Goal: Task Accomplishment & Management: Manage account settings

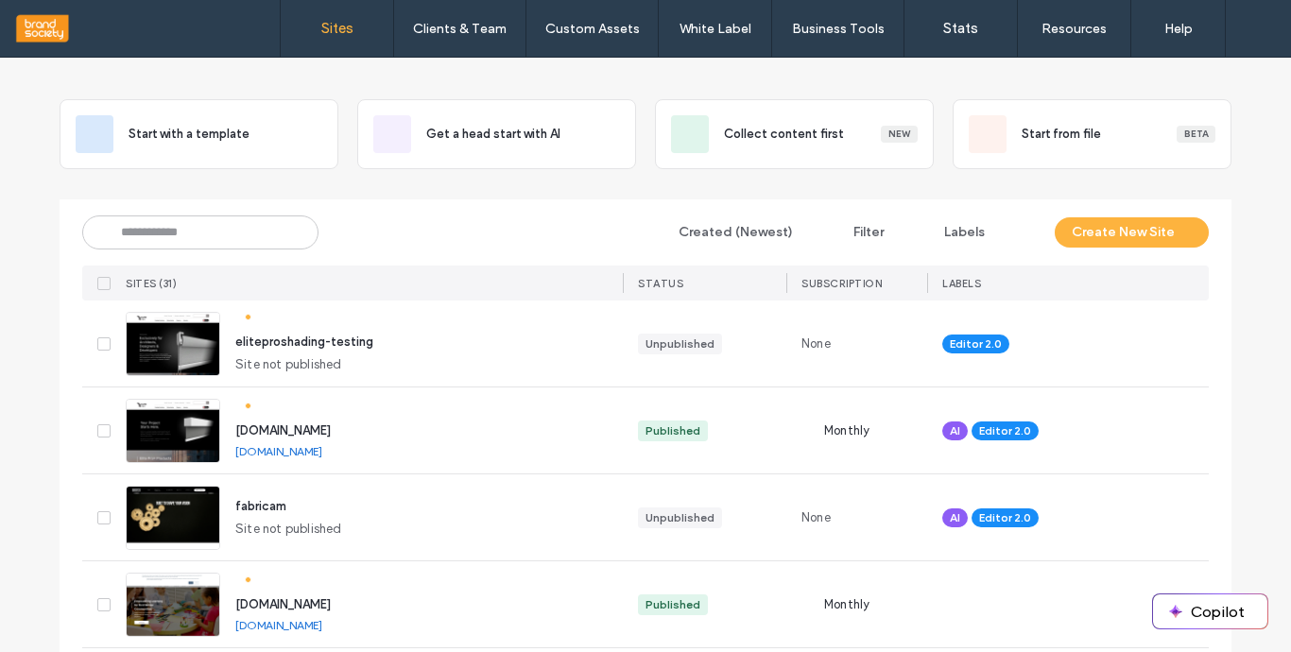
scroll to position [92, 0]
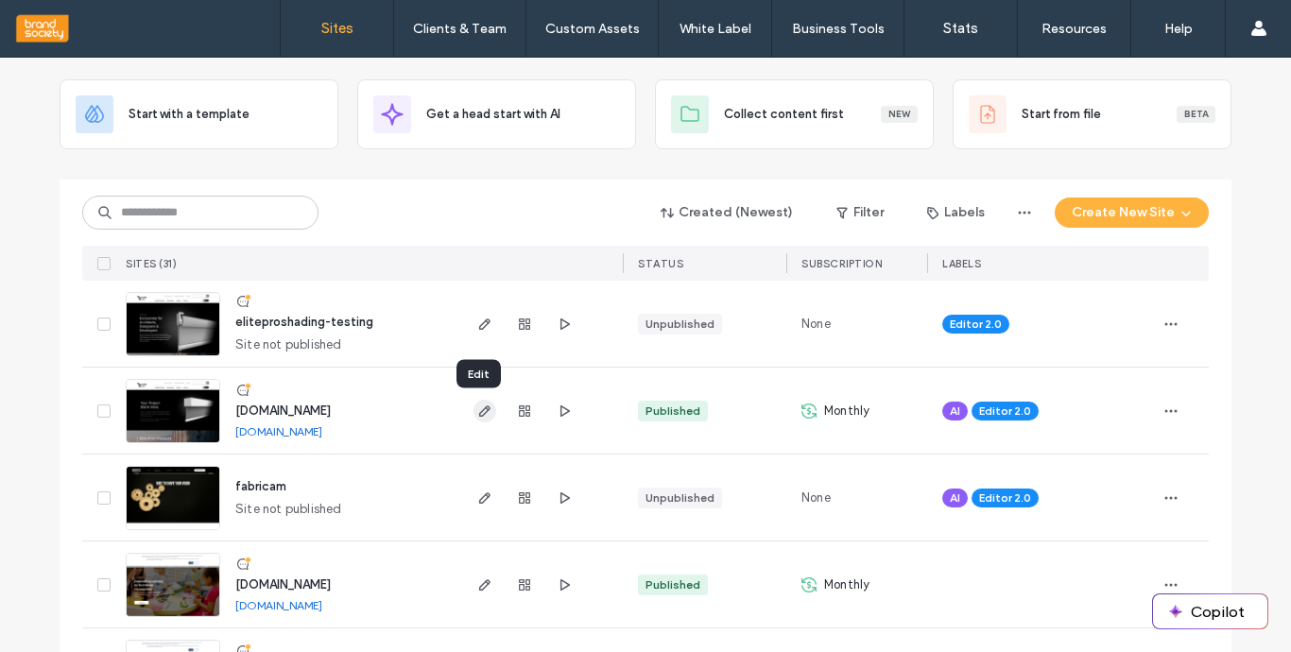
click at [477, 411] on icon "button" at bounding box center [484, 410] width 15 height 15
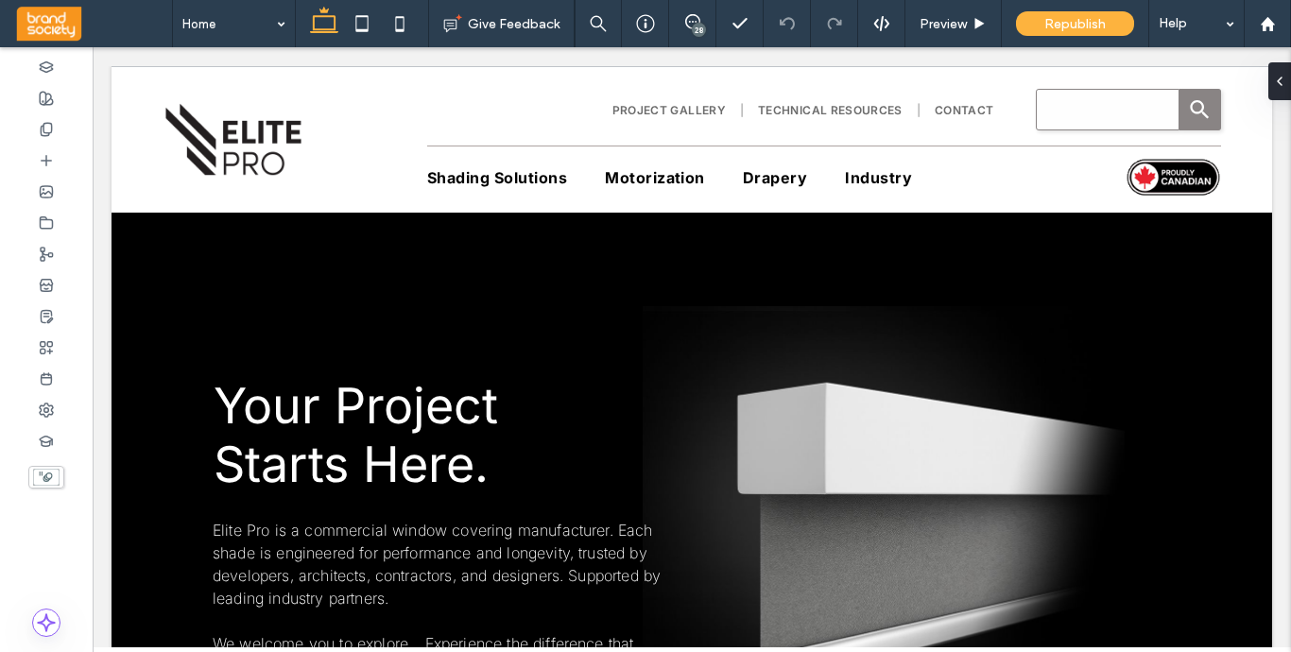
click at [698, 27] on div "28" at bounding box center [699, 30] width 14 height 14
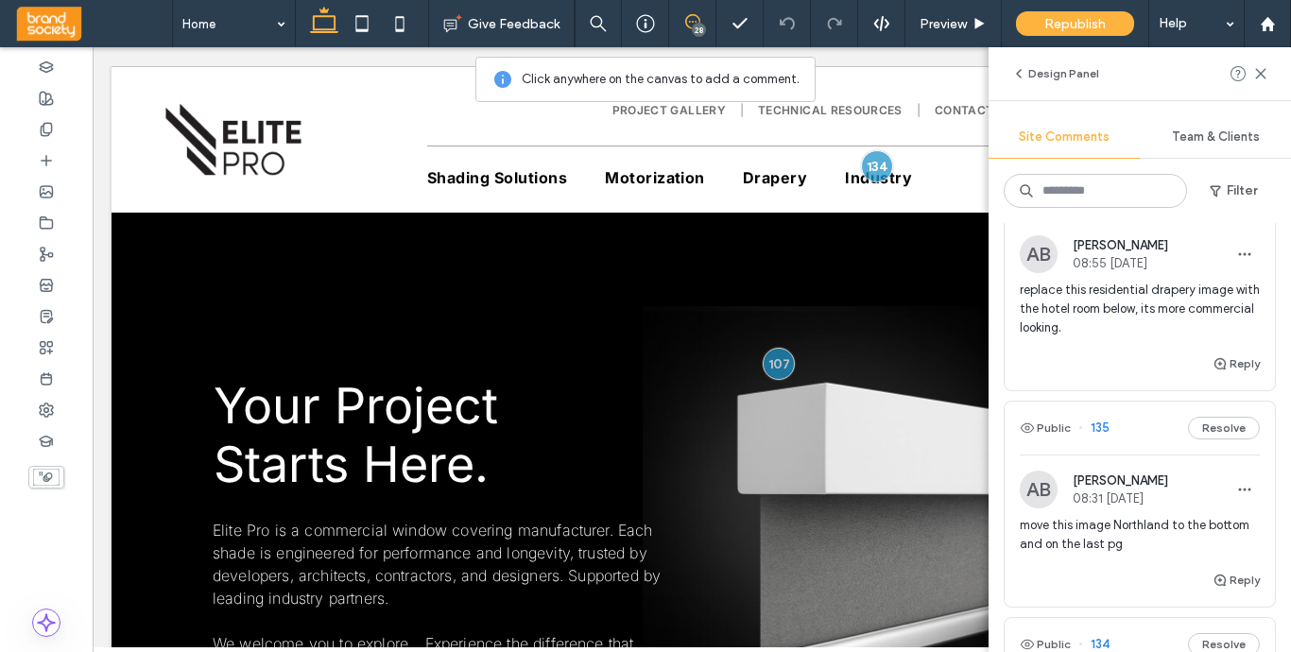
scroll to position [424, 0]
click at [1125, 248] on span "[PERSON_NAME]" at bounding box center [1119, 243] width 95 height 14
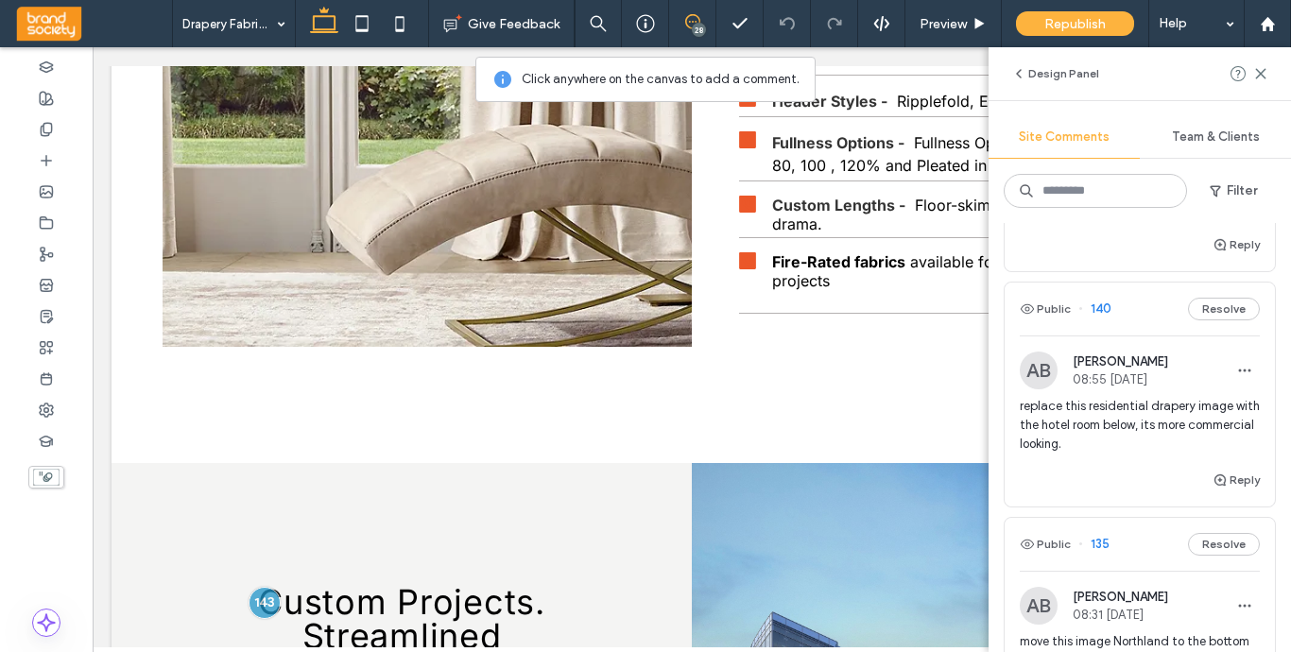
scroll to position [254, 0]
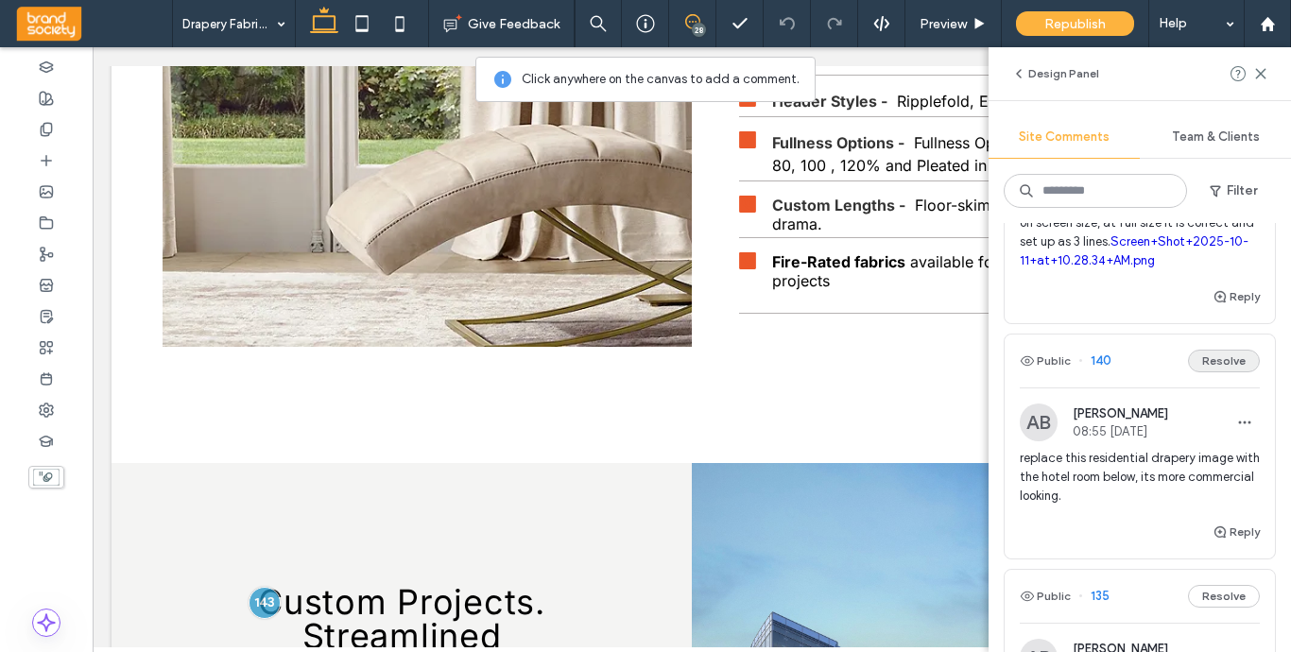
click at [1217, 361] on button "Resolve" at bounding box center [1224, 361] width 72 height 23
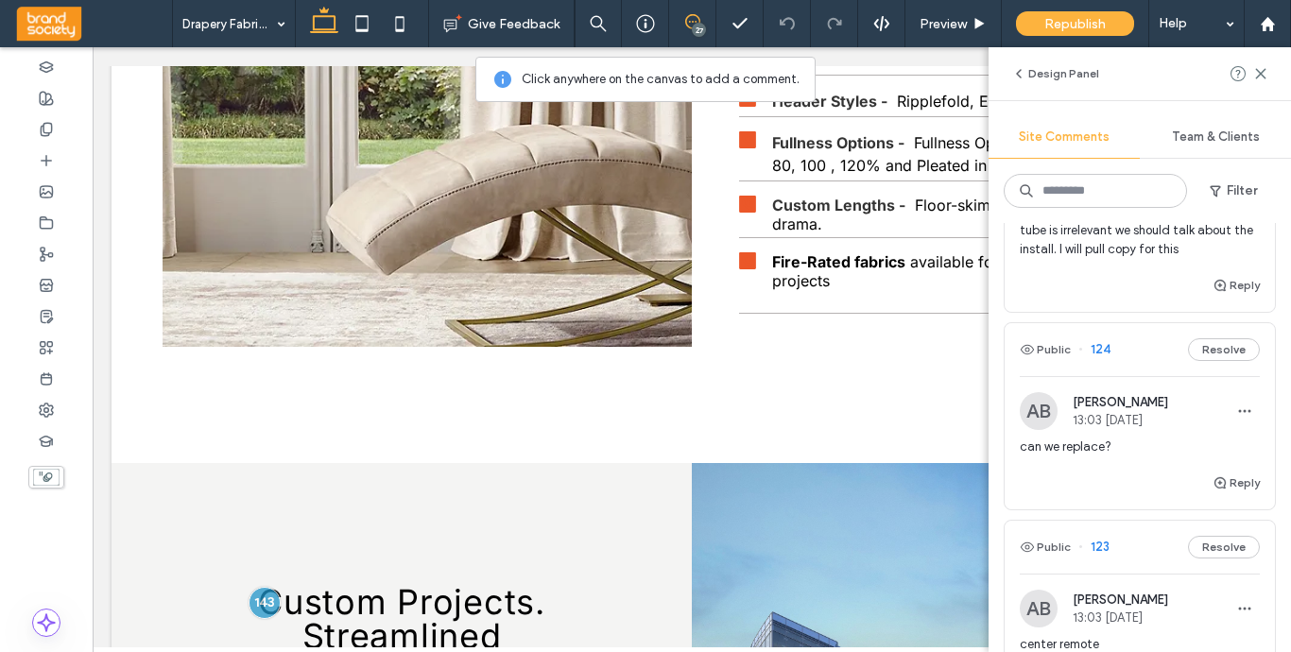
scroll to position [1151, 0]
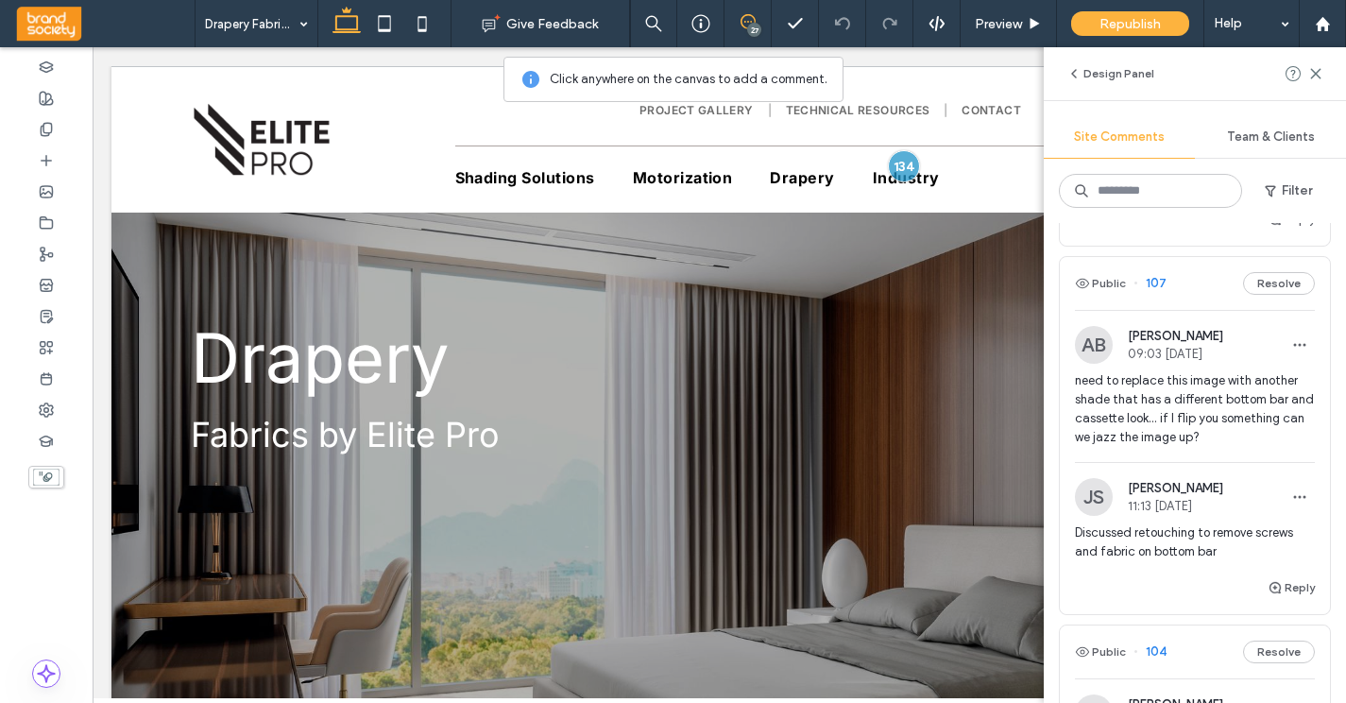
scroll to position [3283, 0]
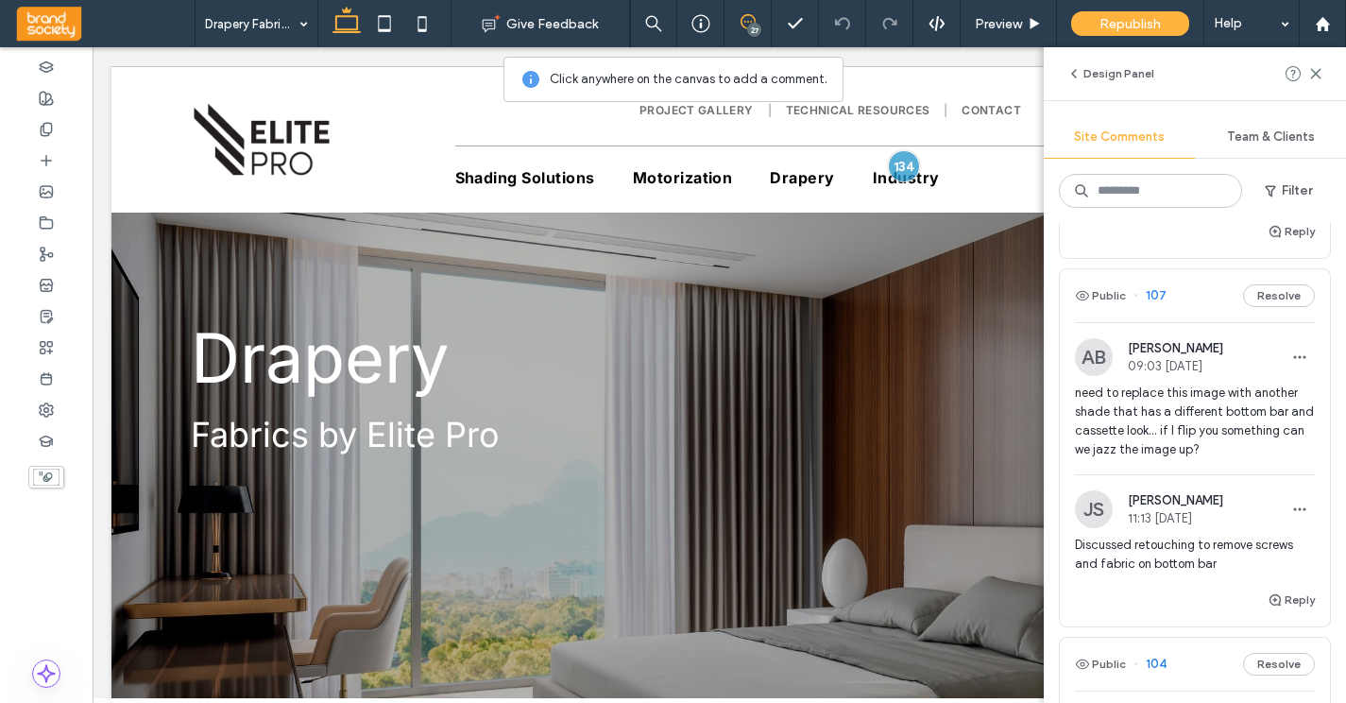
click at [1208, 387] on span "need to replace this image with another shade that has a different bottom bar a…" at bounding box center [1195, 422] width 240 height 76
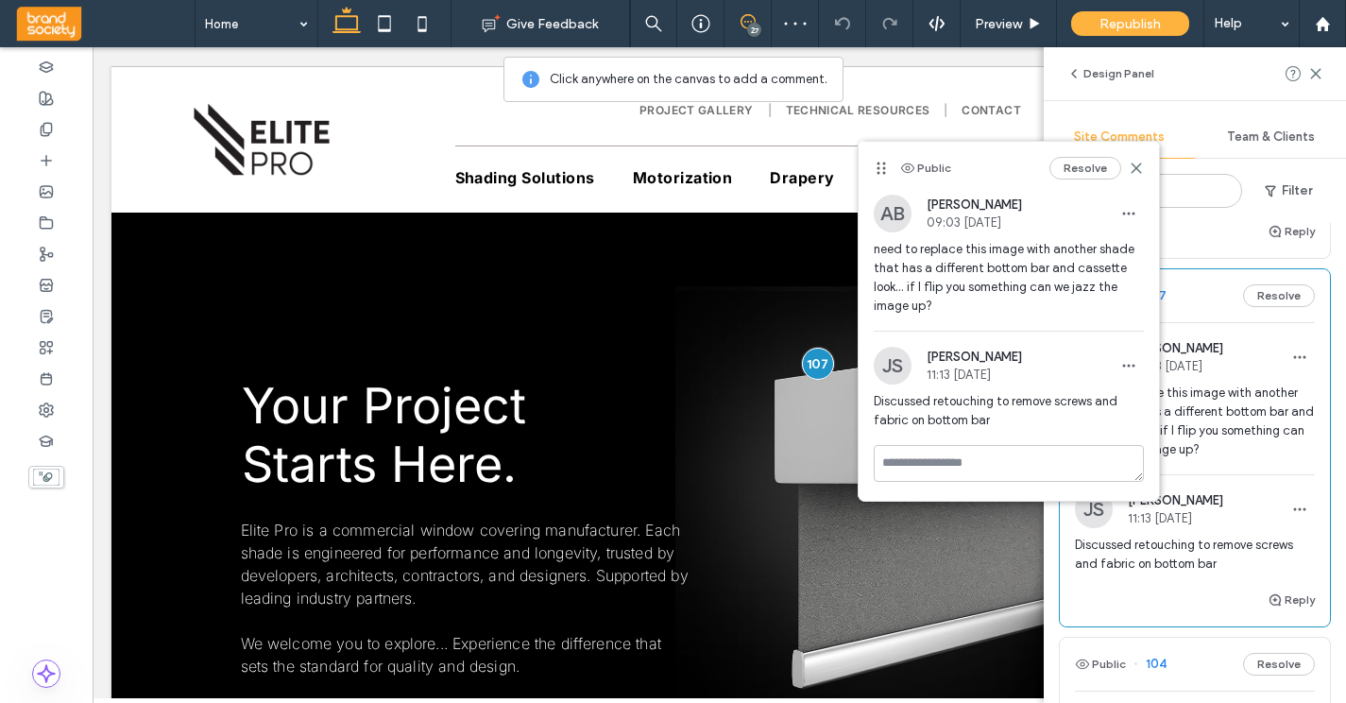
scroll to position [43, 0]
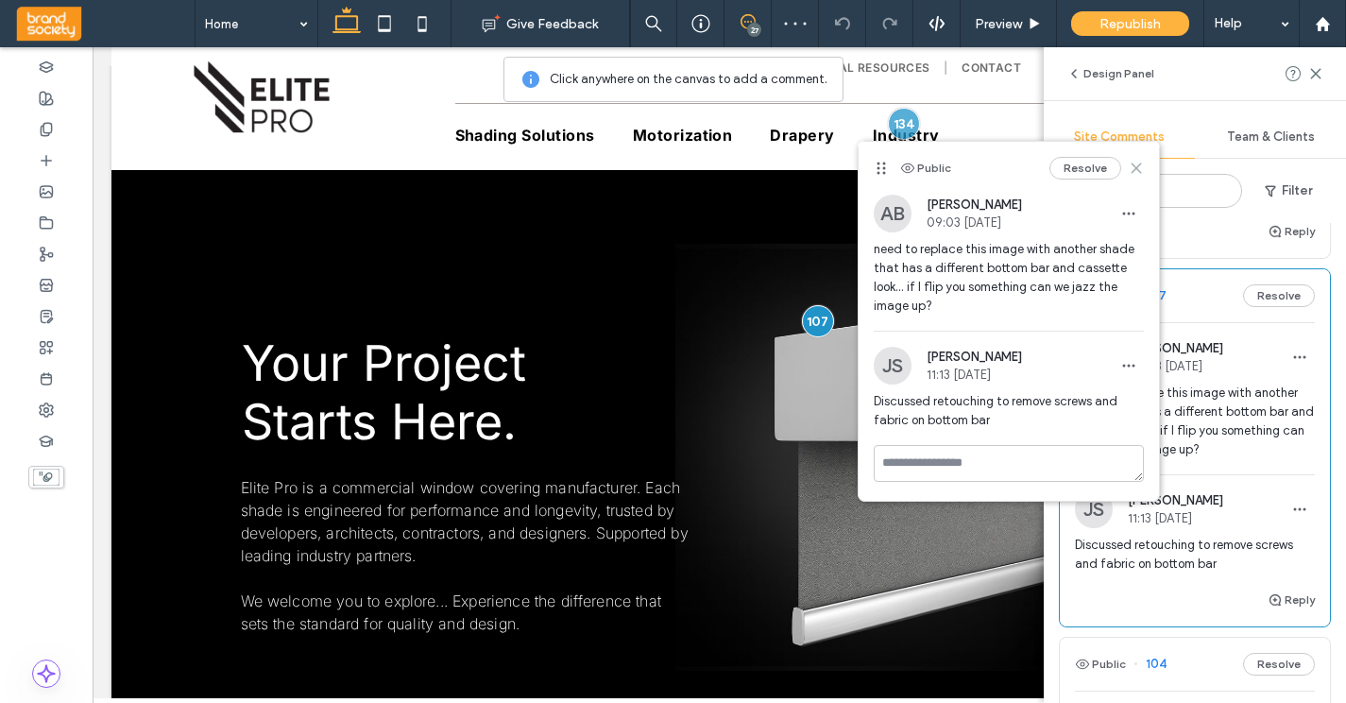
click at [1140, 167] on icon at bounding box center [1136, 168] width 15 height 15
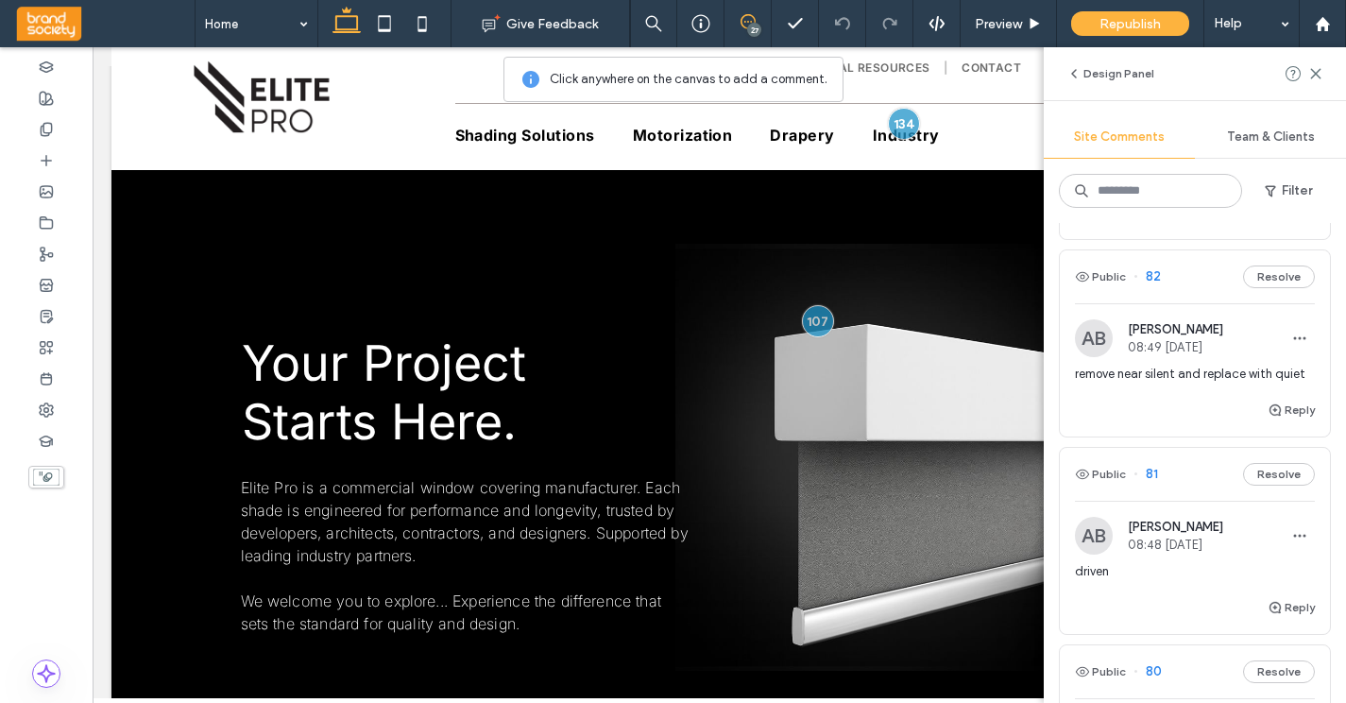
scroll to position [4087, 0]
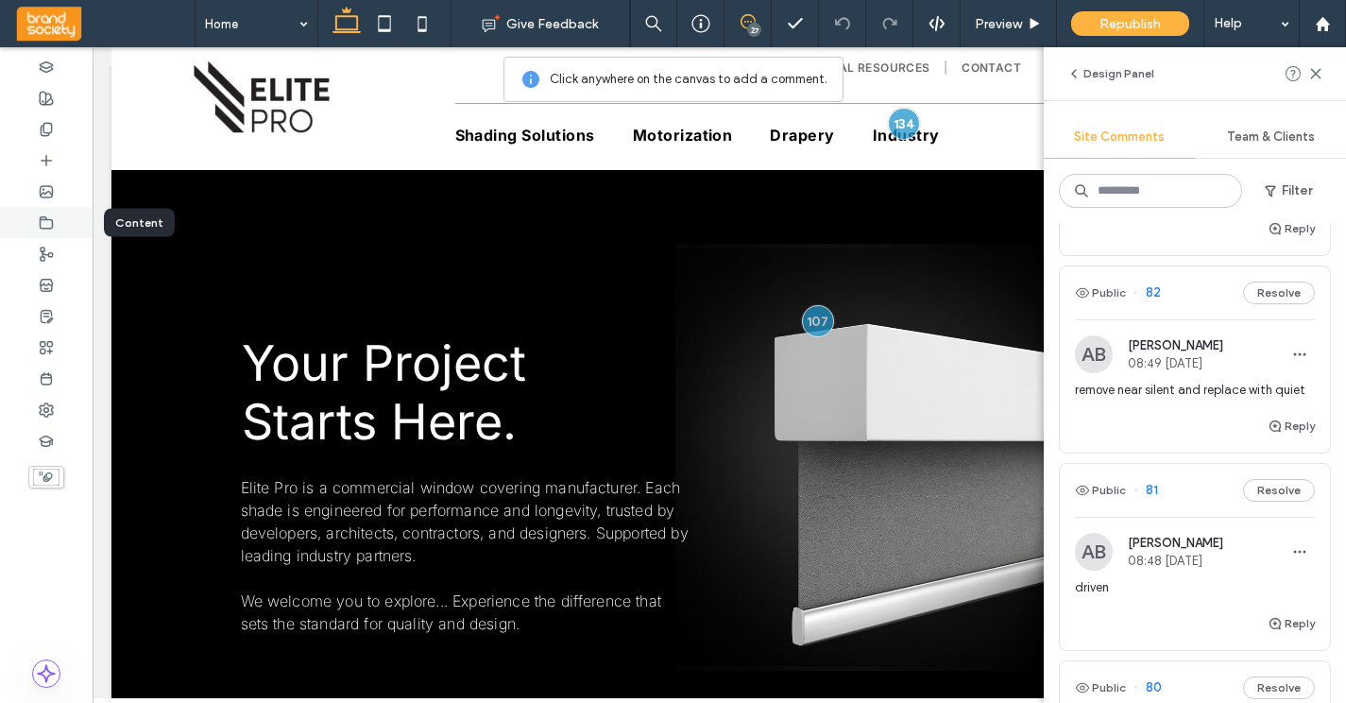
click at [45, 222] on icon at bounding box center [46, 222] width 15 height 15
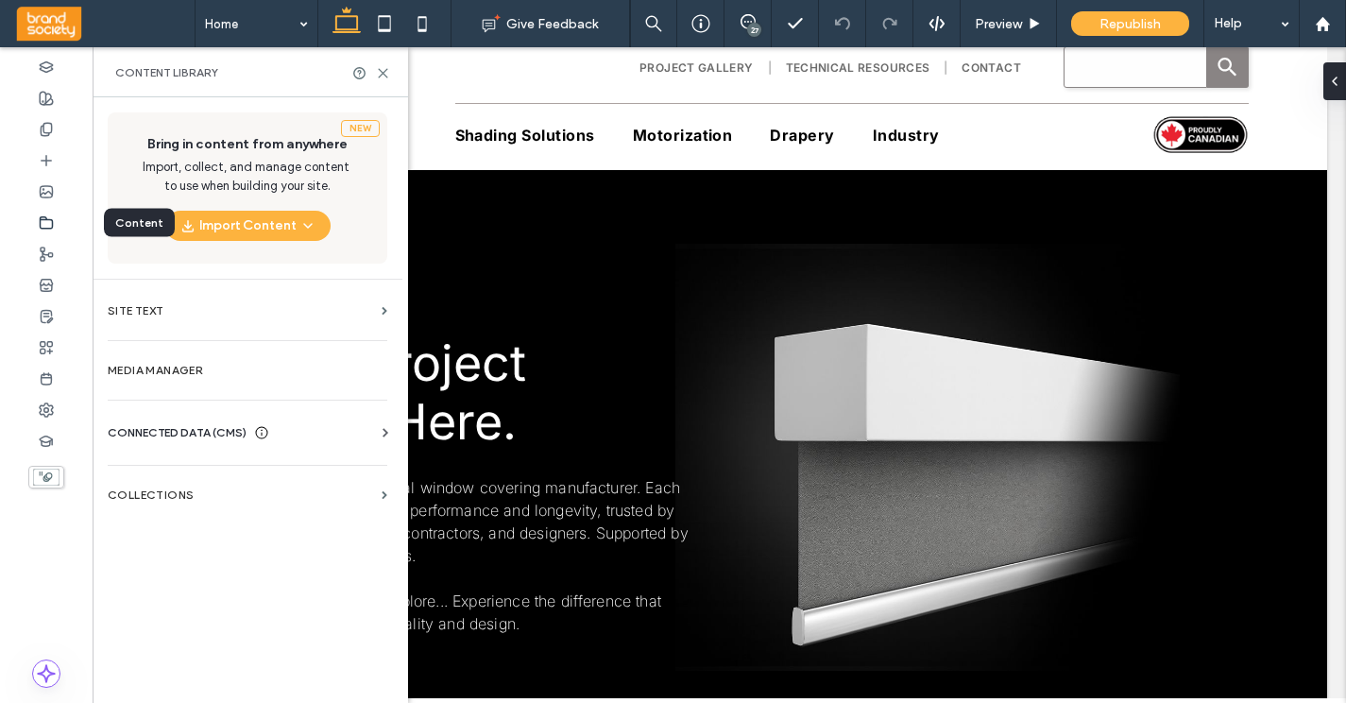
scroll to position [0, 0]
click at [180, 495] on label "Collections" at bounding box center [241, 494] width 266 height 13
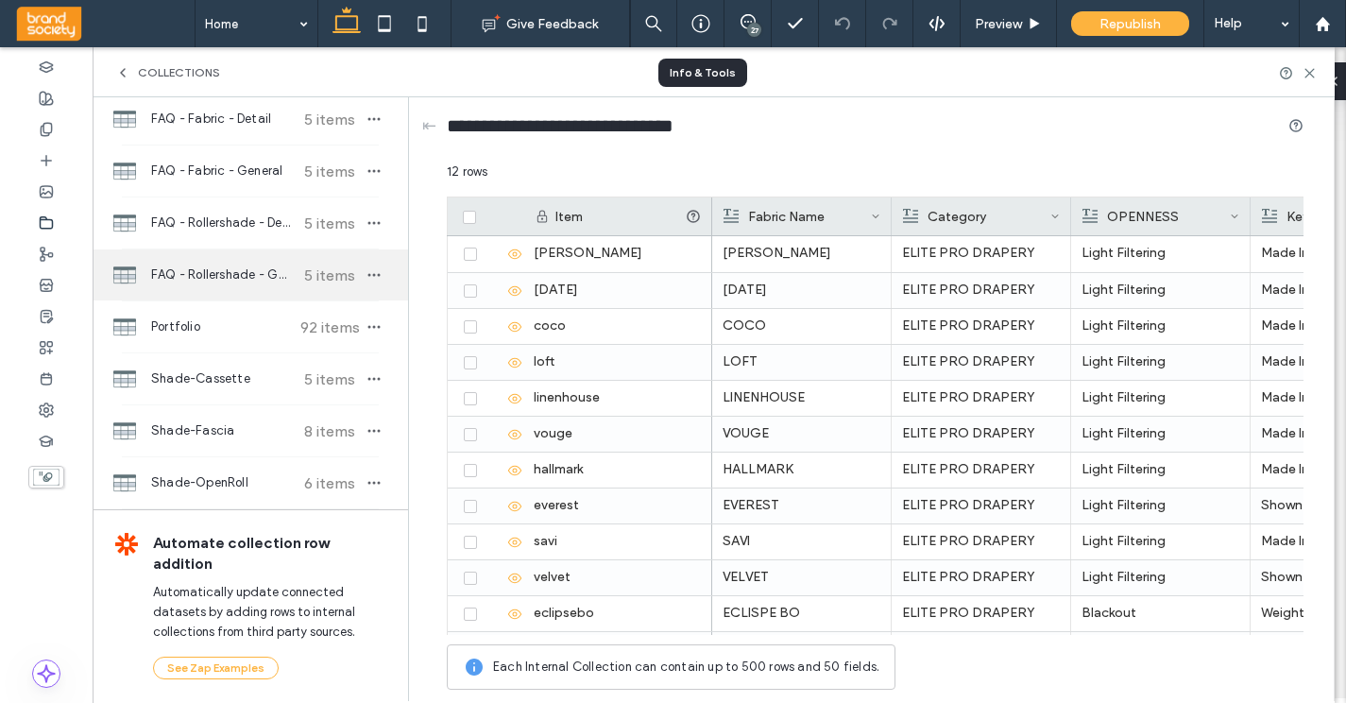
scroll to position [506, 0]
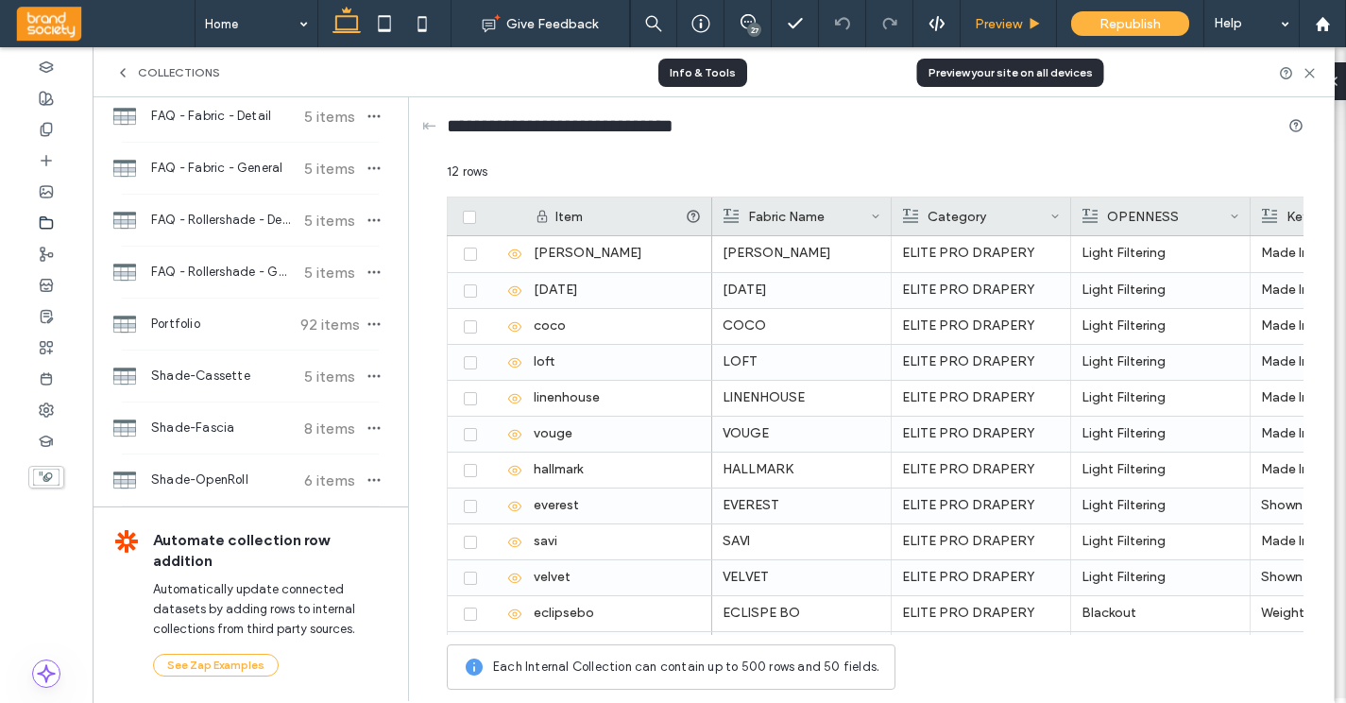
click at [1000, 22] on span "Preview" at bounding box center [998, 24] width 47 height 16
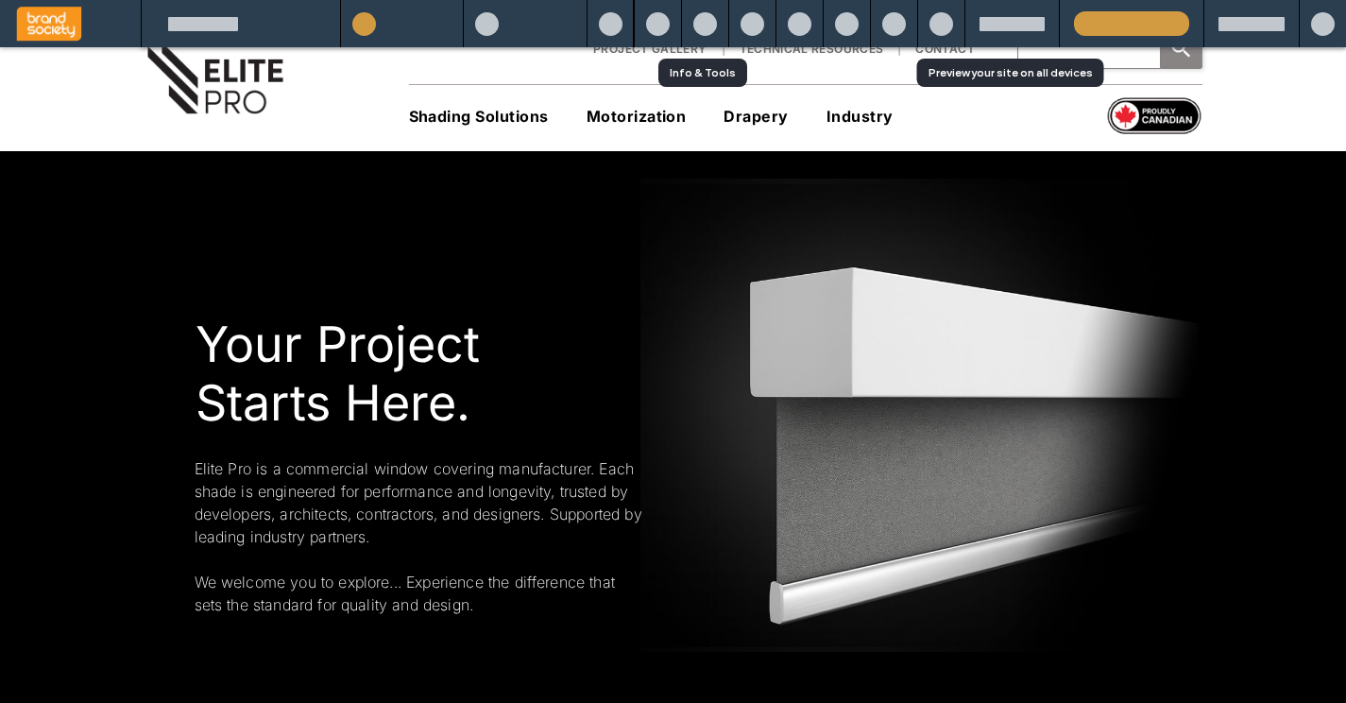
scroll to position [24, 0]
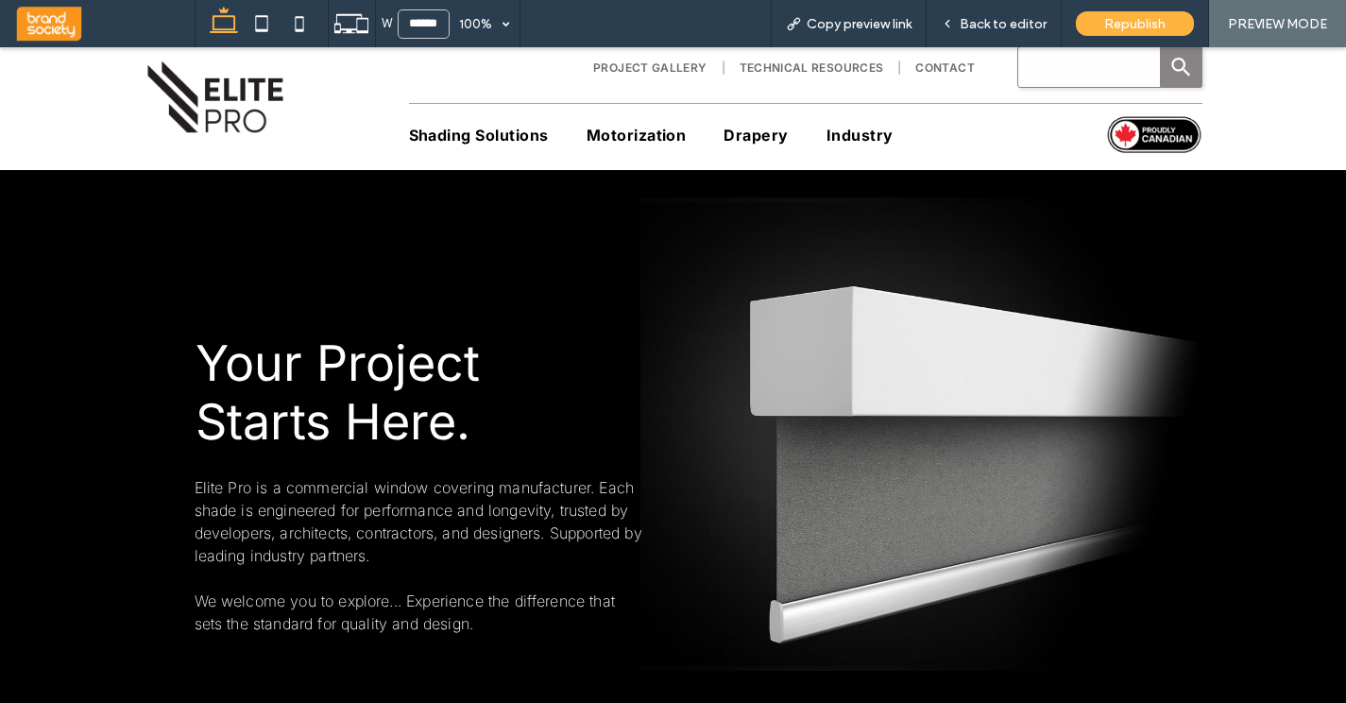
click at [804, 67] on span "Technical Resources" at bounding box center [812, 67] width 145 height 14
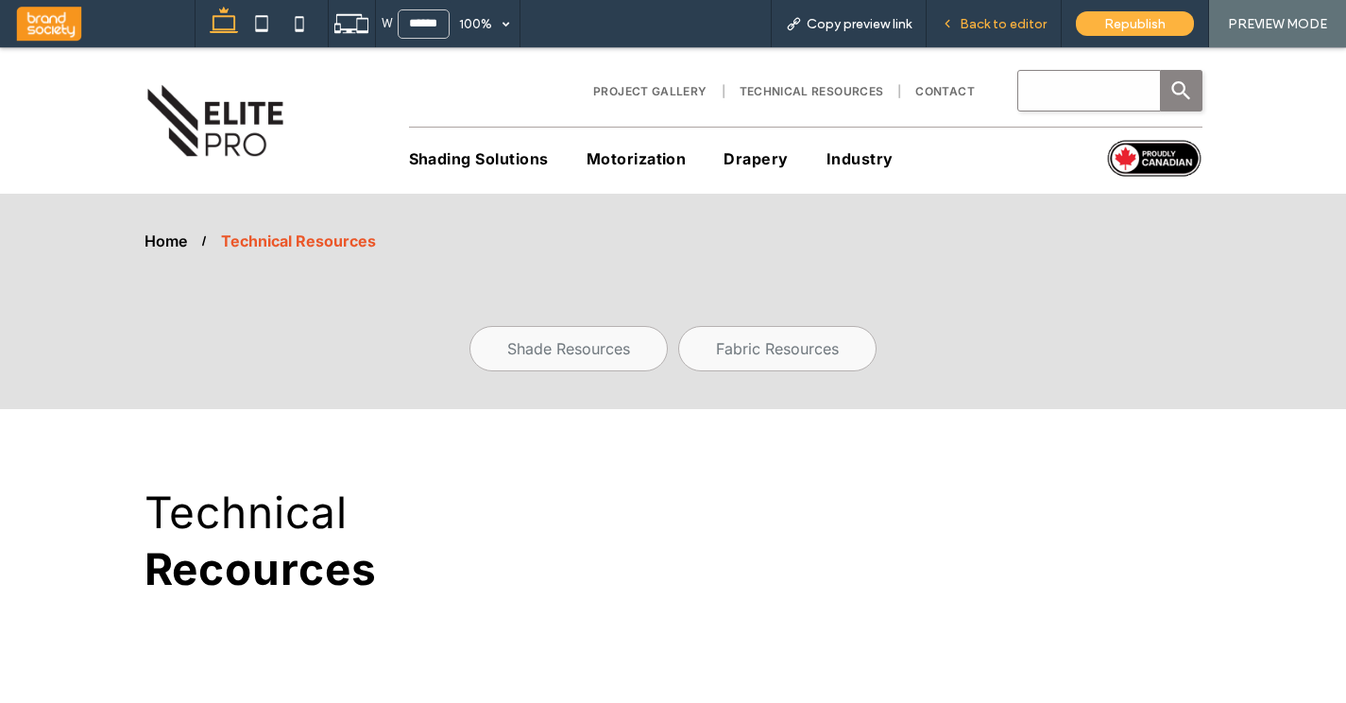
click at [1005, 26] on span "Back to editor" at bounding box center [1003, 24] width 87 height 16
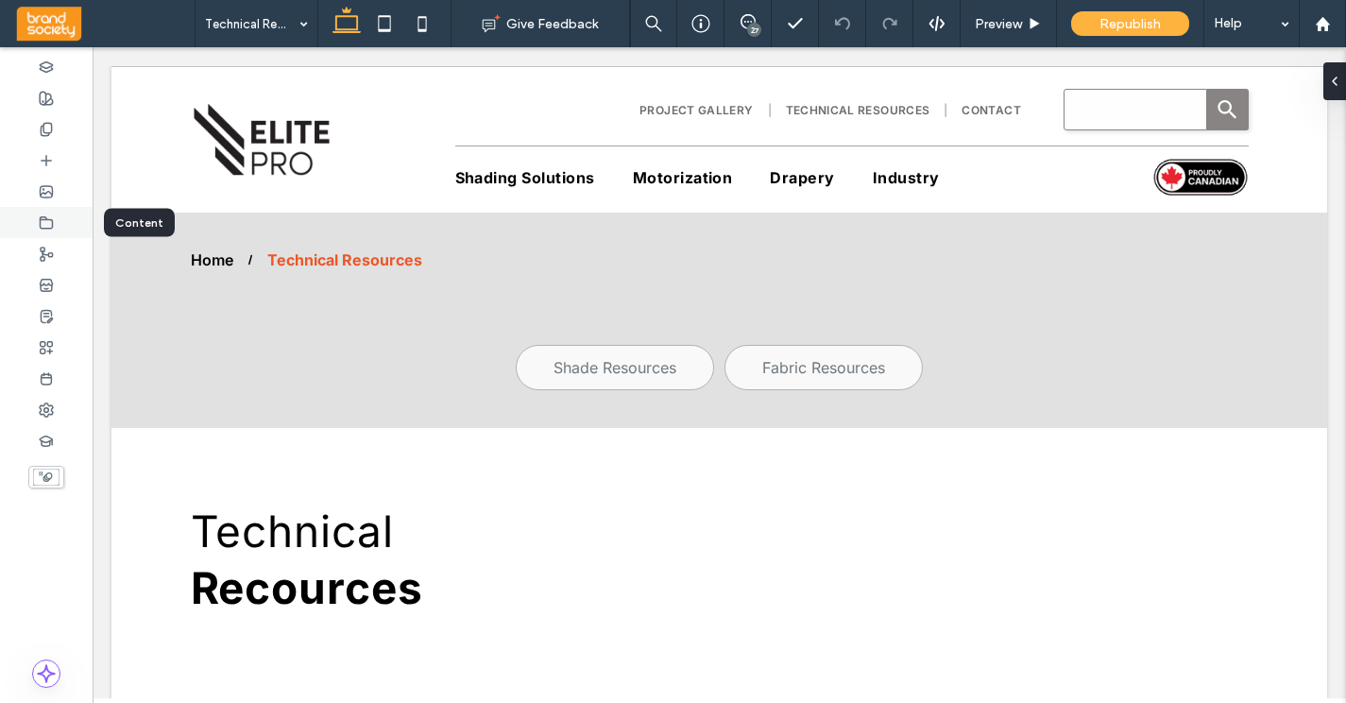
click at [44, 226] on icon at bounding box center [46, 222] width 15 height 15
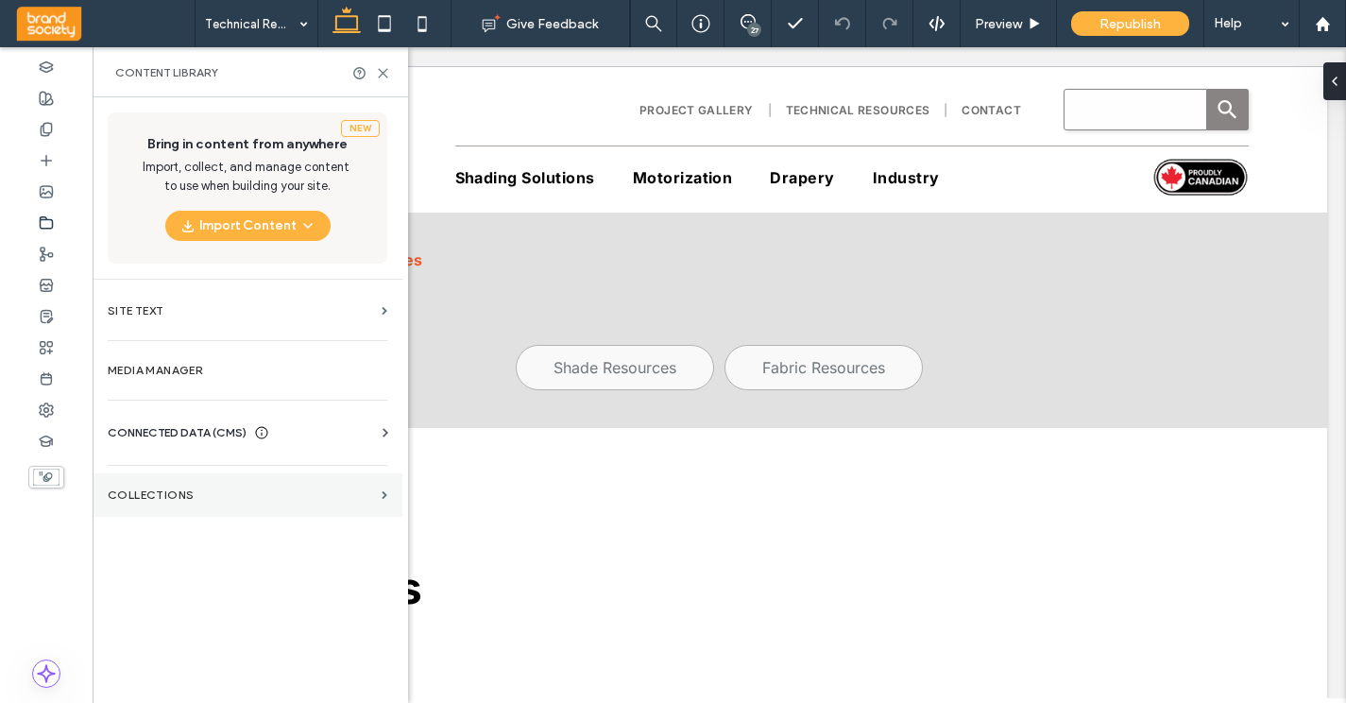
click at [200, 504] on section "Collections" at bounding box center [248, 494] width 310 height 43
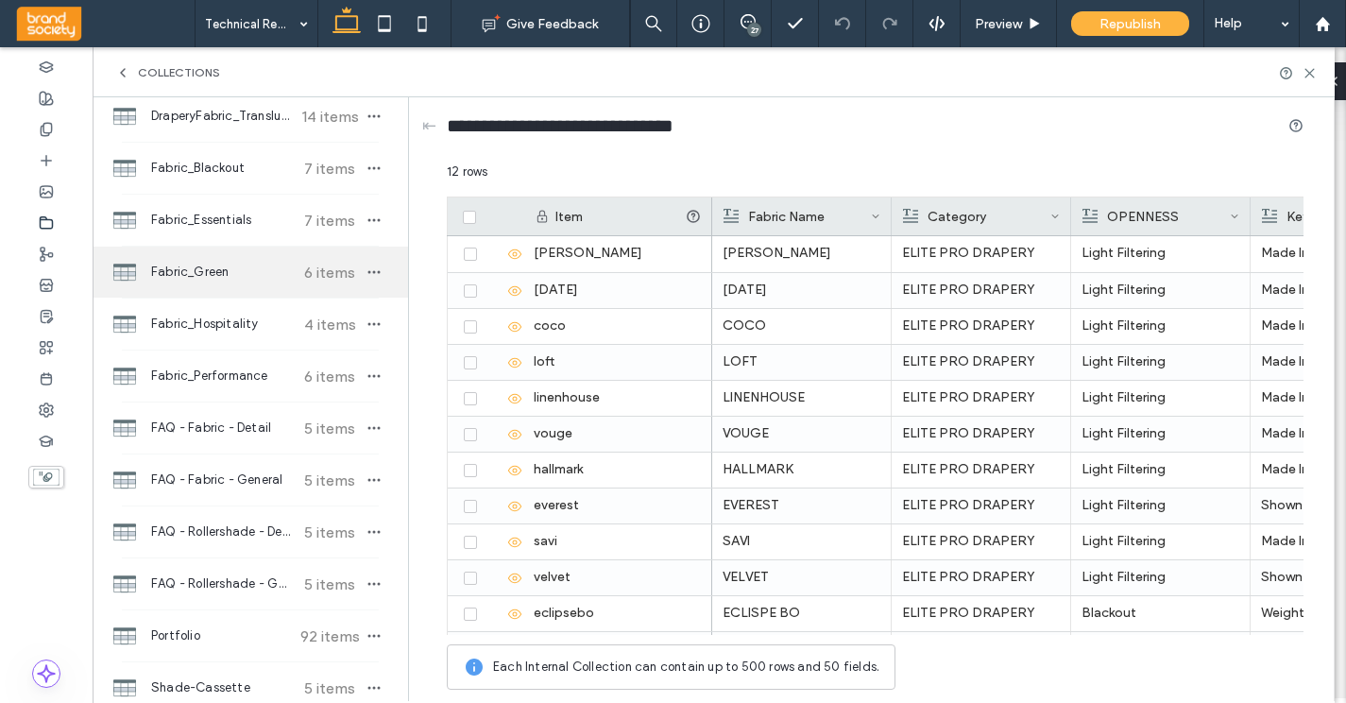
scroll to position [506, 0]
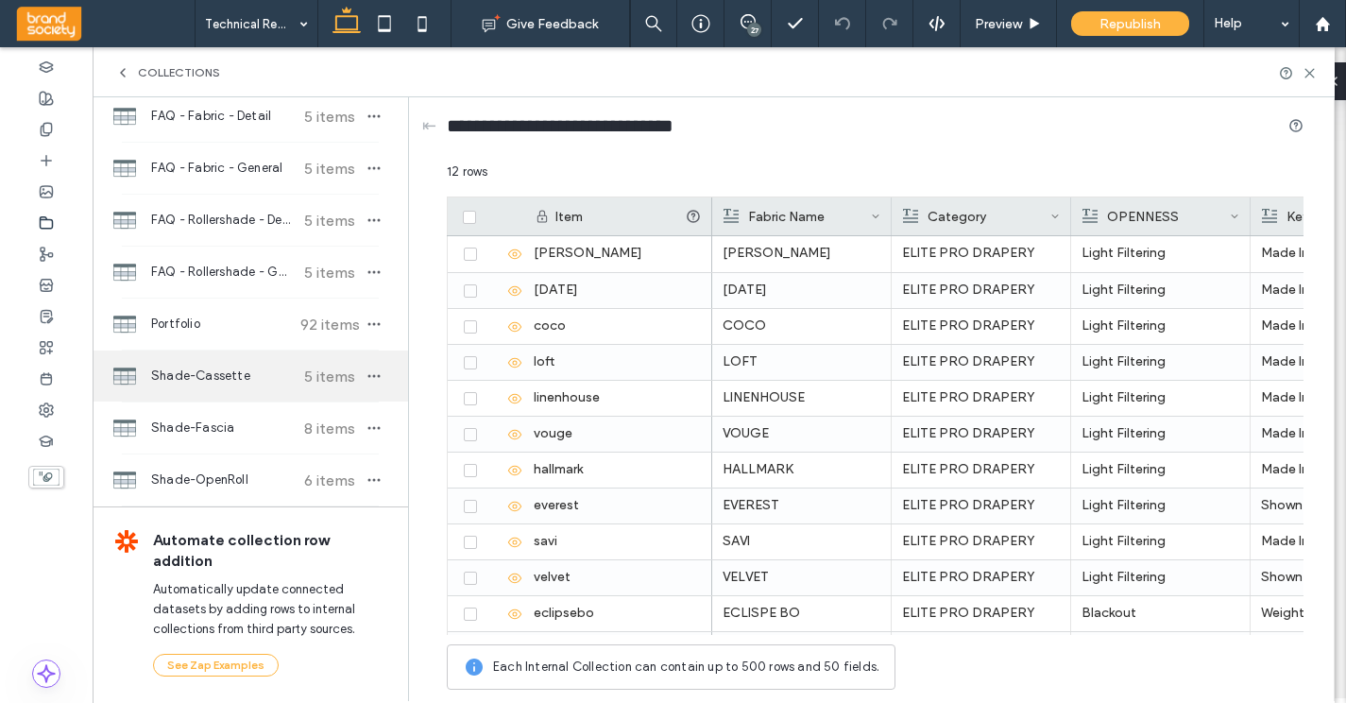
click at [246, 382] on span "Shade-Cassette" at bounding box center [221, 376] width 141 height 19
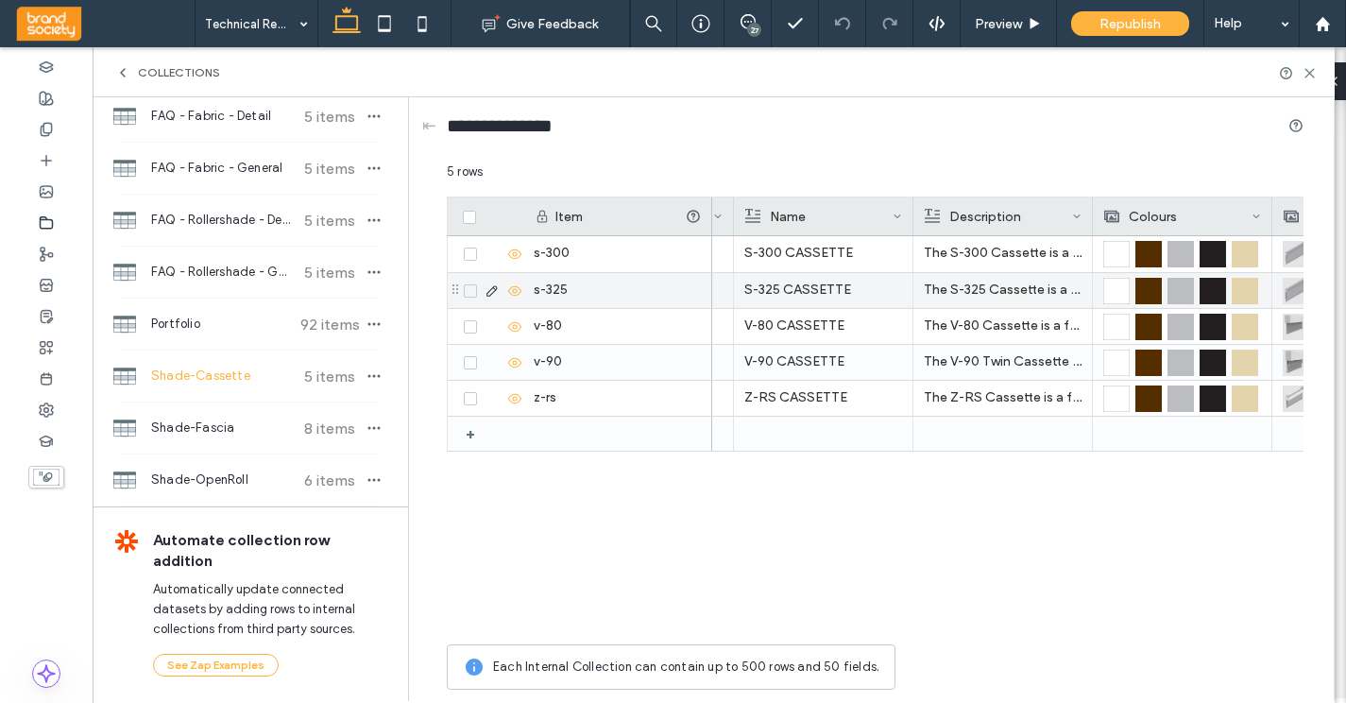
scroll to position [0, 0]
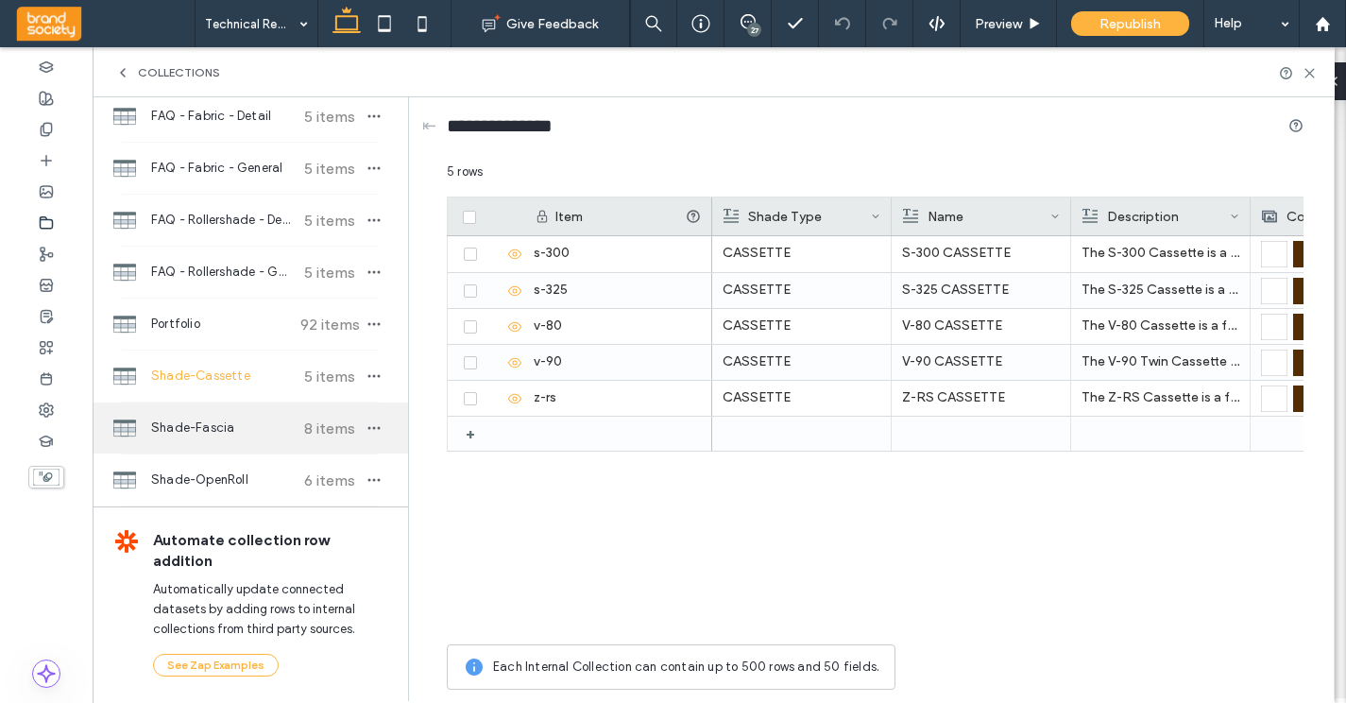
click at [195, 424] on span "Shade-Fascia" at bounding box center [221, 428] width 141 height 19
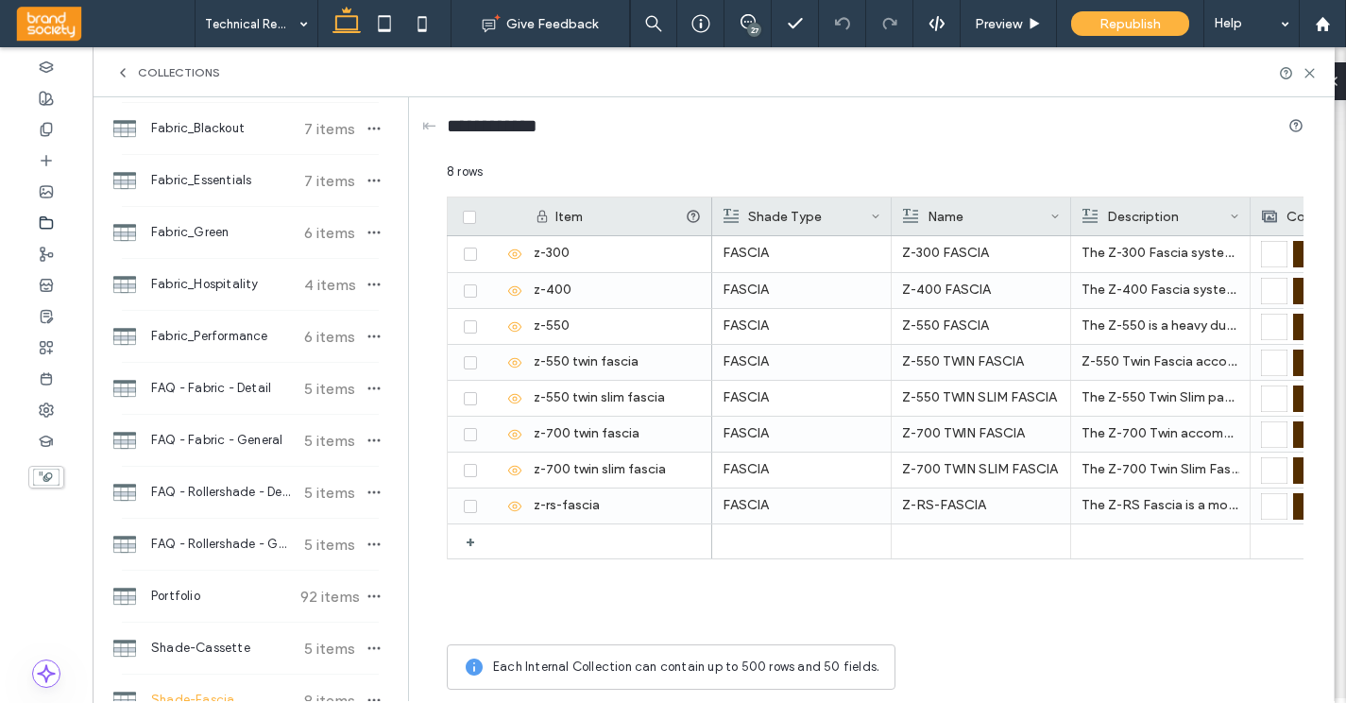
scroll to position [230, 0]
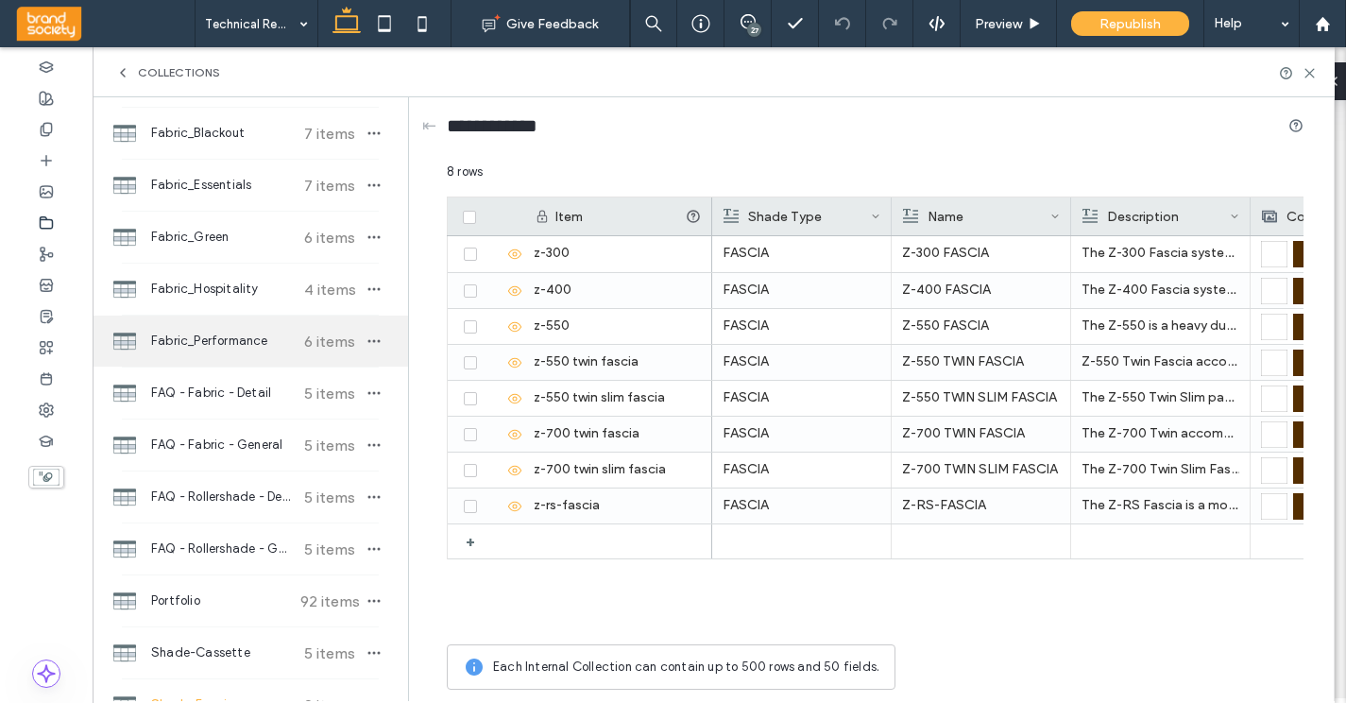
click at [202, 343] on span "Fabric_Performance" at bounding box center [221, 341] width 141 height 19
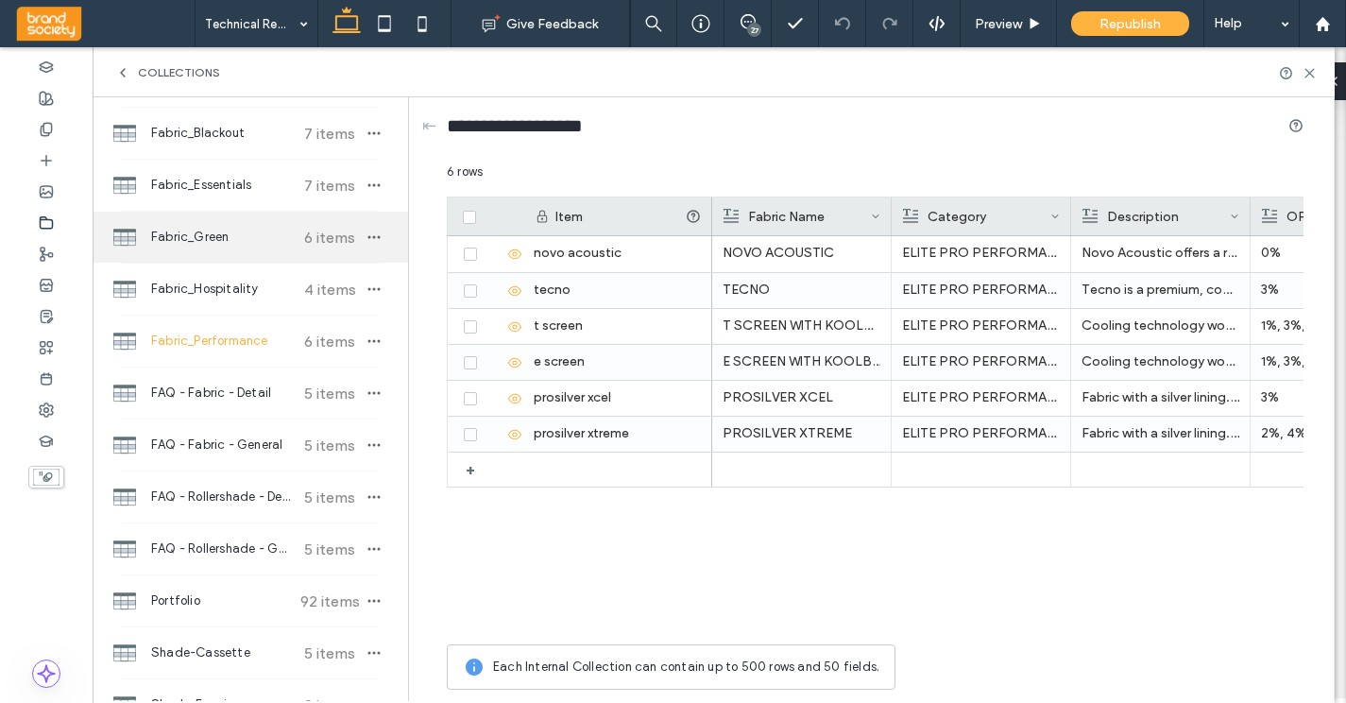
click at [214, 240] on span "Fabric_Green" at bounding box center [221, 237] width 141 height 19
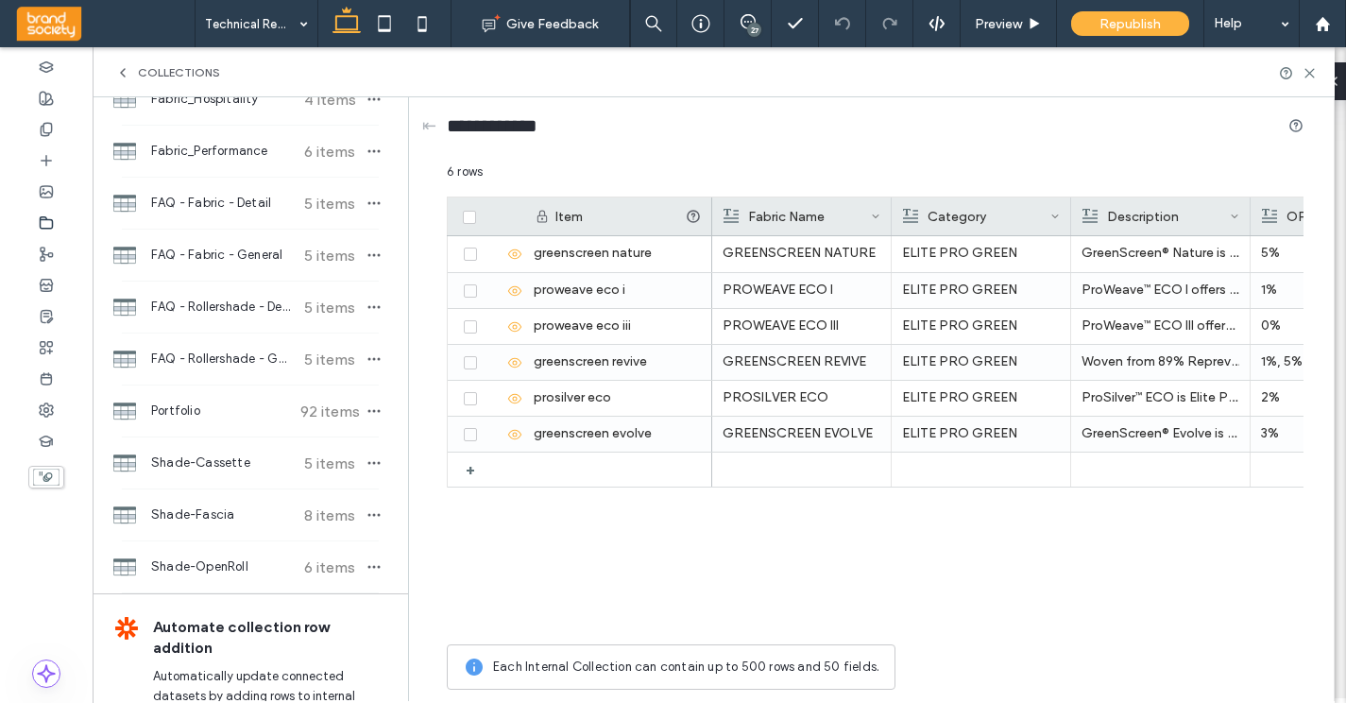
scroll to position [499, 0]
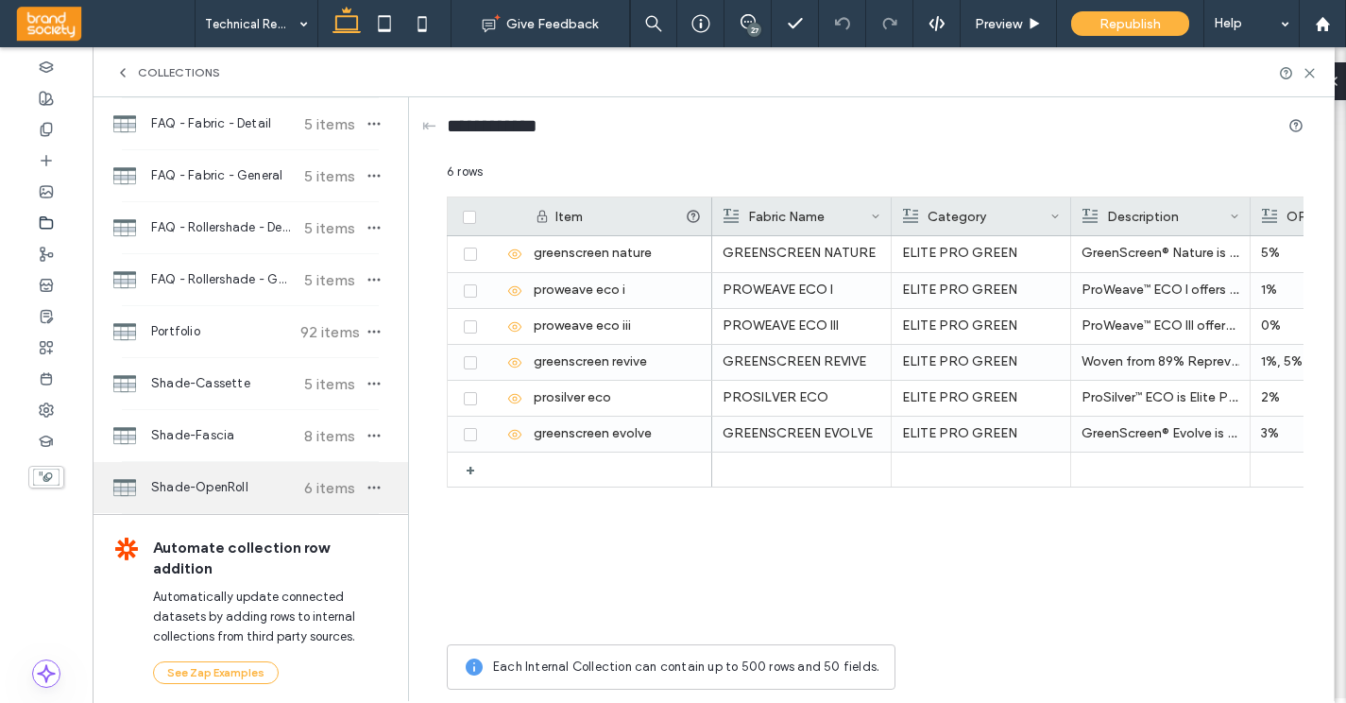
click at [200, 487] on span "Shade-OpenRoll" at bounding box center [221, 487] width 141 height 19
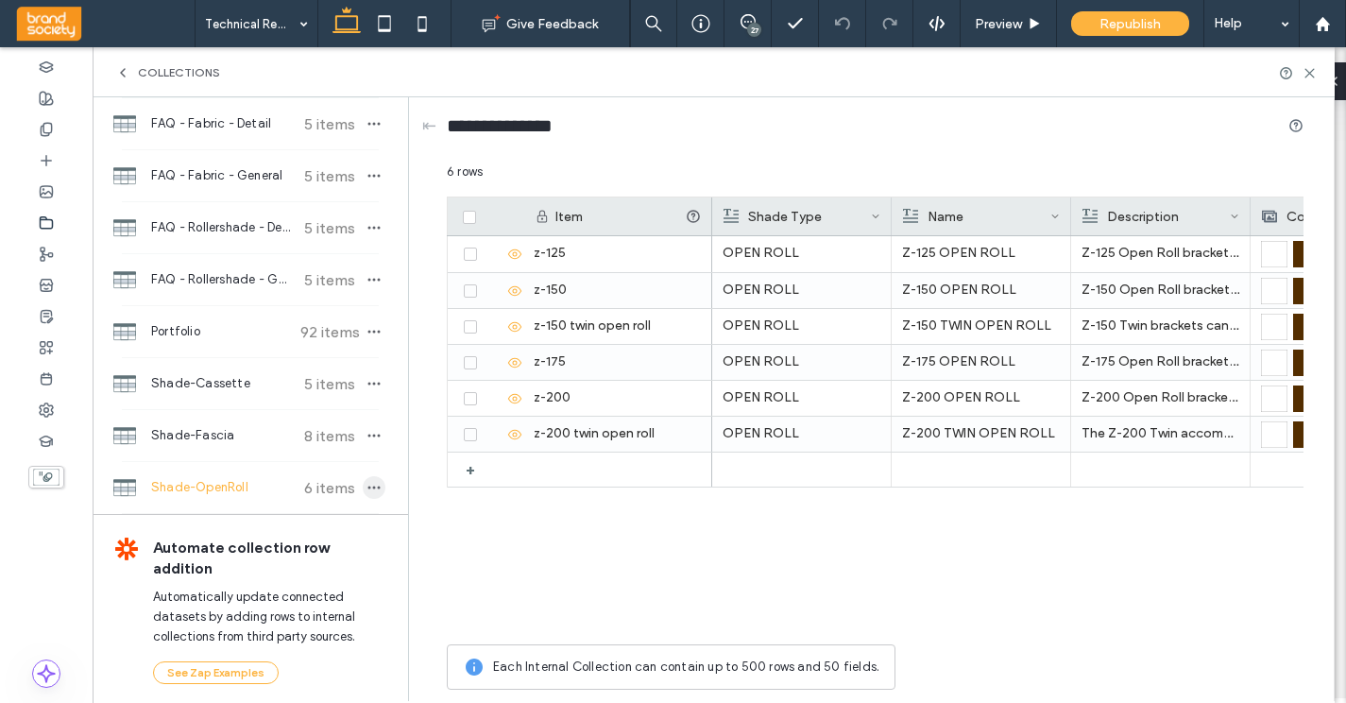
click at [367, 489] on icon "button" at bounding box center [374, 487] width 15 height 15
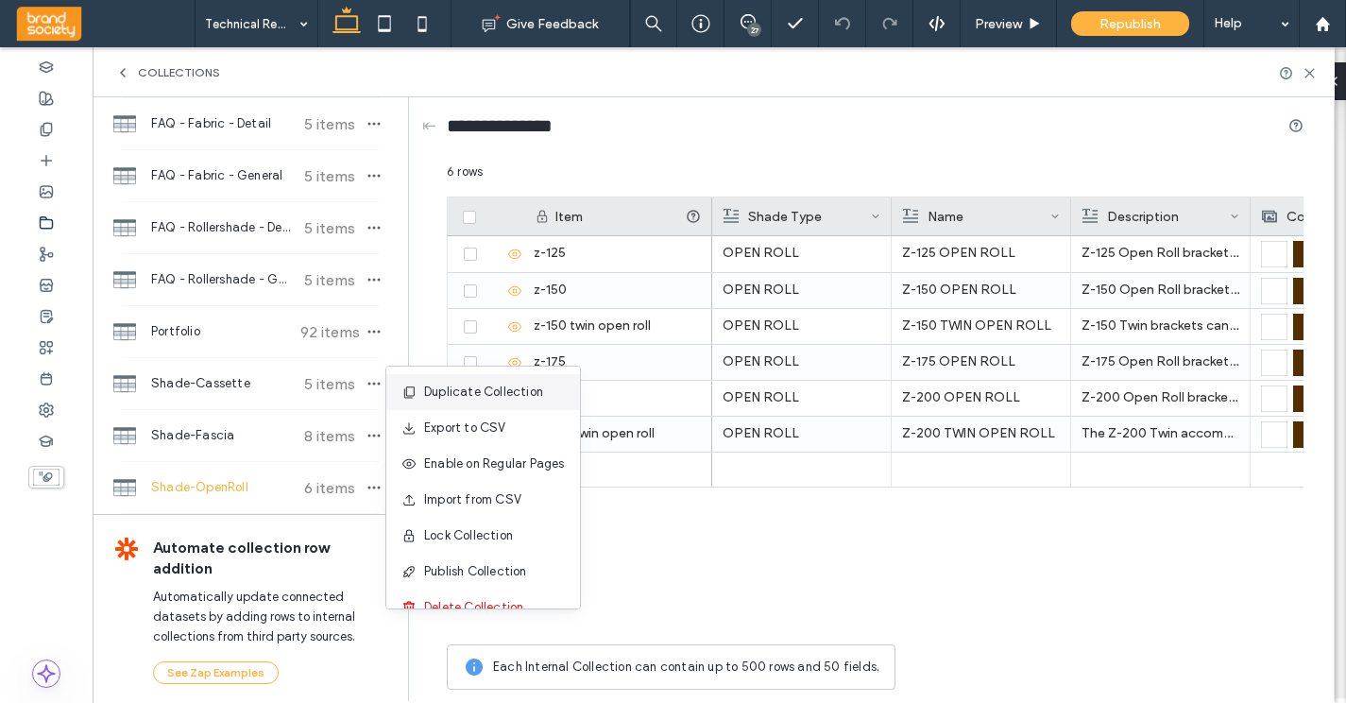
click at [480, 396] on span "Duplicate Collection" at bounding box center [483, 392] width 119 height 19
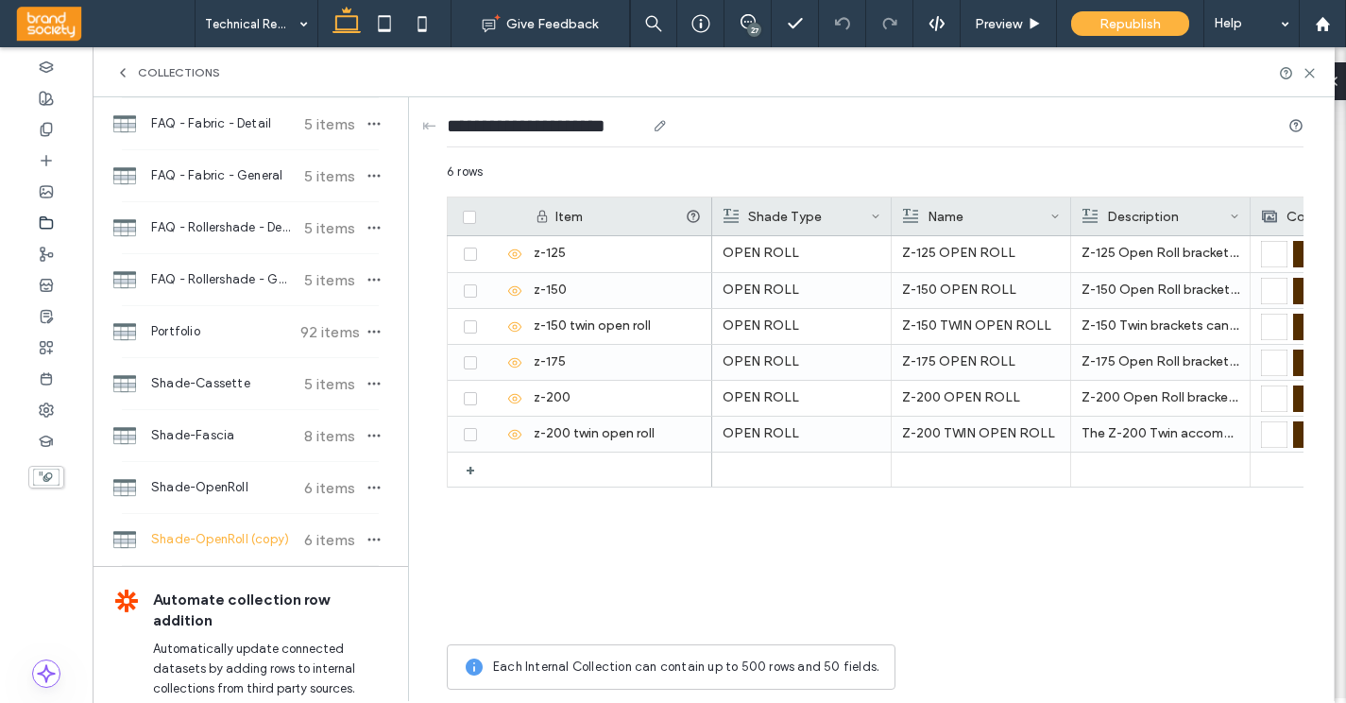
click at [661, 127] on icon at bounding box center [660, 125] width 15 height 15
click at [659, 128] on icon at bounding box center [660, 125] width 15 height 15
click at [580, 126] on input "**********" at bounding box center [546, 125] width 198 height 26
drag, startPoint x: 646, startPoint y: 130, endPoint x: 522, endPoint y: 139, distance: 125.0
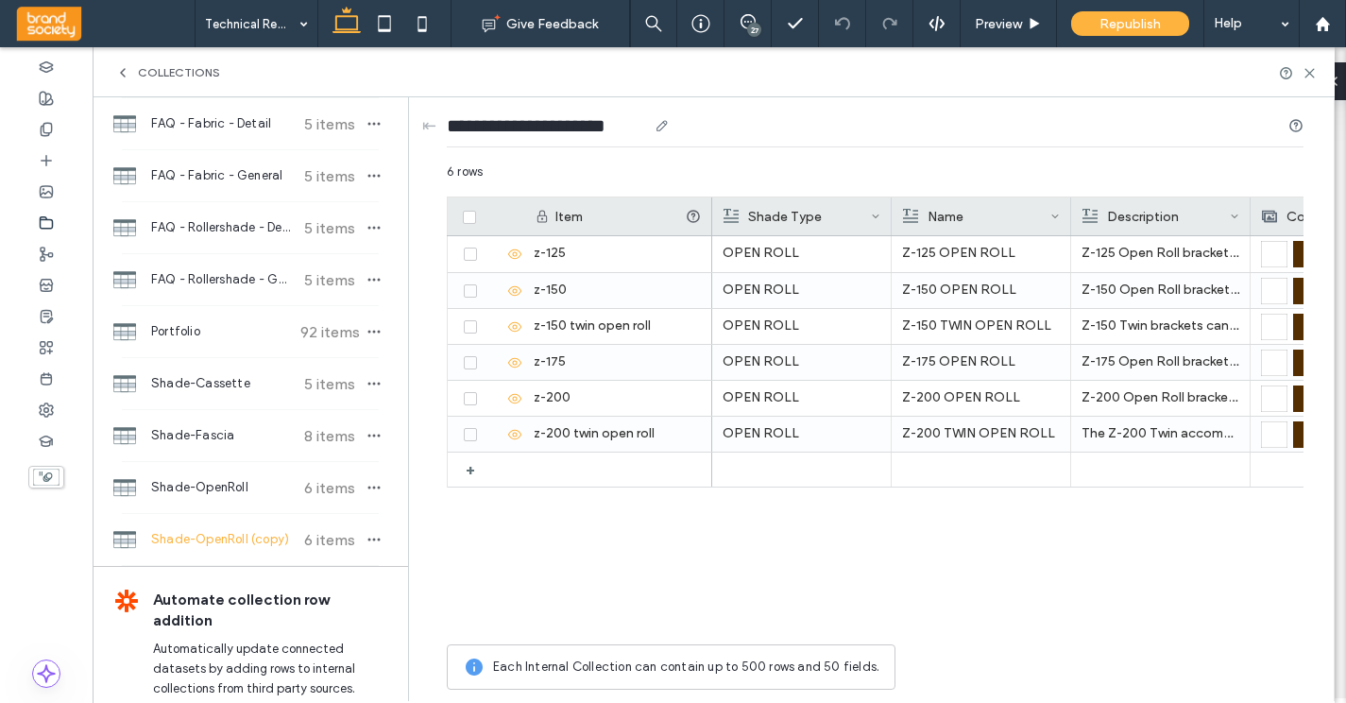
click at [522, 139] on div "**********" at bounding box center [875, 129] width 857 height 35
type input "*"
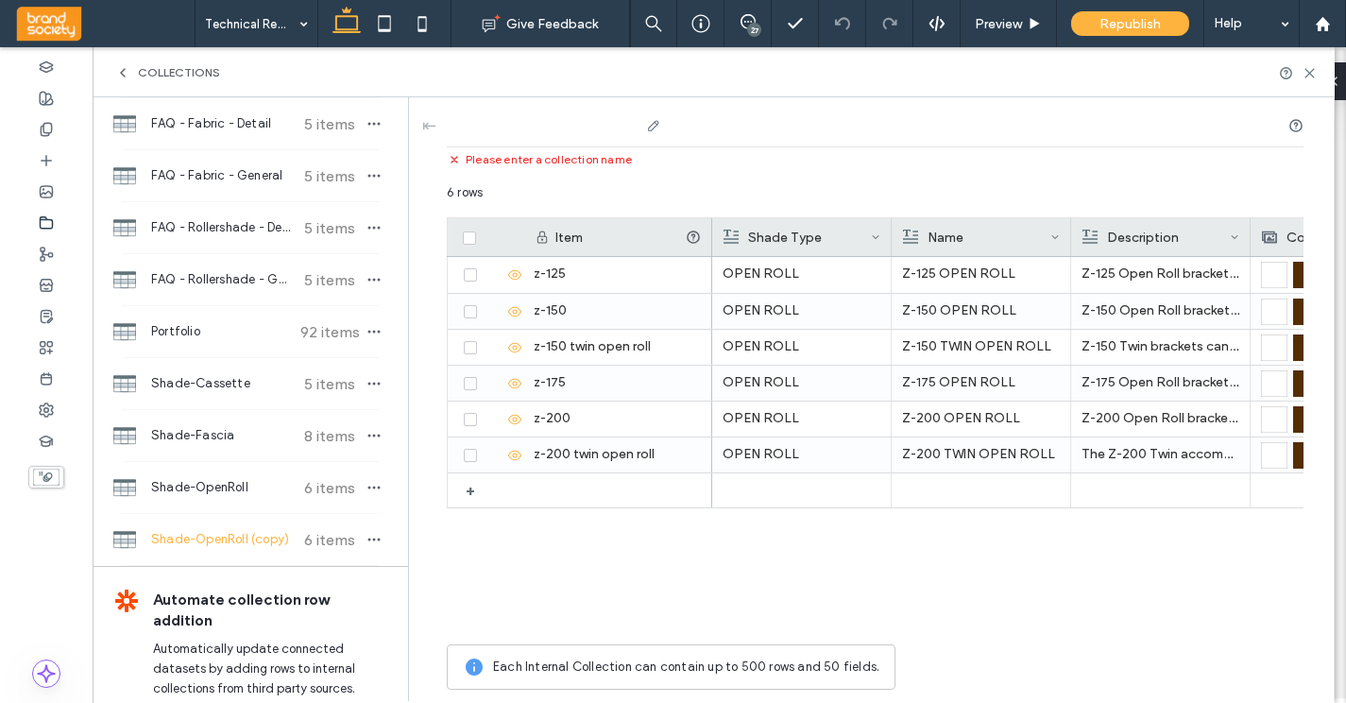
scroll to position [0, 0]
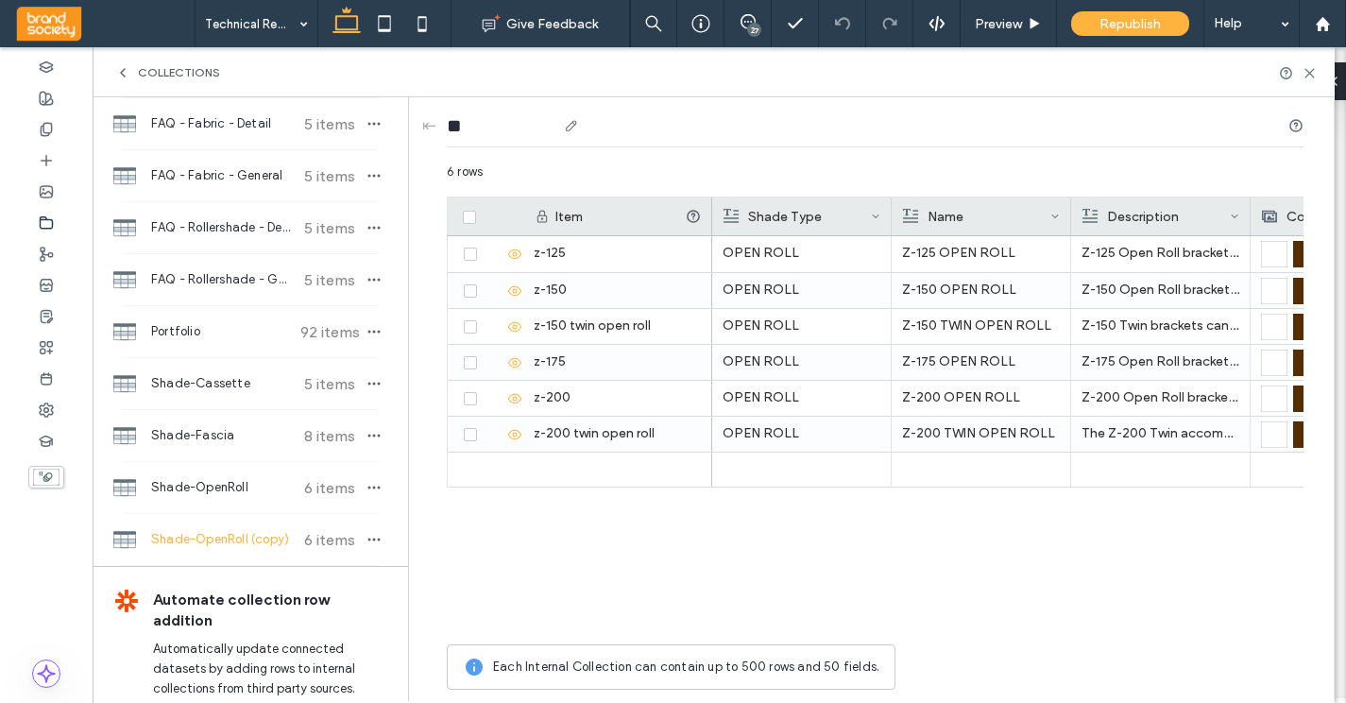
type input "*"
type input "**********"
click at [747, 176] on div "6 rows" at bounding box center [875, 180] width 857 height 34
click at [814, 207] on div "Shade Type" at bounding box center [797, 216] width 147 height 38
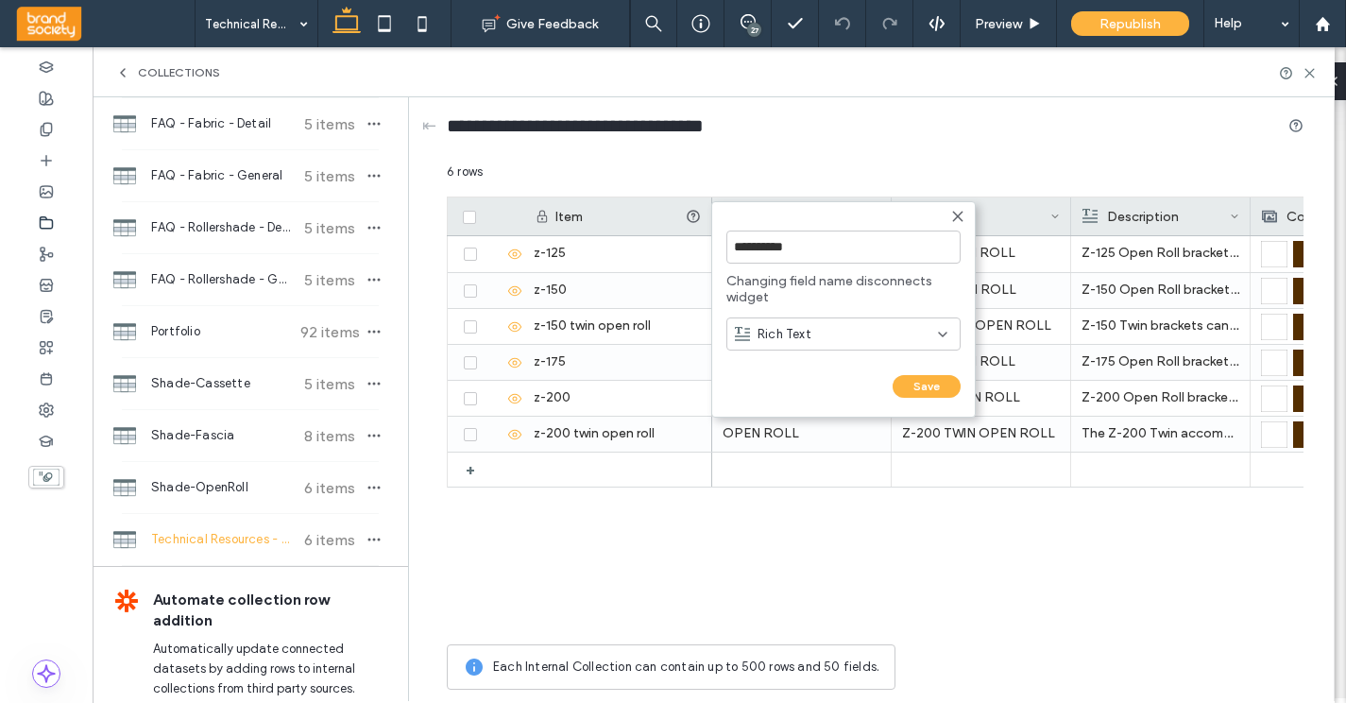
click at [961, 217] on icon at bounding box center [957, 216] width 15 height 15
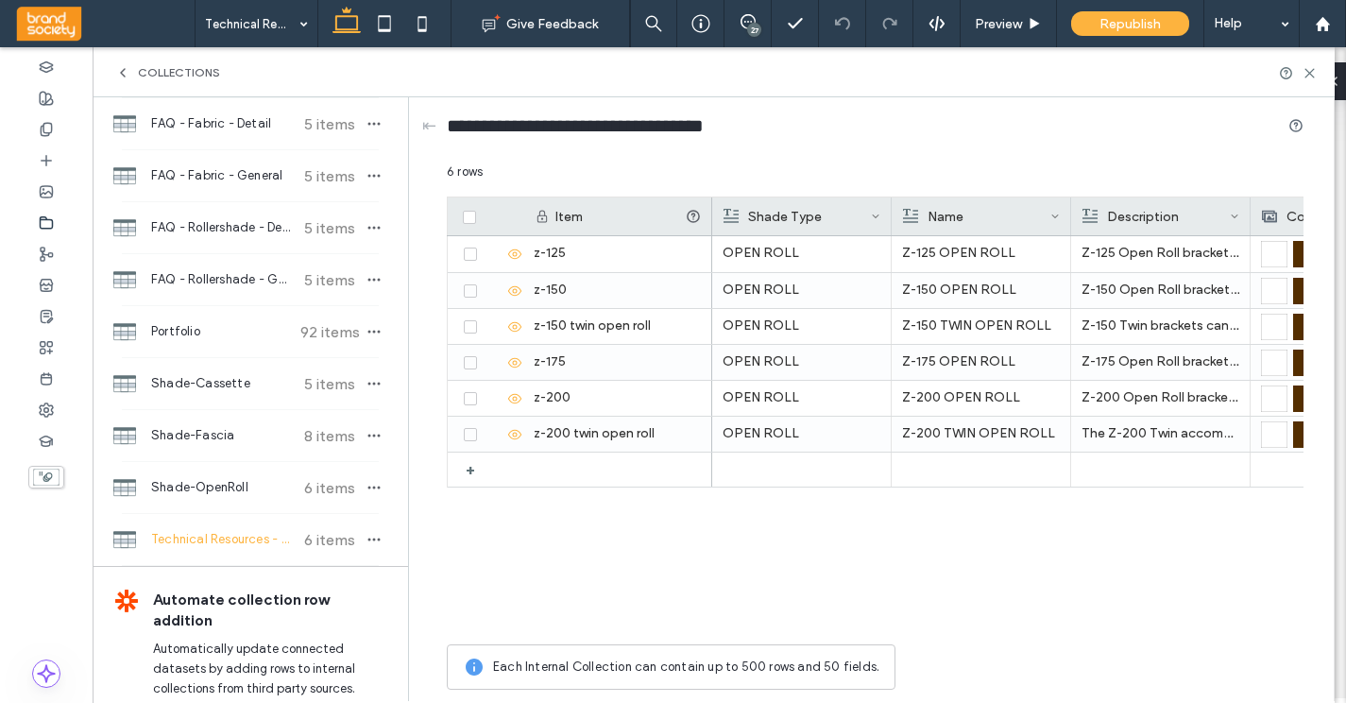
click at [878, 215] on icon at bounding box center [875, 216] width 9 height 9
click at [789, 261] on div "Delete Field" at bounding box center [799, 256] width 173 height 36
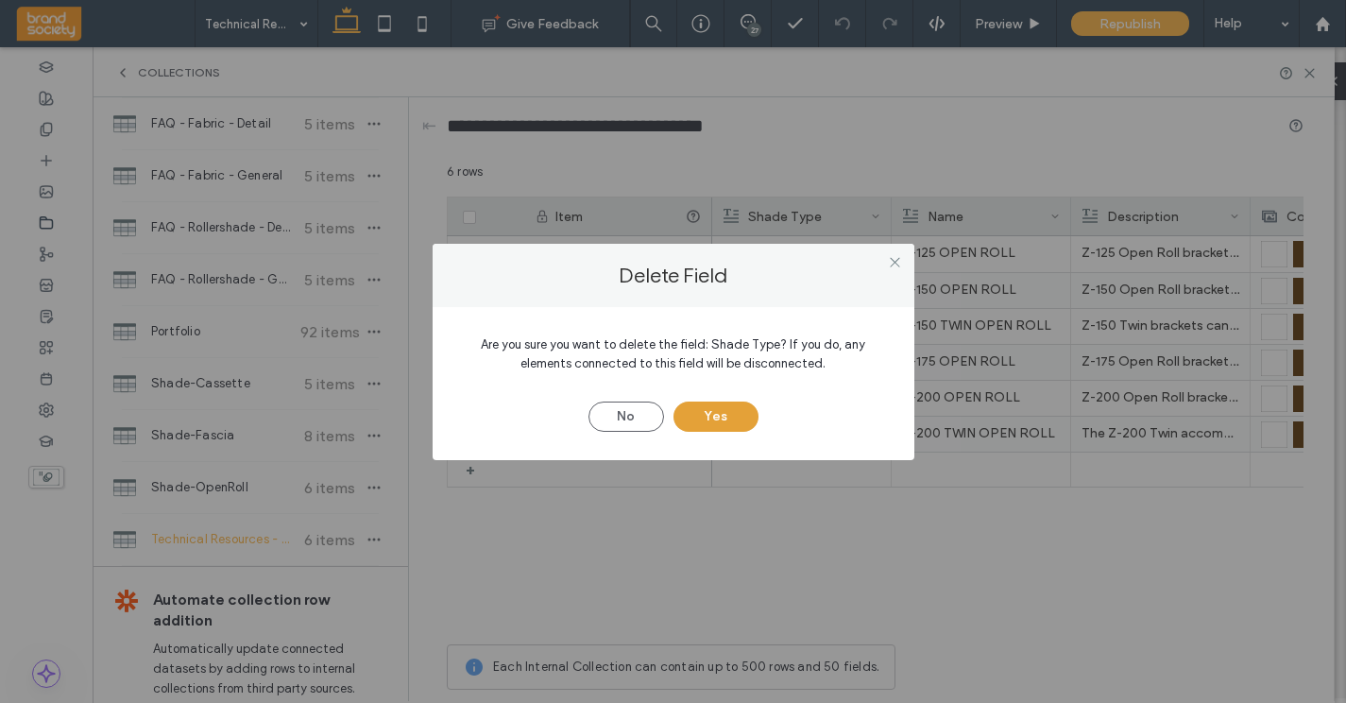
click at [733, 418] on button "Yes" at bounding box center [716, 417] width 85 height 30
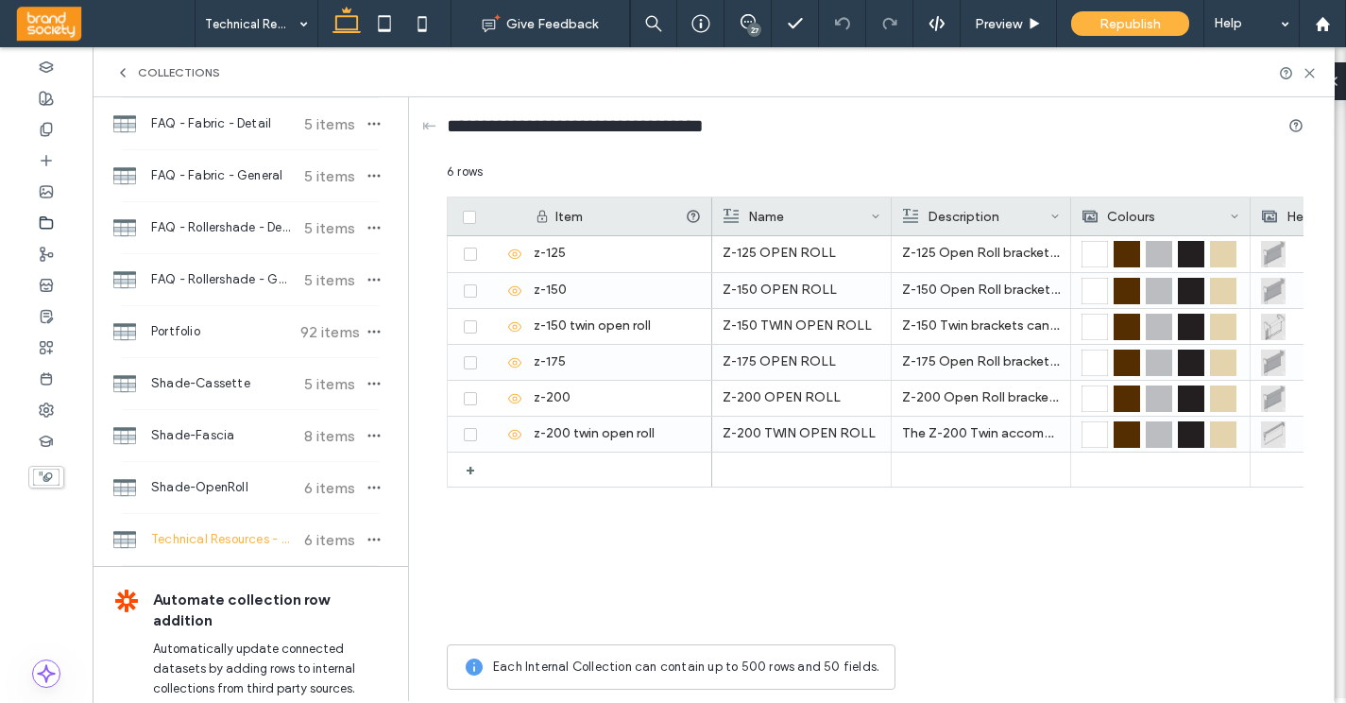
click at [1057, 215] on icon at bounding box center [1055, 216] width 9 height 9
click at [1009, 247] on div "Delete Field" at bounding box center [979, 256] width 173 height 36
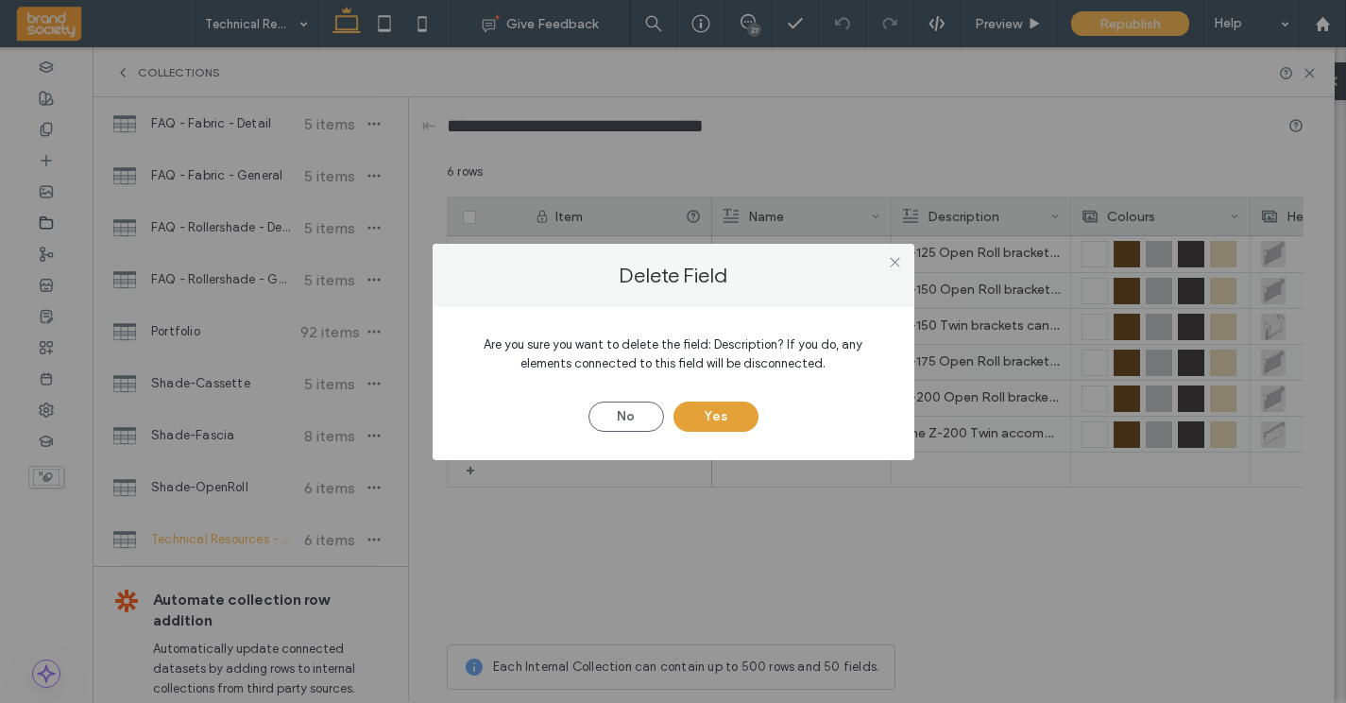
click at [721, 414] on button "Yes" at bounding box center [716, 417] width 85 height 30
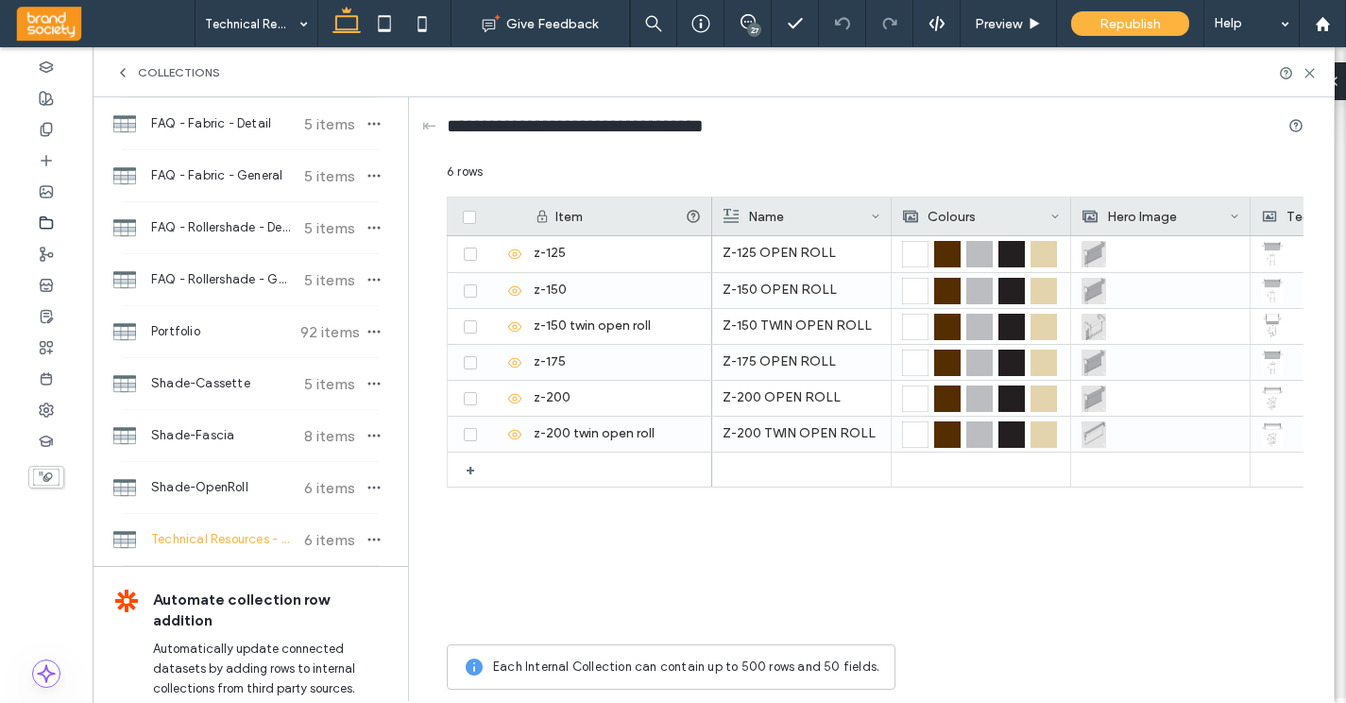
click at [1054, 220] on icon at bounding box center [1055, 216] width 9 height 9
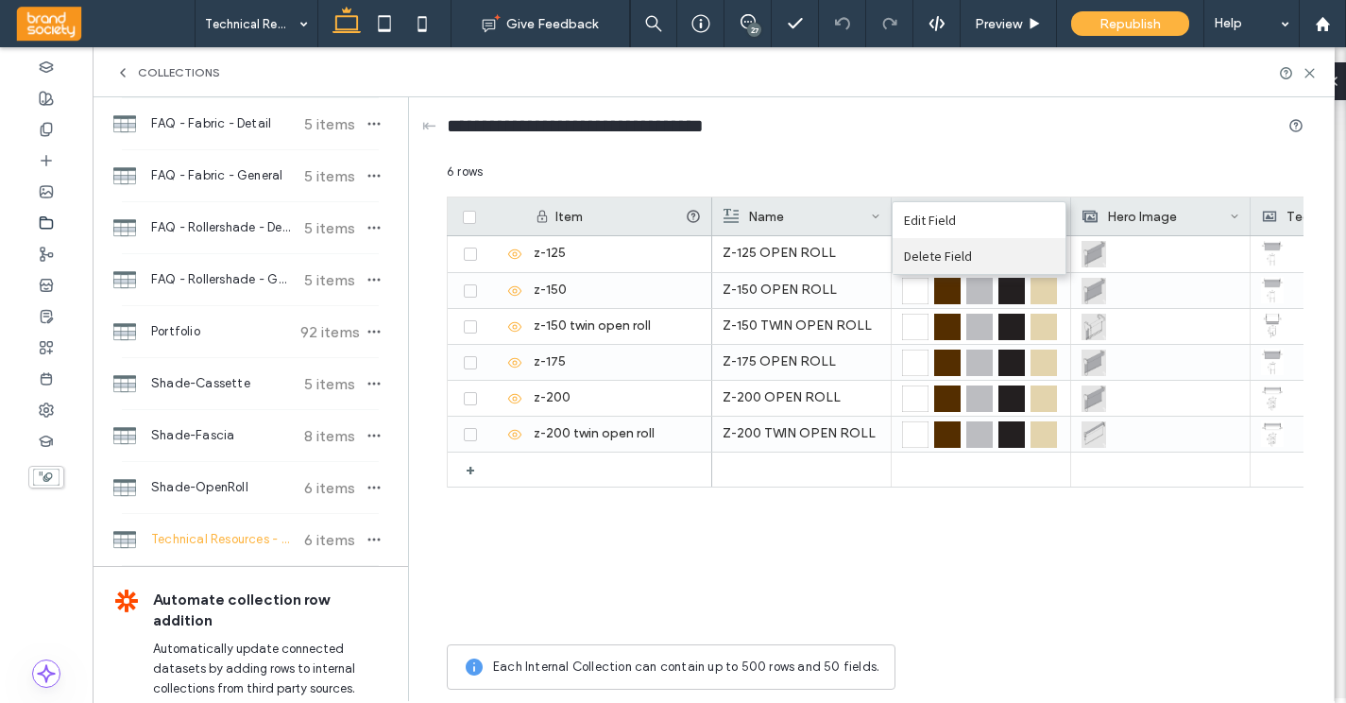
click at [1008, 245] on div "Delete Field" at bounding box center [979, 256] width 173 height 36
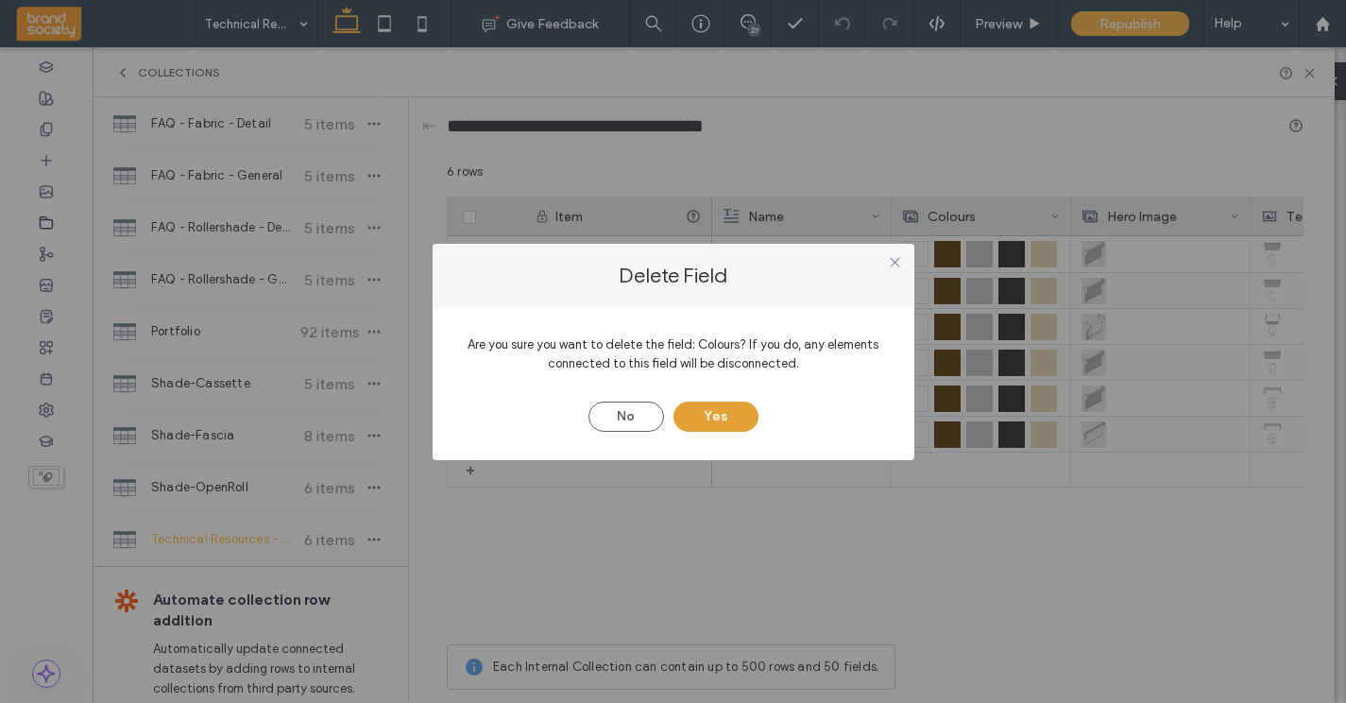
click at [726, 419] on button "Yes" at bounding box center [716, 417] width 85 height 30
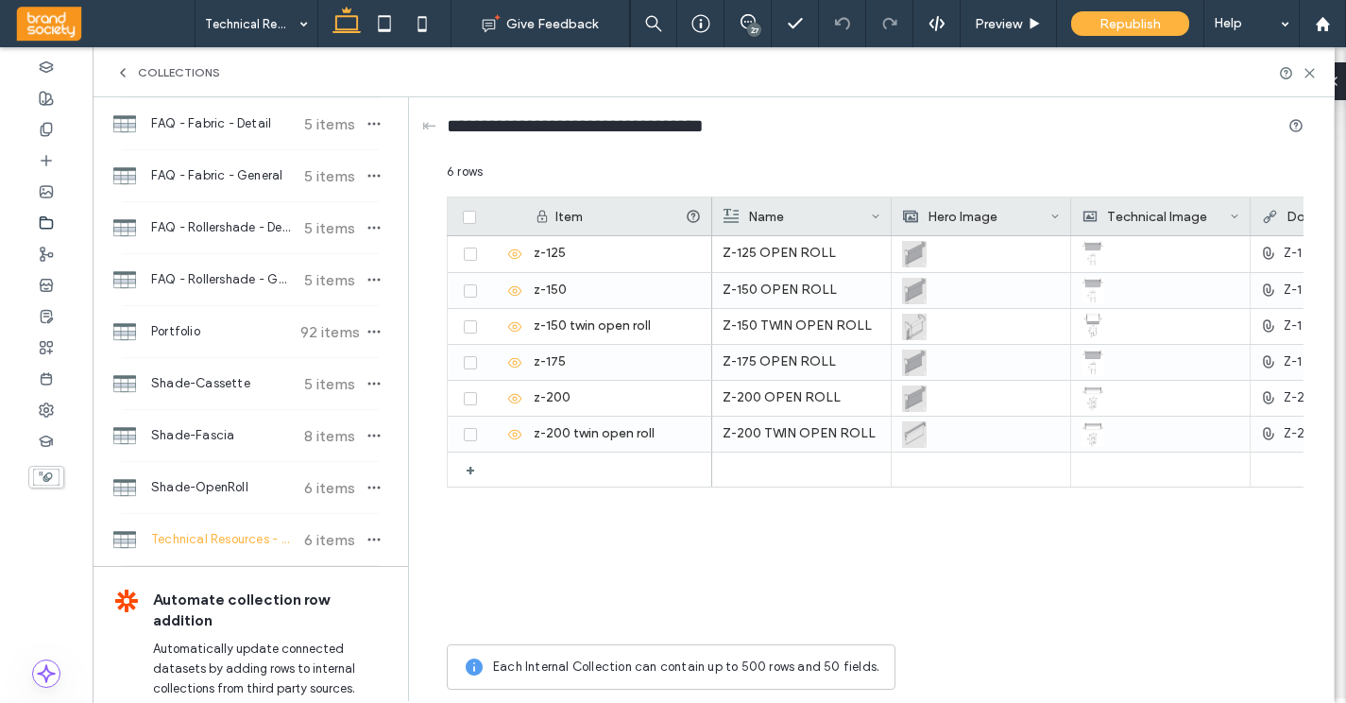
click at [1054, 213] on icon at bounding box center [1055, 216] width 9 height 9
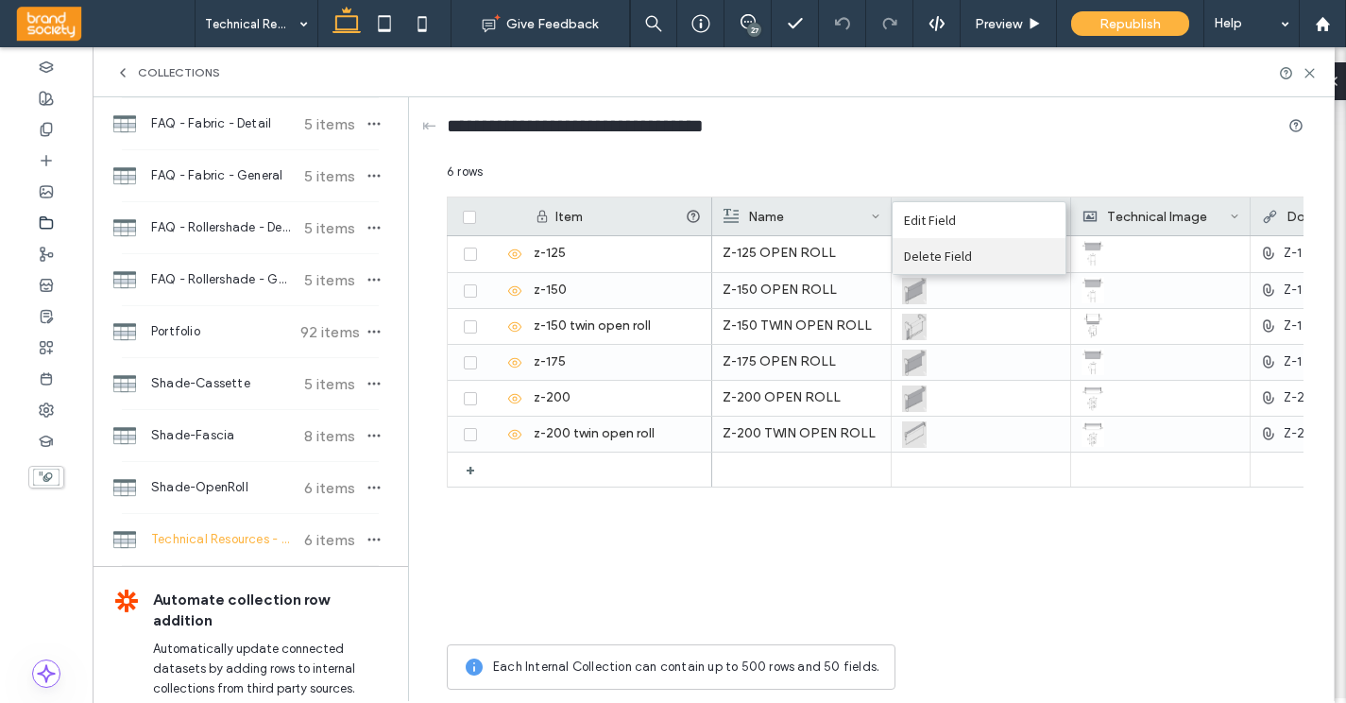
click at [972, 264] on div "Delete Field" at bounding box center [979, 256] width 173 height 36
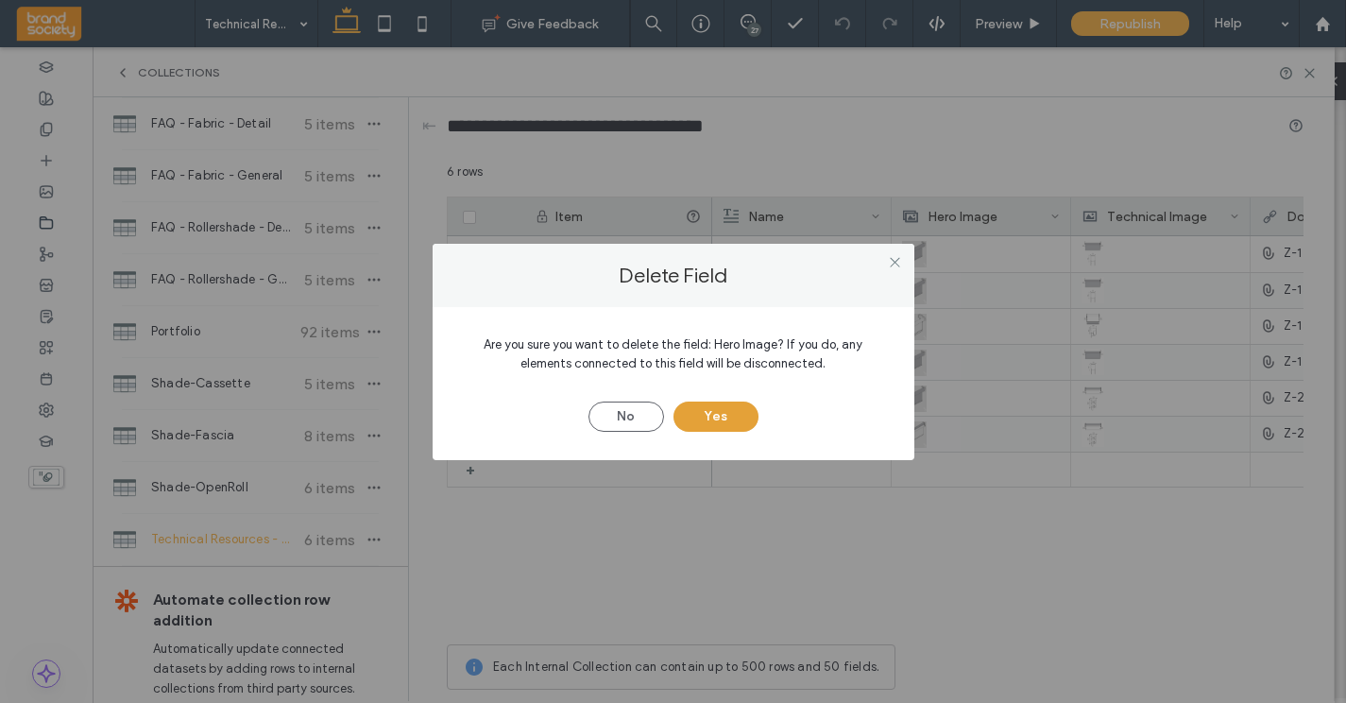
click at [737, 414] on button "Yes" at bounding box center [716, 417] width 85 height 30
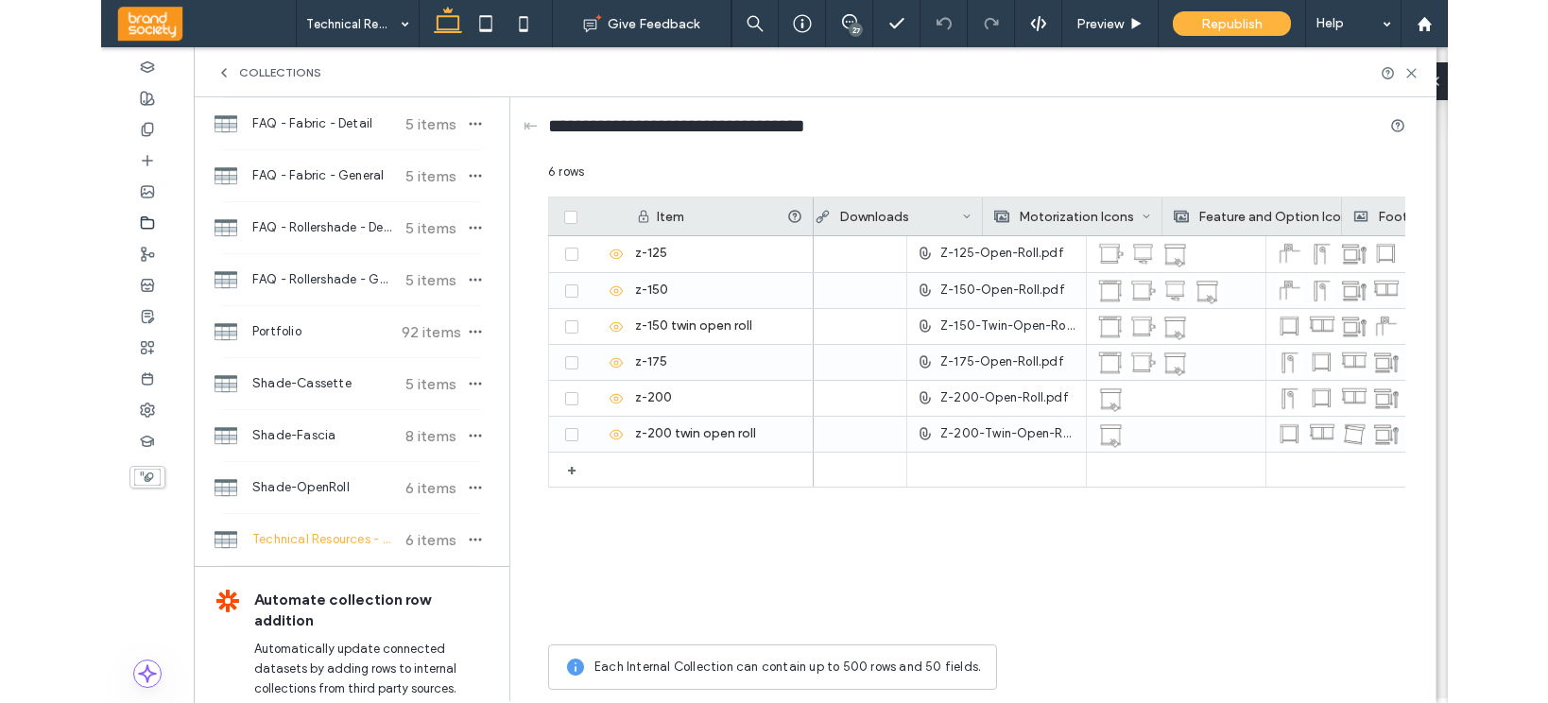
scroll to position [0, 373]
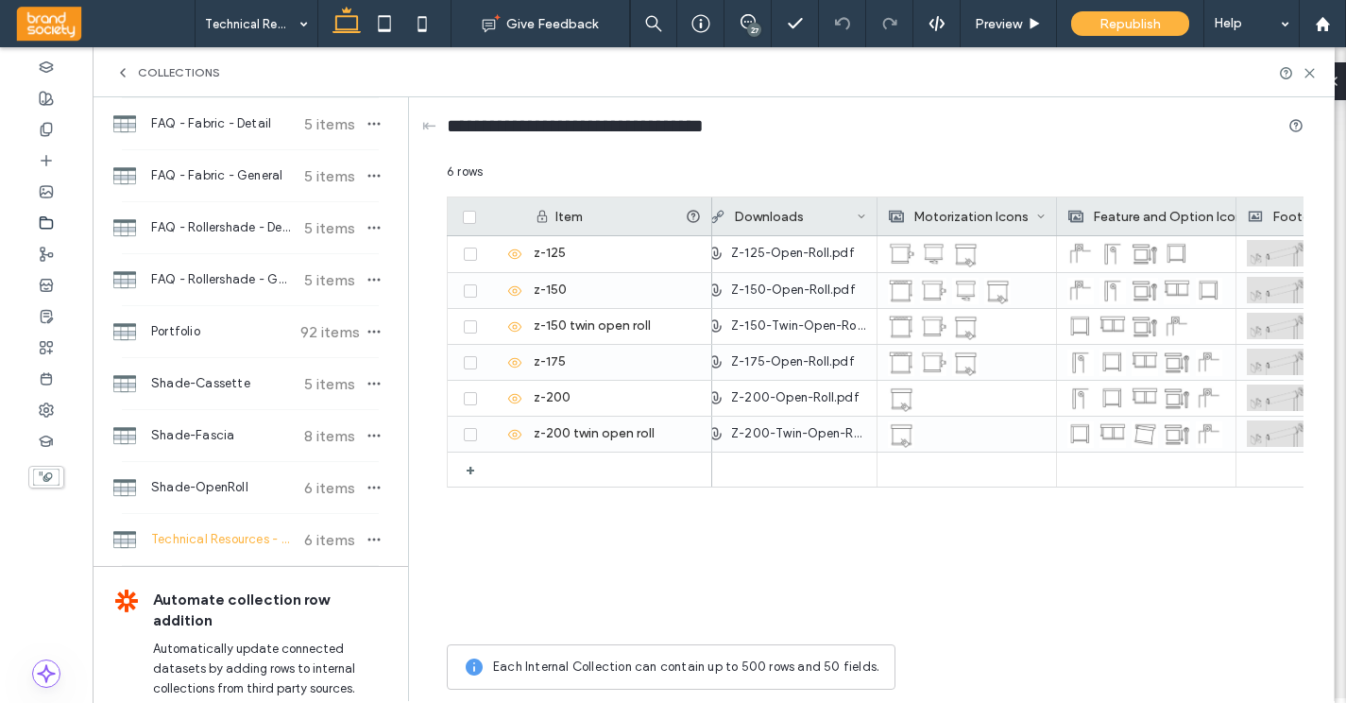
click at [1043, 215] on icon at bounding box center [1040, 216] width 9 height 9
click at [1017, 249] on div "Delete Field" at bounding box center [965, 256] width 173 height 36
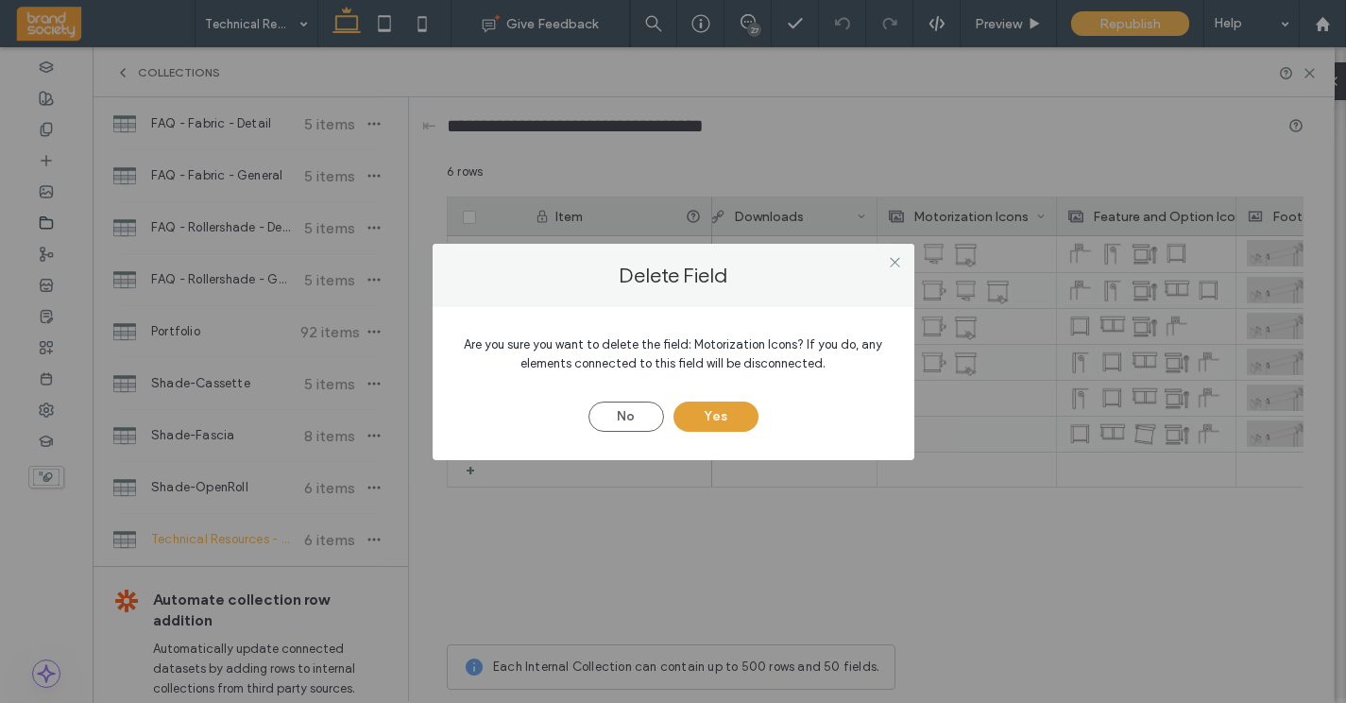
click at [729, 421] on button "Yes" at bounding box center [716, 417] width 85 height 30
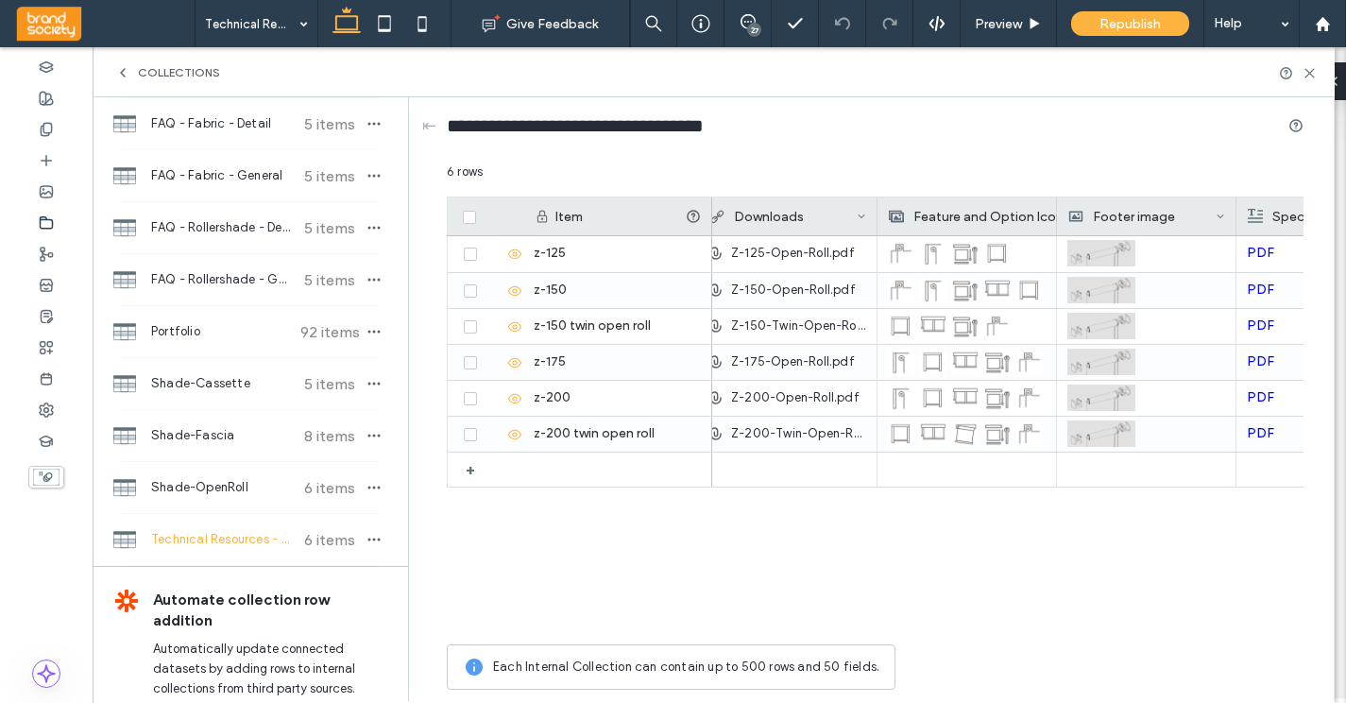
click at [1016, 216] on div "Feature and Option Icons" at bounding box center [979, 216] width 181 height 38
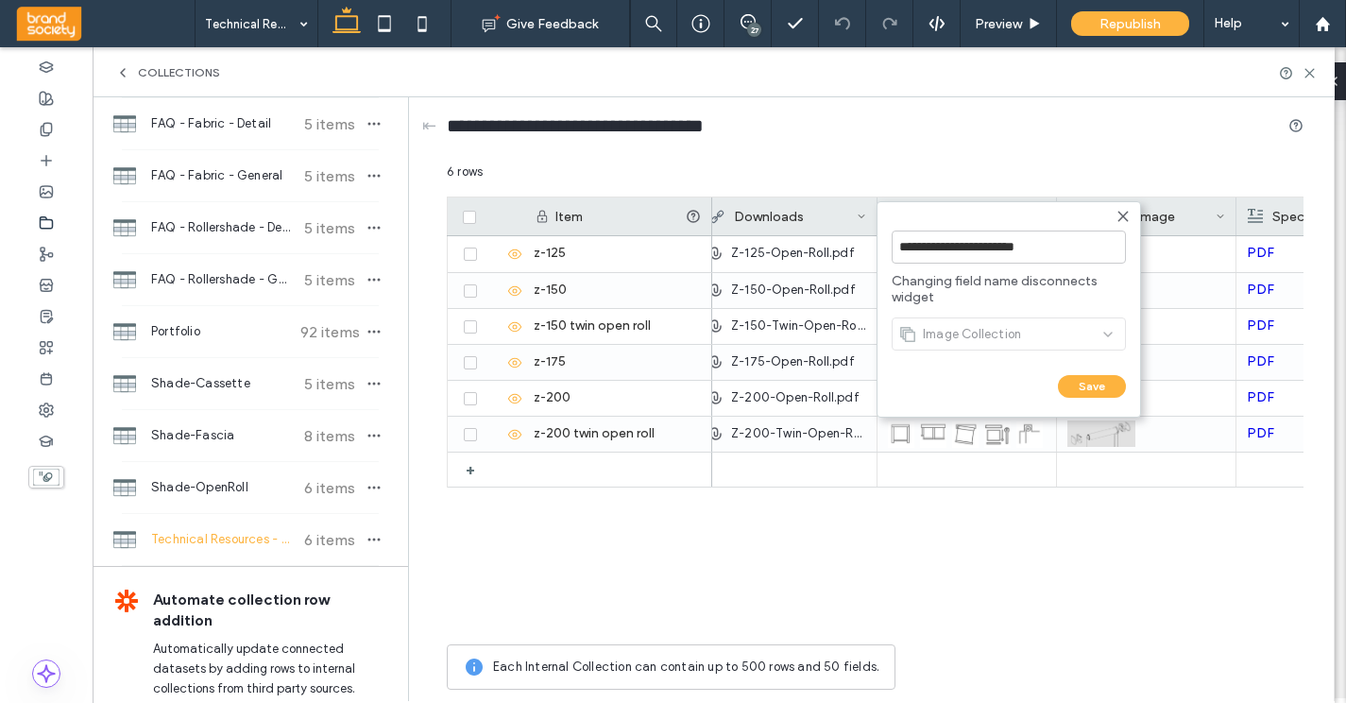
click at [1128, 225] on form "**********" at bounding box center [1009, 309] width 265 height 216
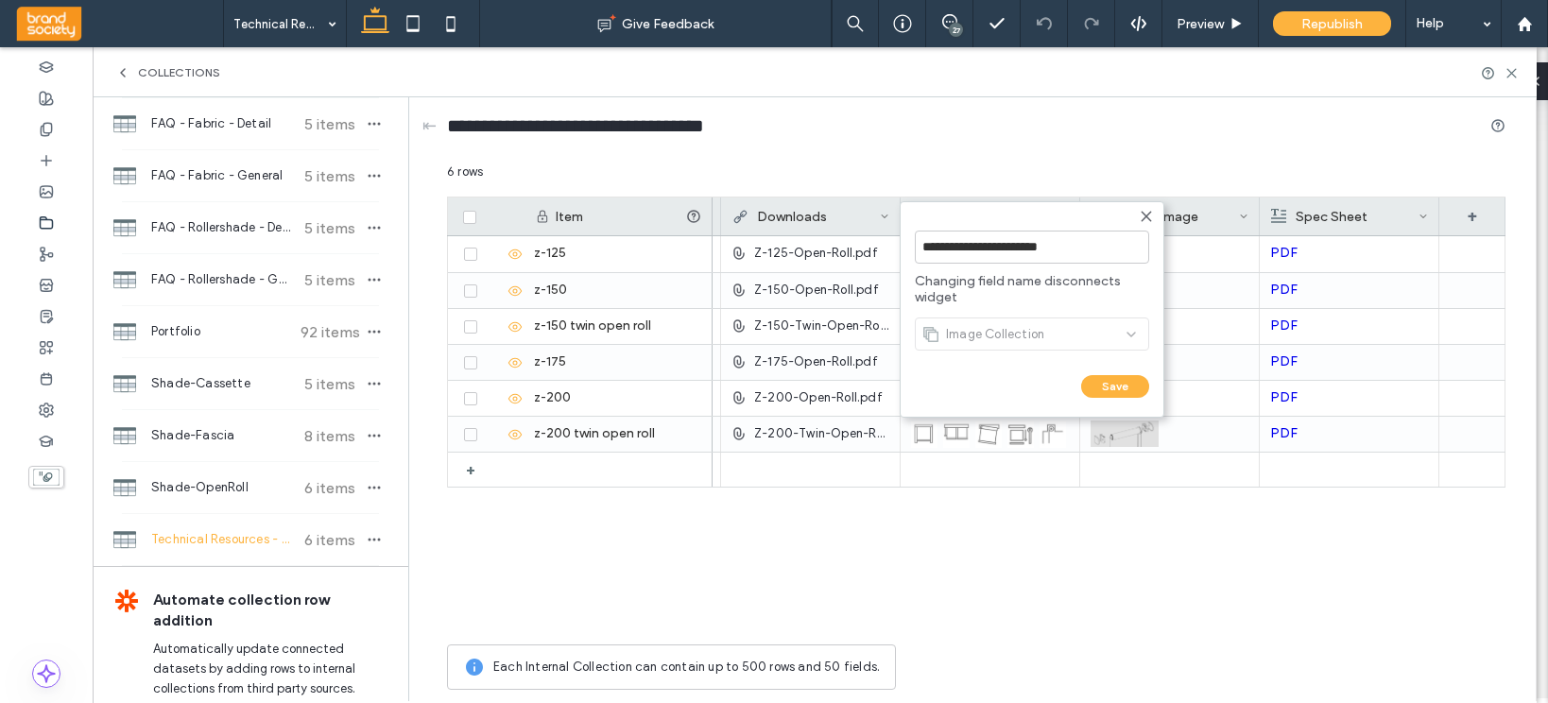
scroll to position [0, 351]
click at [1146, 211] on icon at bounding box center [1146, 216] width 15 height 15
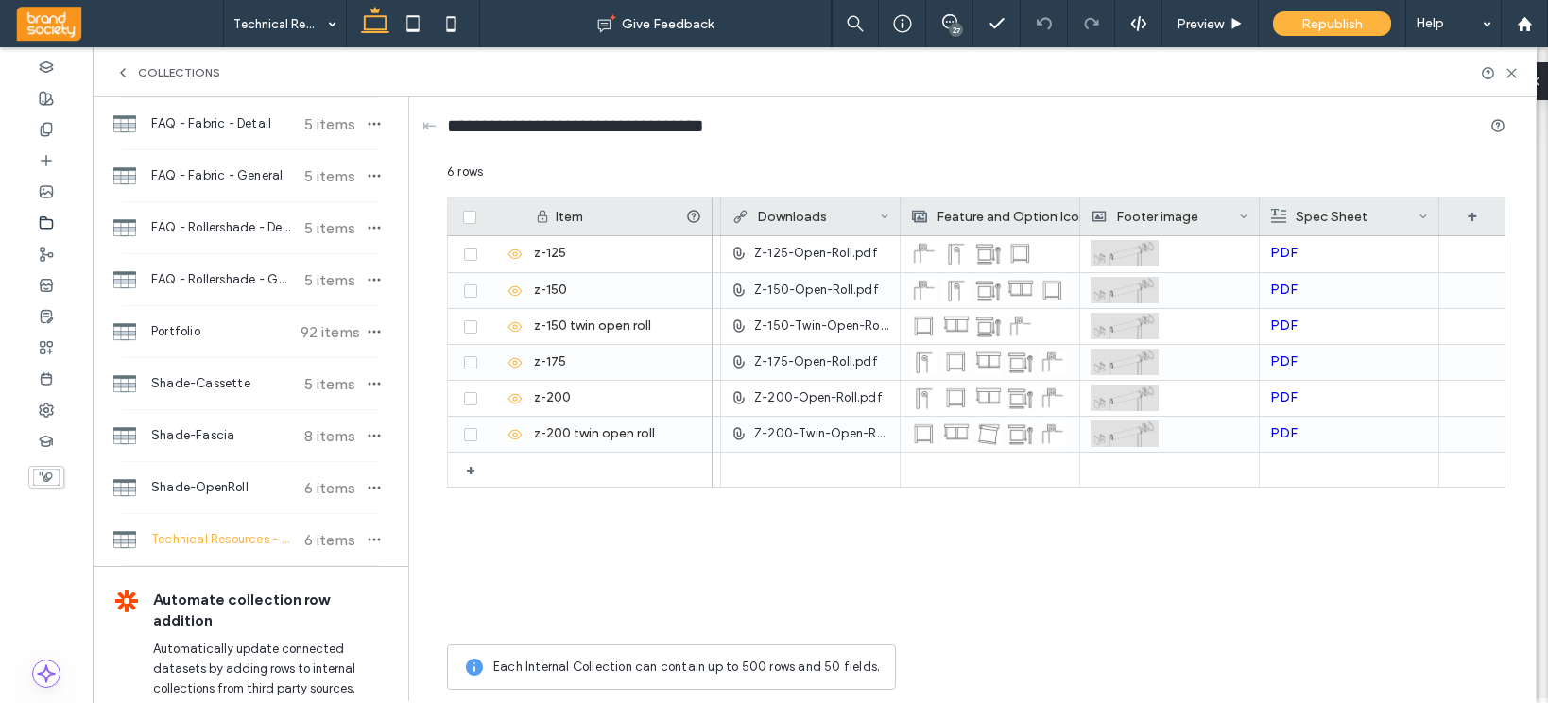
click at [887, 215] on icon at bounding box center [884, 216] width 9 height 9
click at [835, 257] on div "Delete Field" at bounding box center [808, 256] width 173 height 36
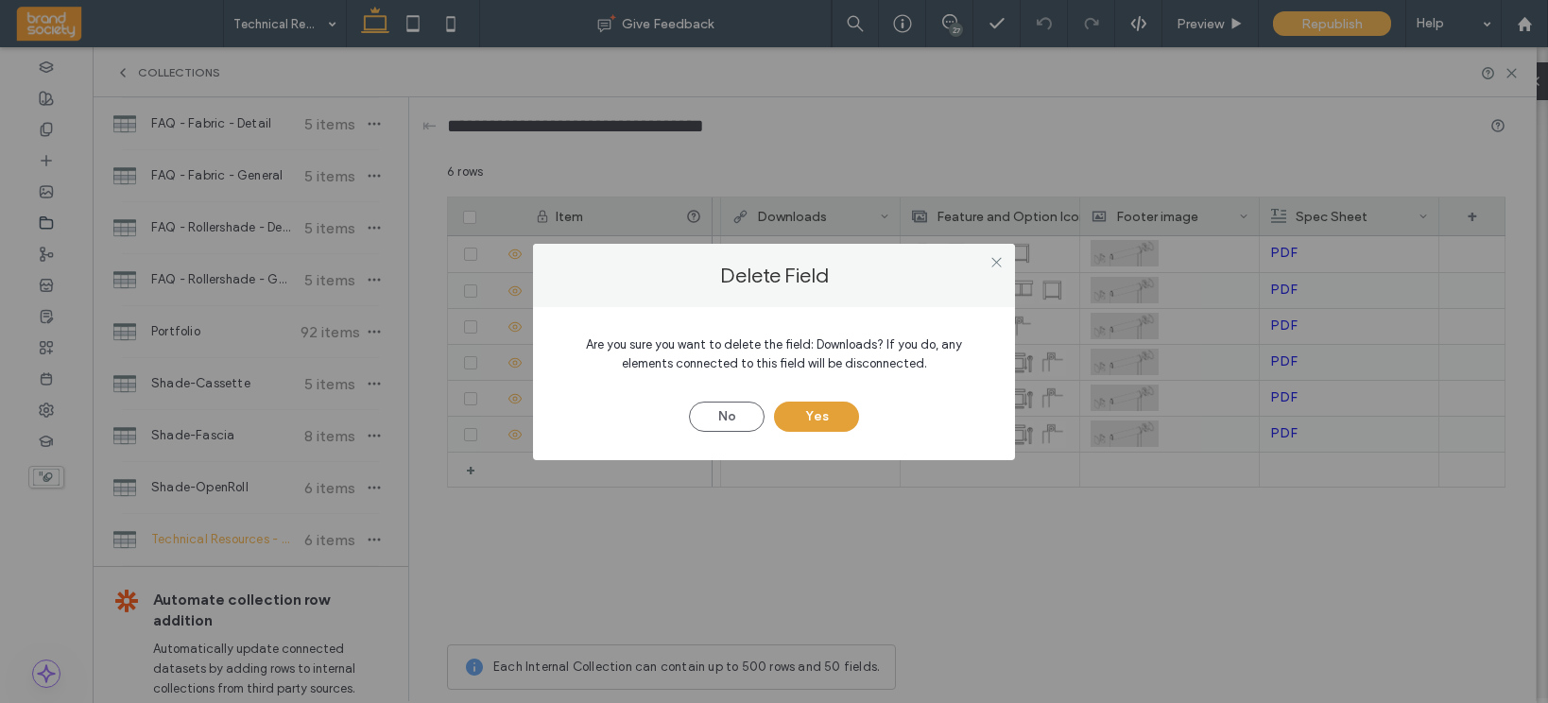
click at [816, 407] on button "Yes" at bounding box center [816, 417] width 85 height 30
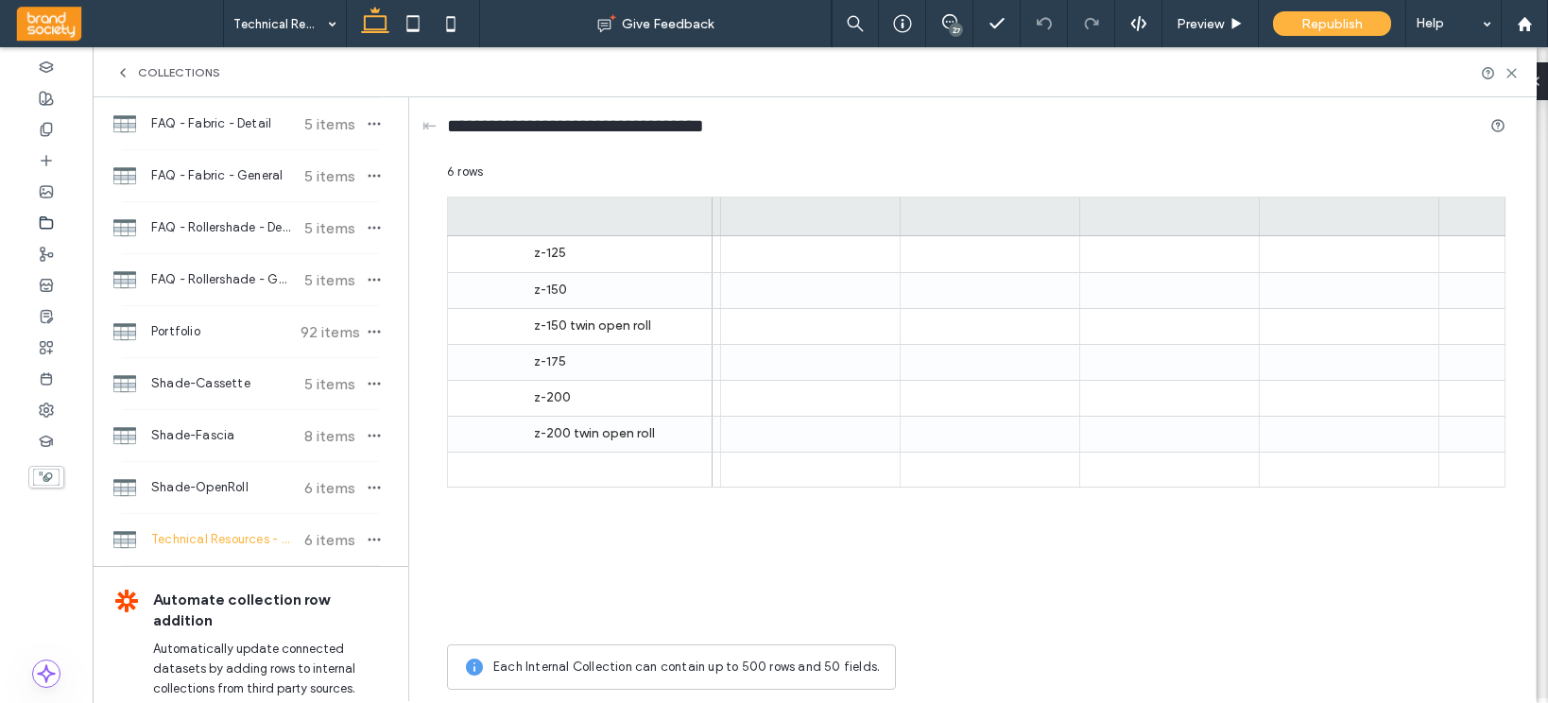
scroll to position [0, 171]
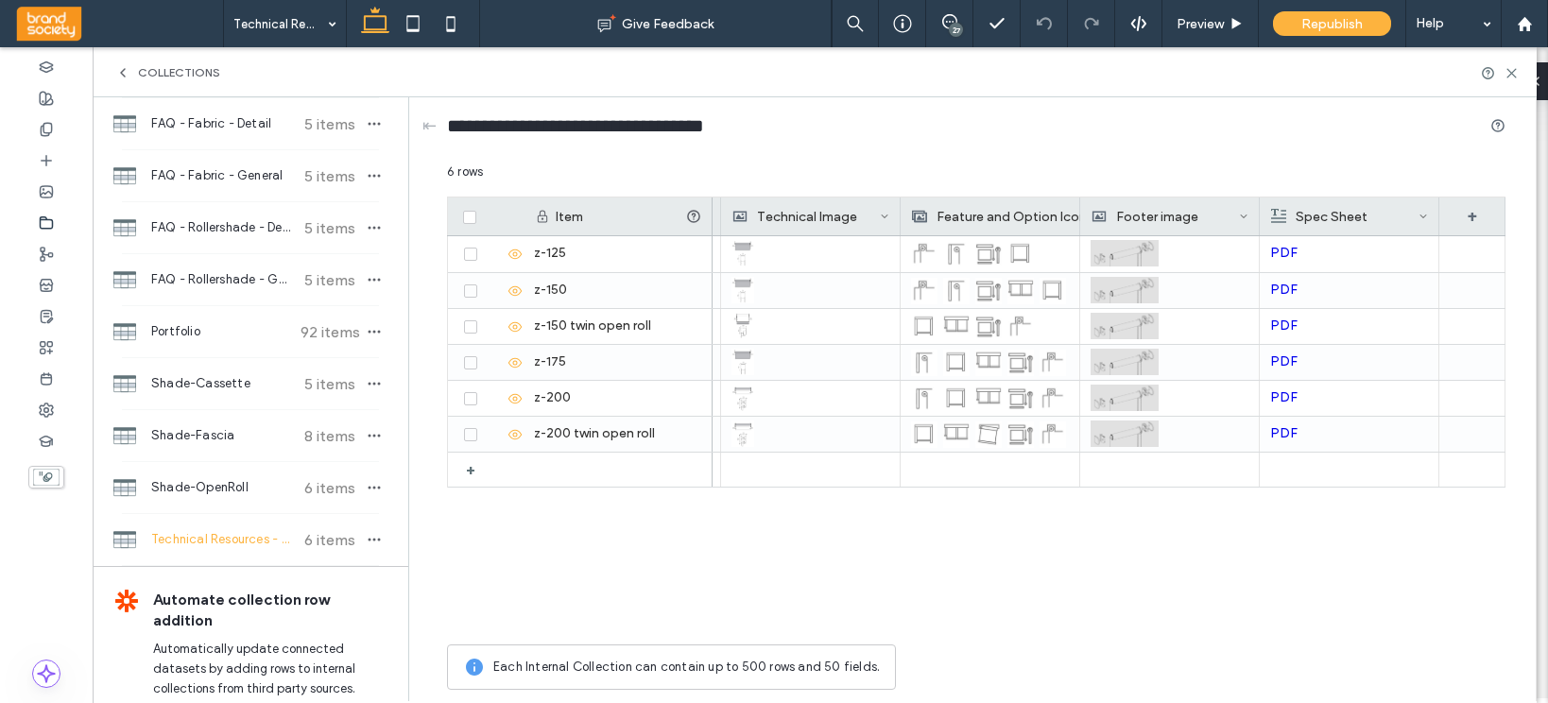
click at [1243, 211] on span at bounding box center [1243, 216] width 9 height 38
click at [1213, 251] on div "Delete Field" at bounding box center [1167, 256] width 173 height 36
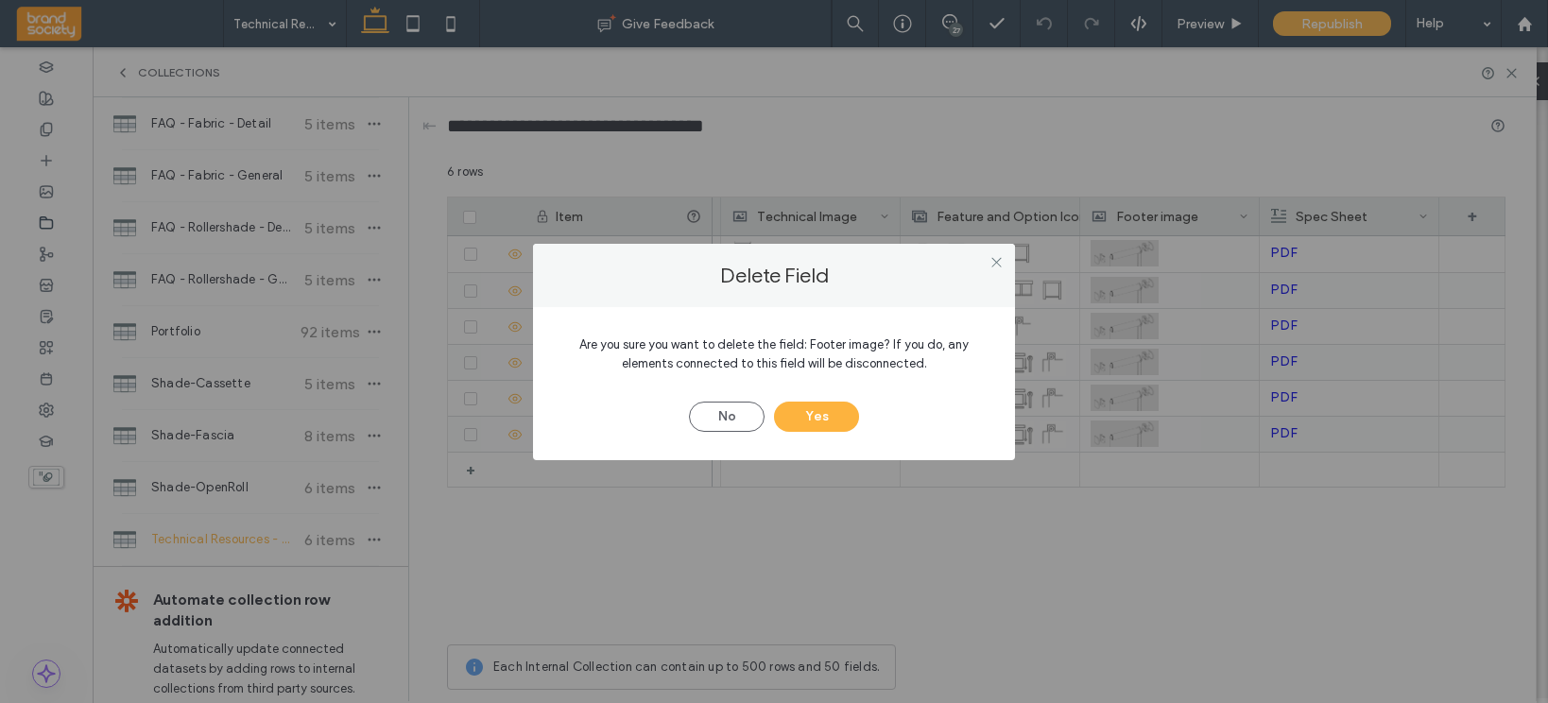
click at [813, 499] on div "Delete Field Are you sure you want to delete the field: Footer image? If you do…" at bounding box center [774, 351] width 1548 height 703
click at [829, 402] on button "Yes" at bounding box center [816, 417] width 85 height 30
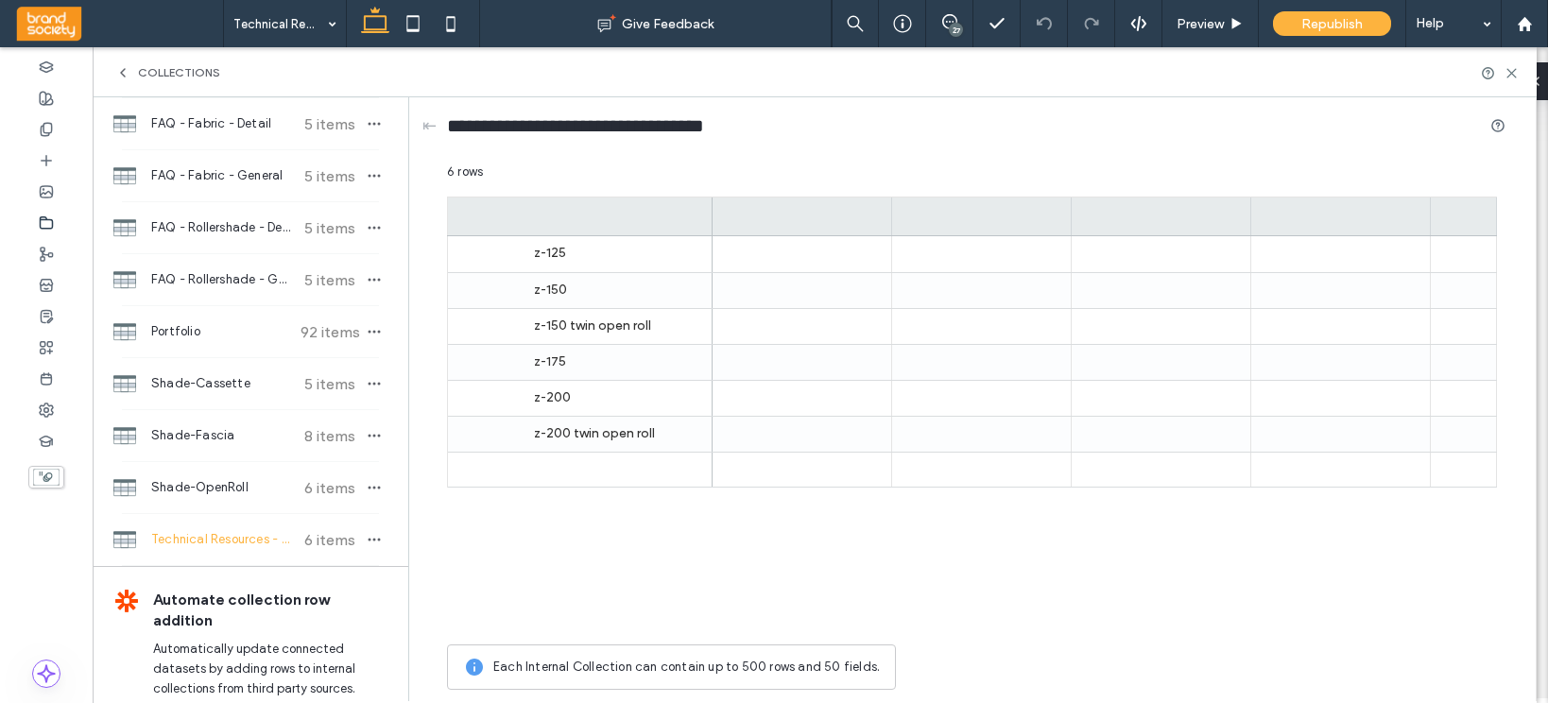
scroll to position [0, 0]
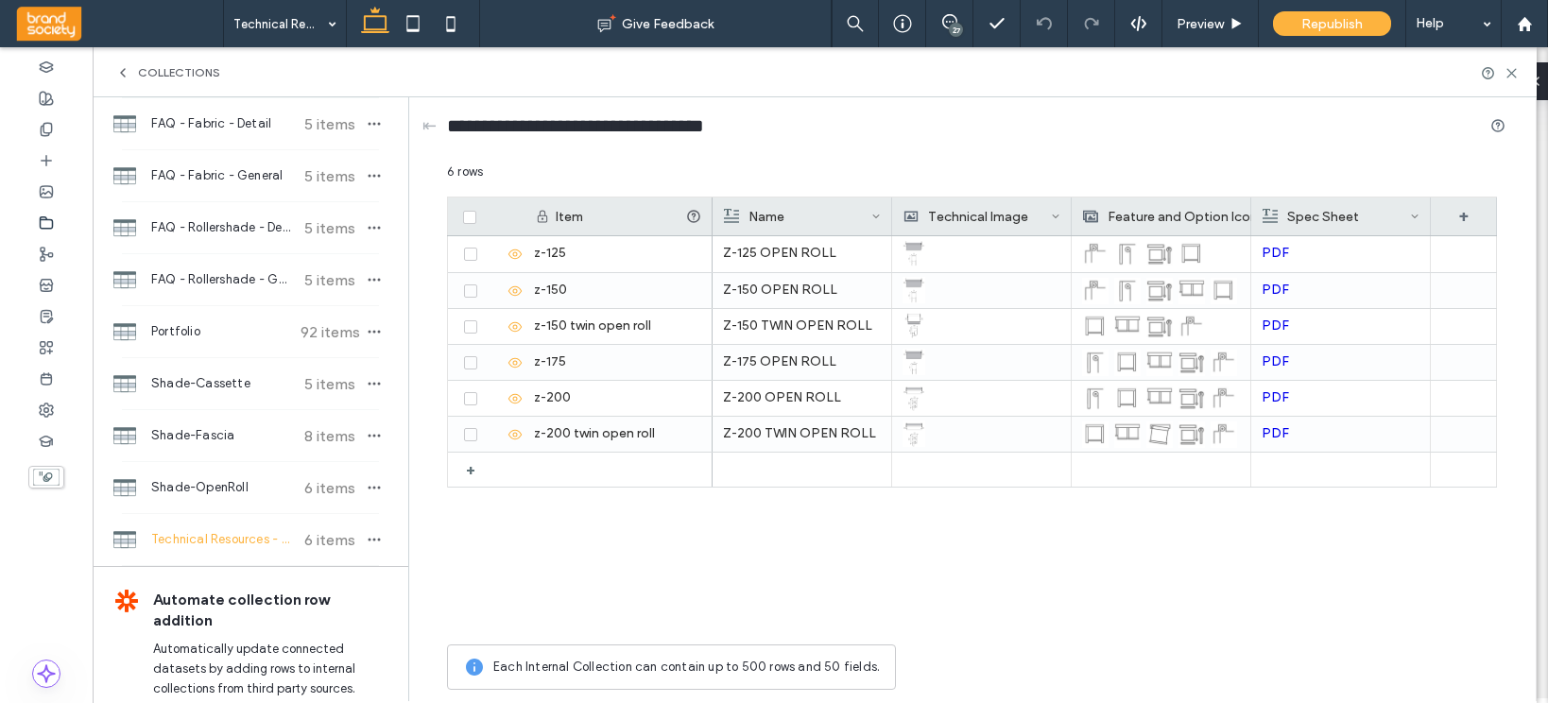
drag, startPoint x: 1248, startPoint y: 200, endPoint x: 1312, endPoint y: 202, distance: 64.3
click at [1255, 202] on div at bounding box center [1251, 216] width 8 height 38
click at [1299, 214] on icon at bounding box center [1298, 216] width 9 height 9
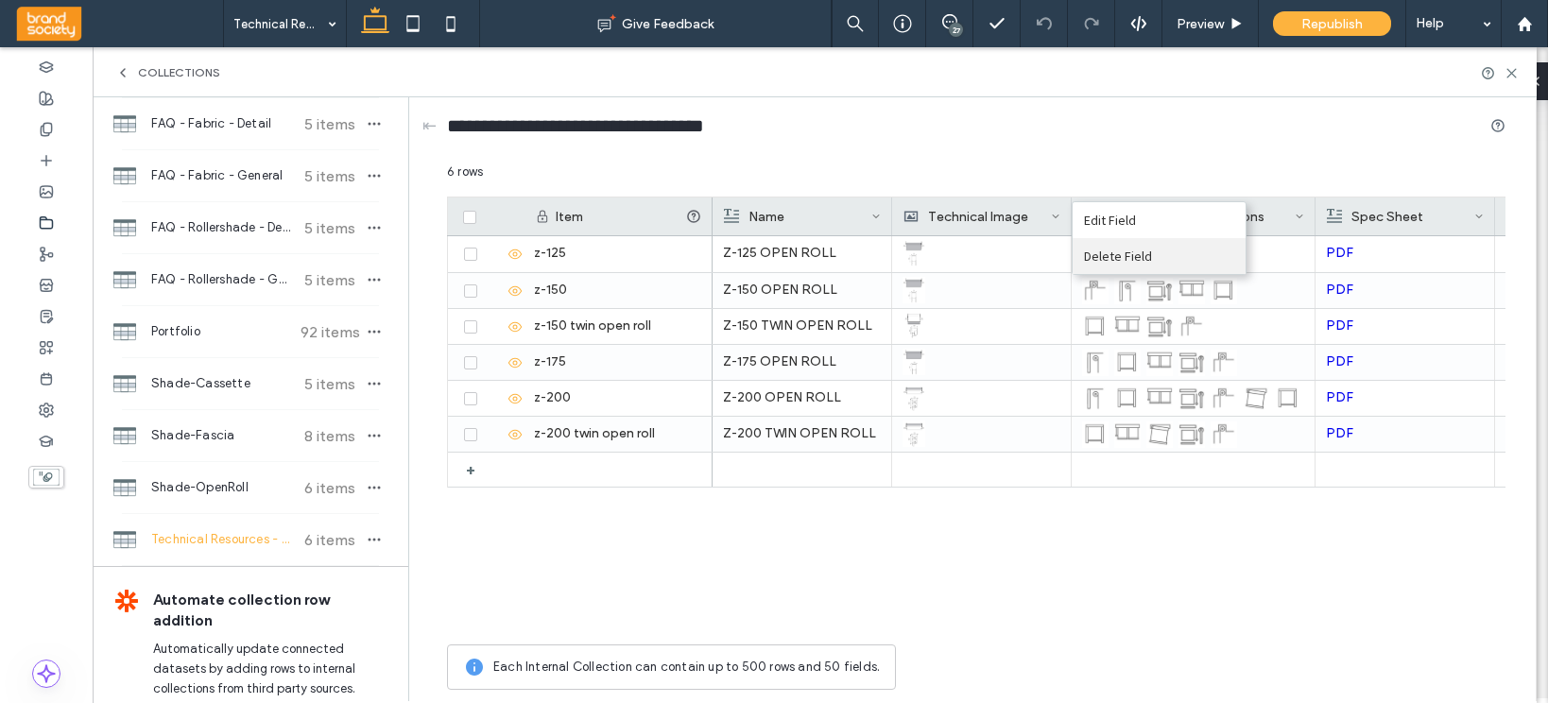
click at [1143, 254] on div "Delete Field" at bounding box center [1158, 256] width 173 height 36
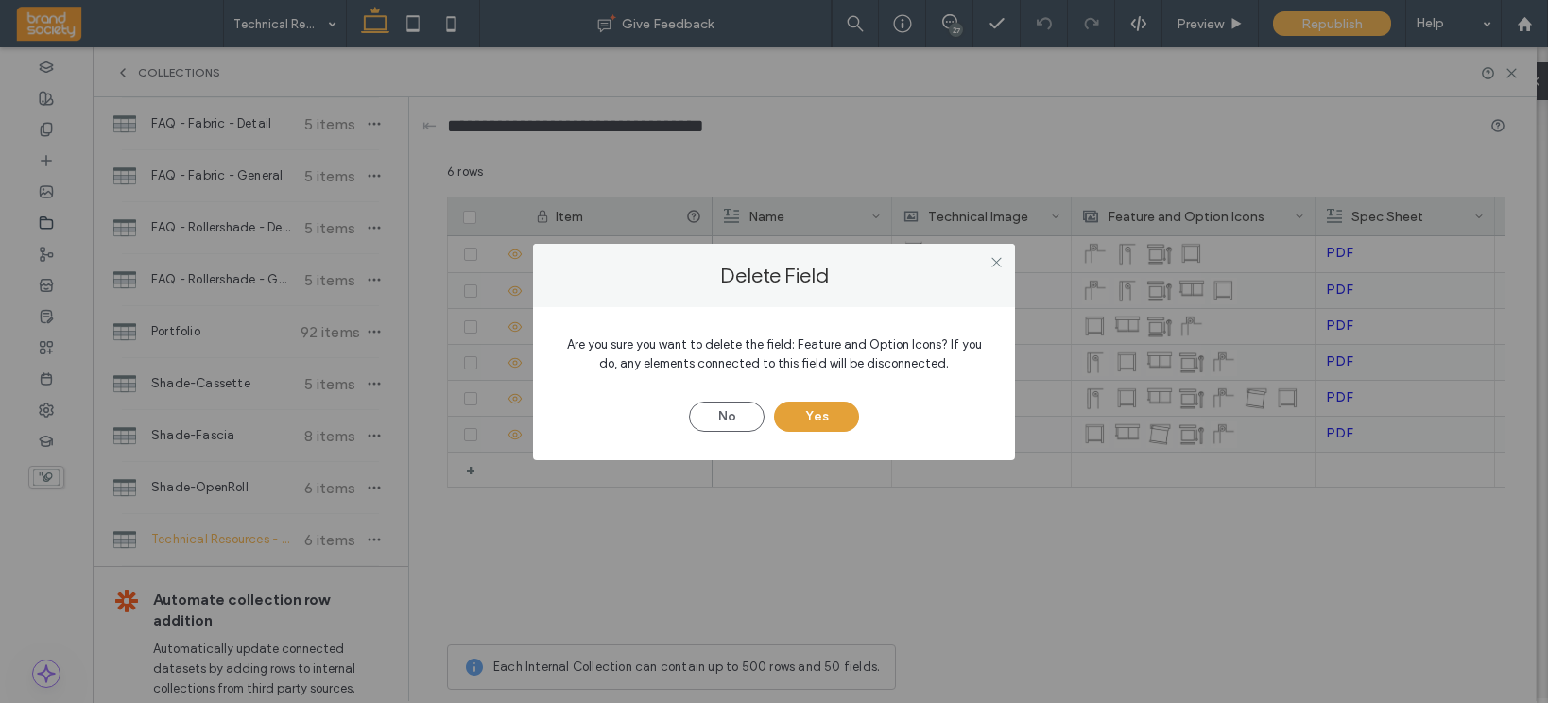
click at [824, 414] on button "Yes" at bounding box center [816, 417] width 85 height 30
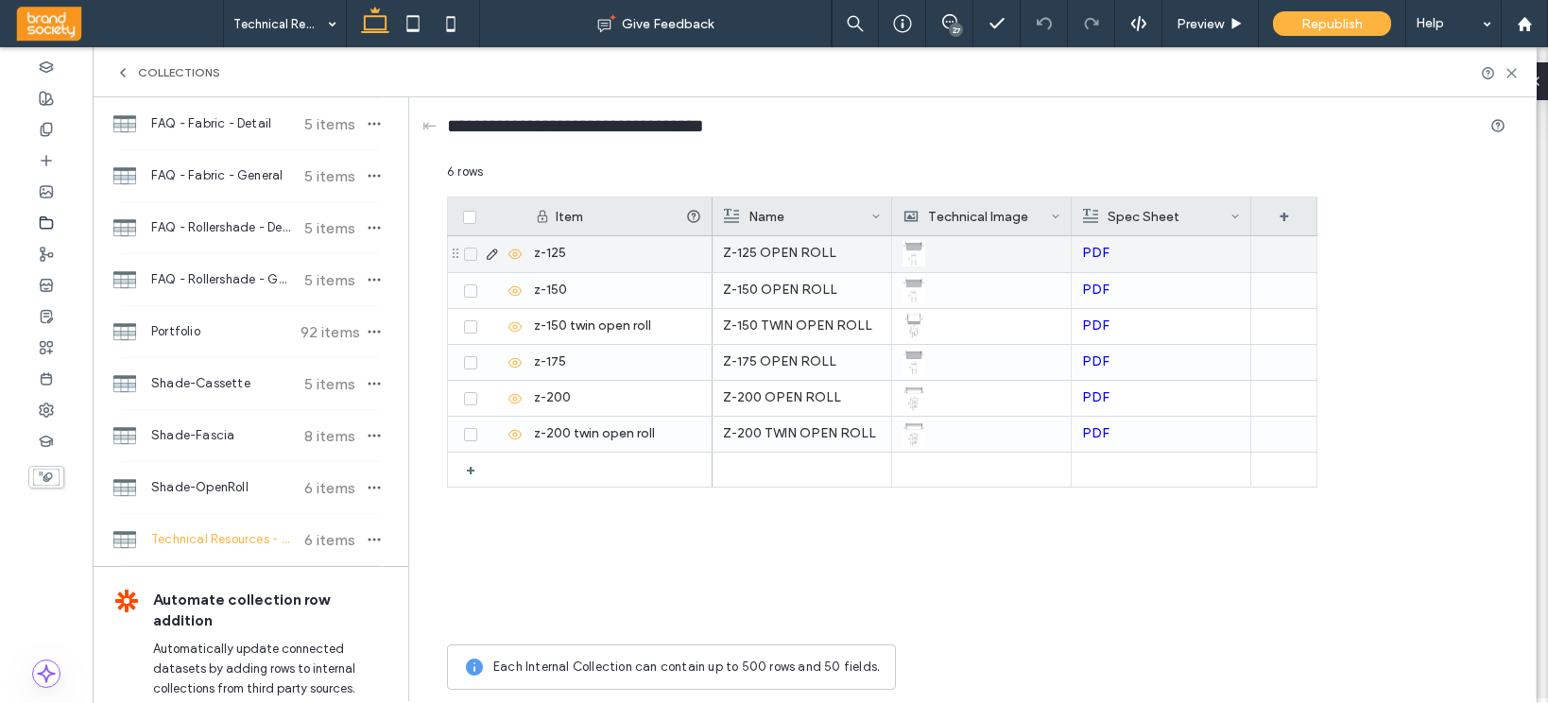
click at [1093, 250] on link "PDF" at bounding box center [1095, 253] width 27 height 16
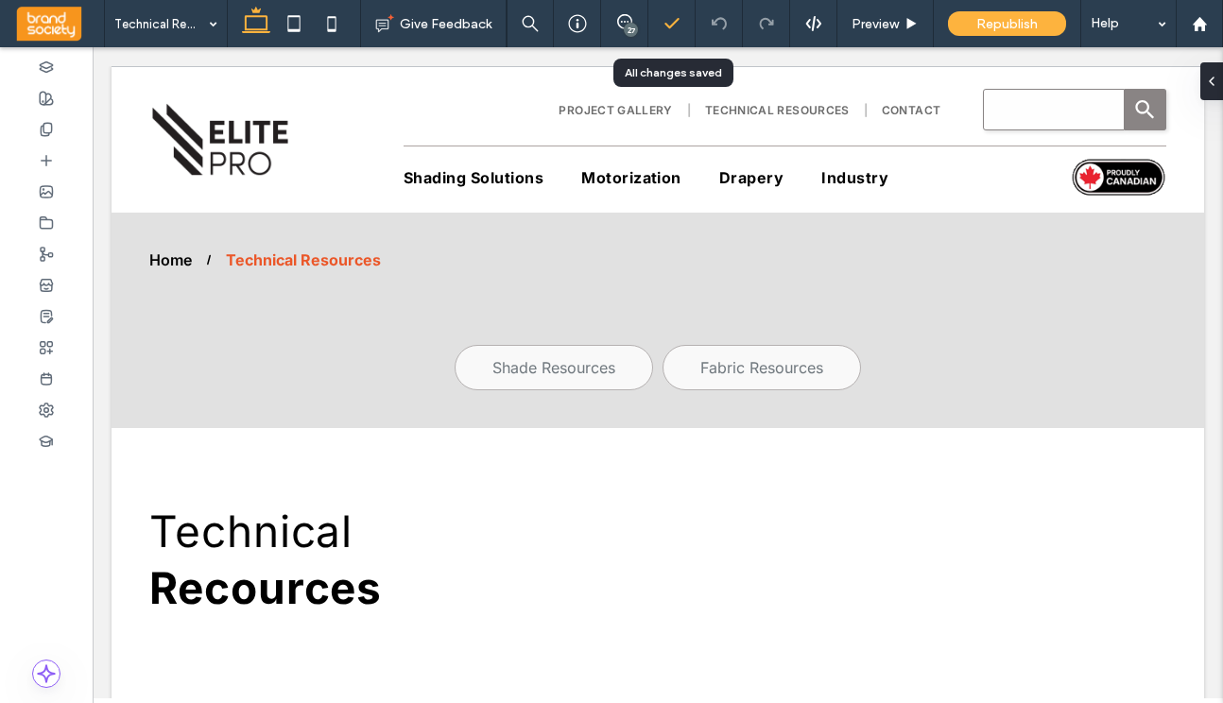
click at [671, 29] on icon at bounding box center [671, 23] width 19 height 19
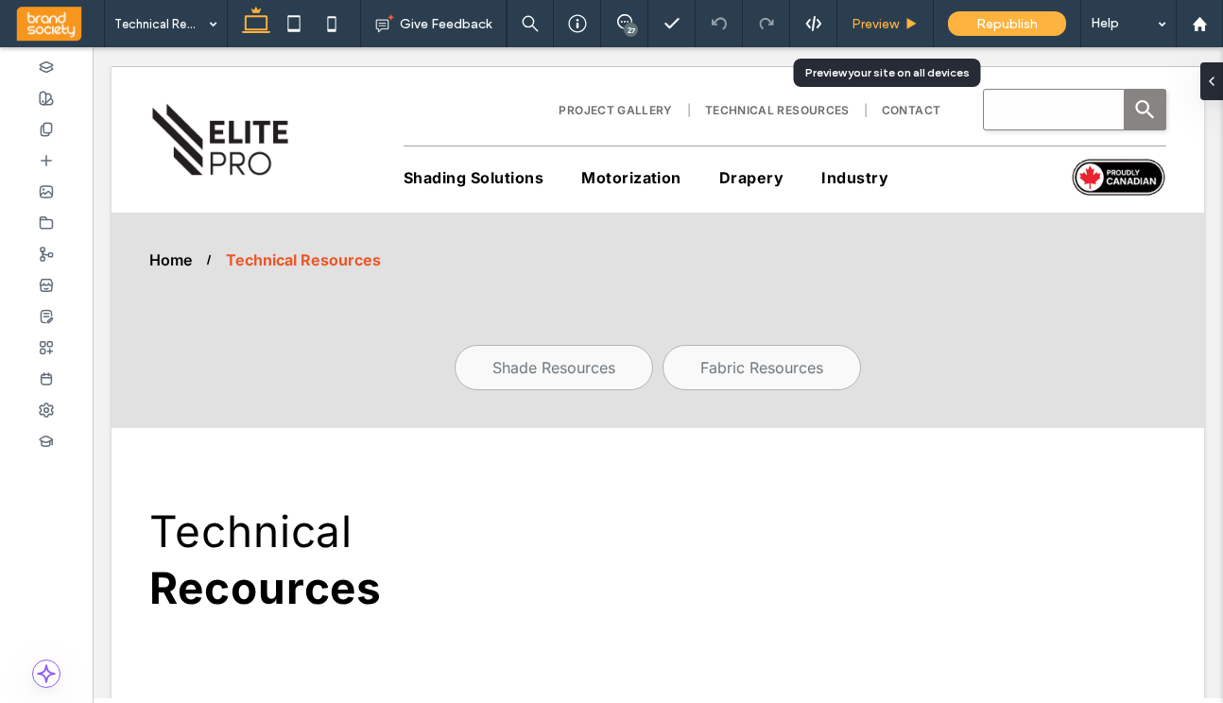
click at [880, 24] on span "Preview" at bounding box center [874, 24] width 47 height 16
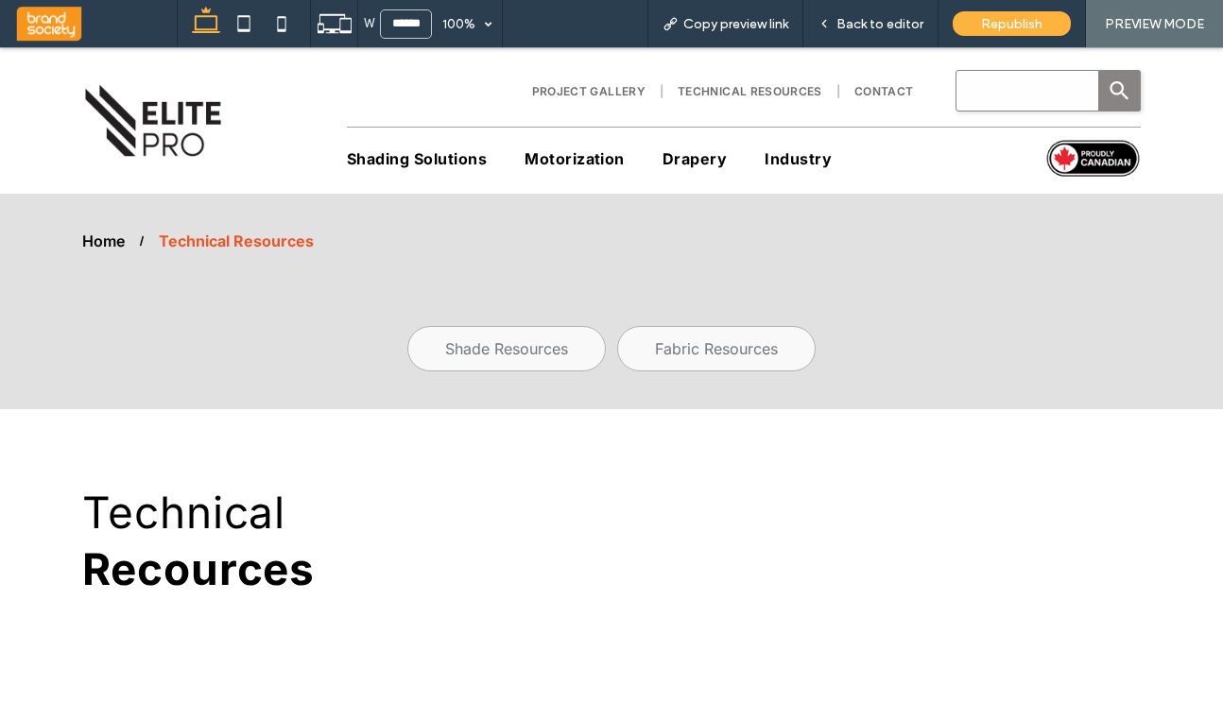
click at [711, 92] on span "Technical Resources" at bounding box center [749, 91] width 145 height 14
click at [734, 88] on span "Technical Resources" at bounding box center [749, 91] width 145 height 14
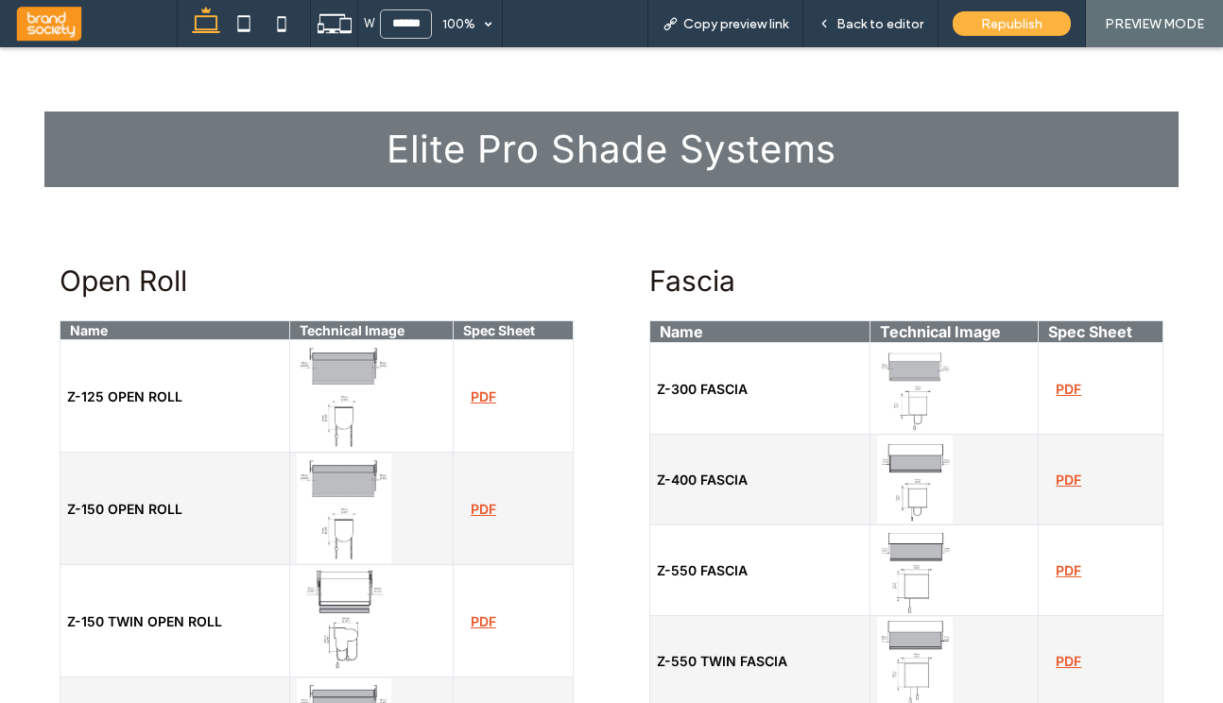
scroll to position [607, 0]
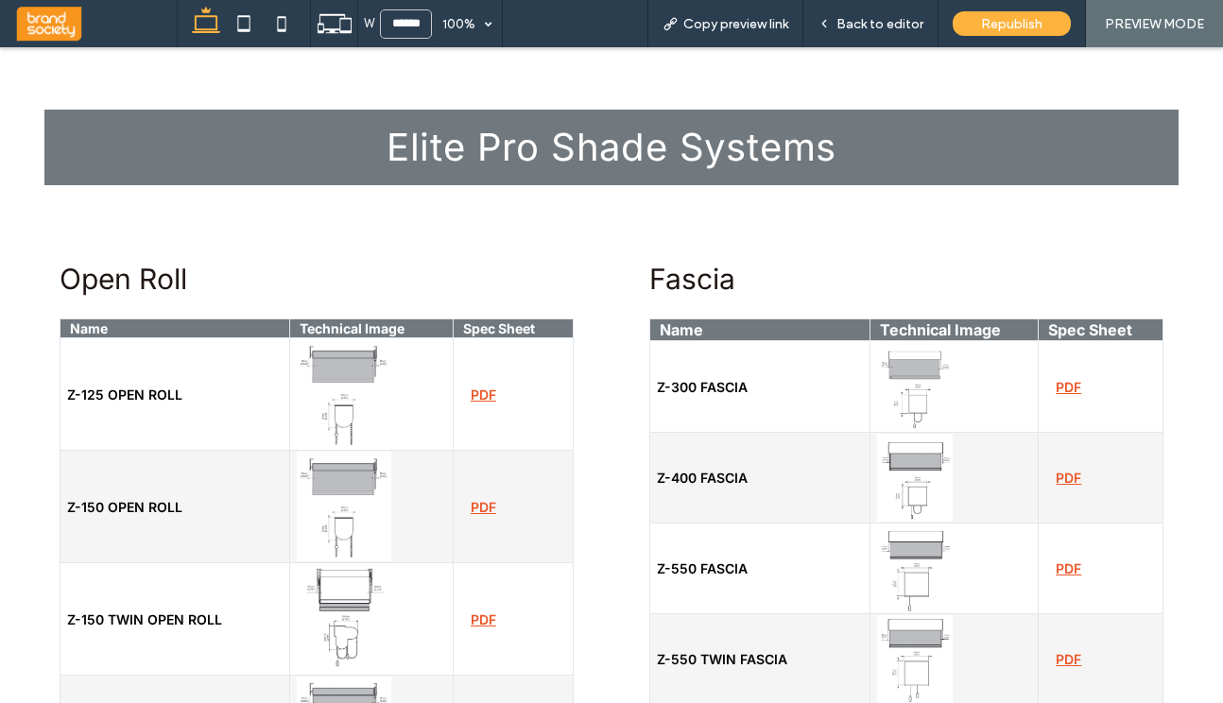
click at [477, 405] on td "PDF" at bounding box center [513, 394] width 120 height 112
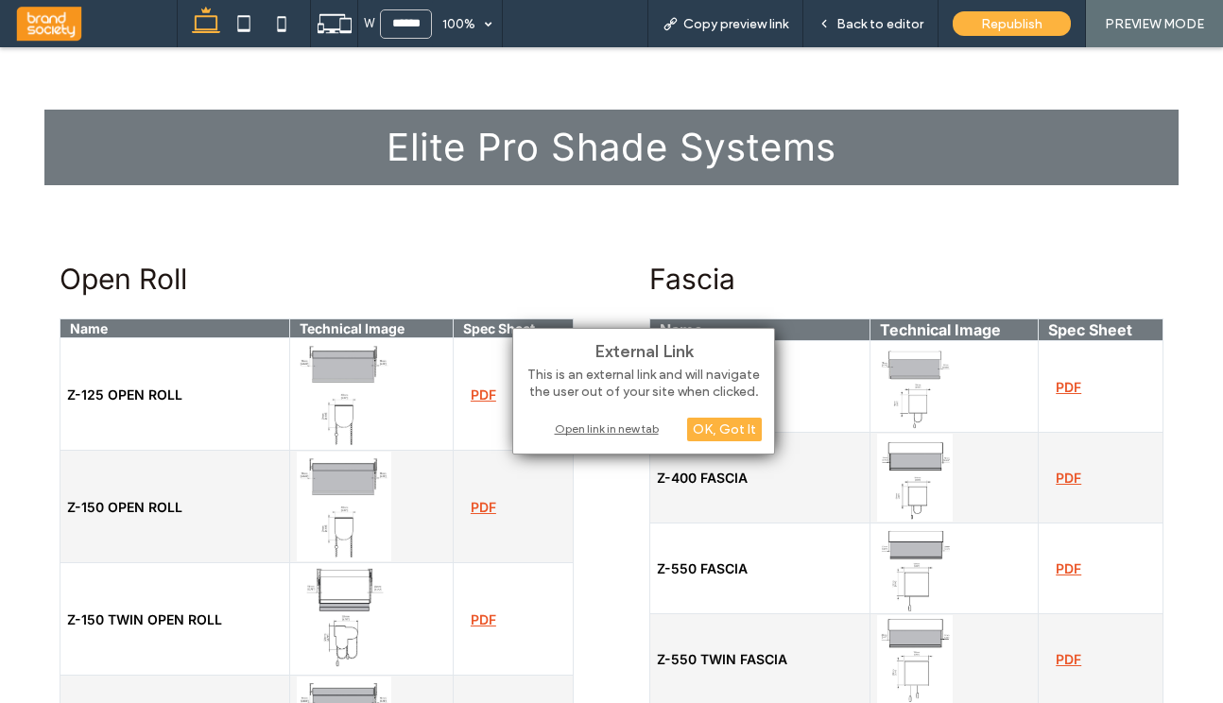
click at [646, 428] on div "Open link in new tab" at bounding box center [643, 429] width 236 height 20
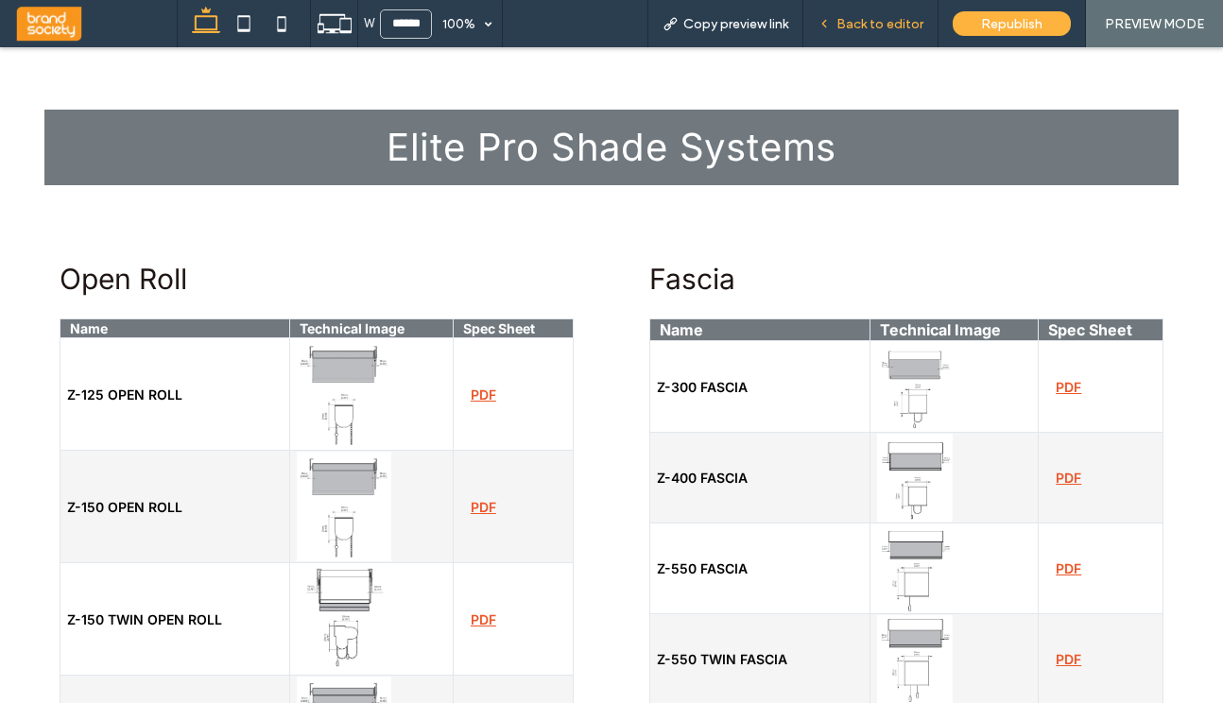
click at [873, 26] on span "Back to editor" at bounding box center [879, 24] width 87 height 16
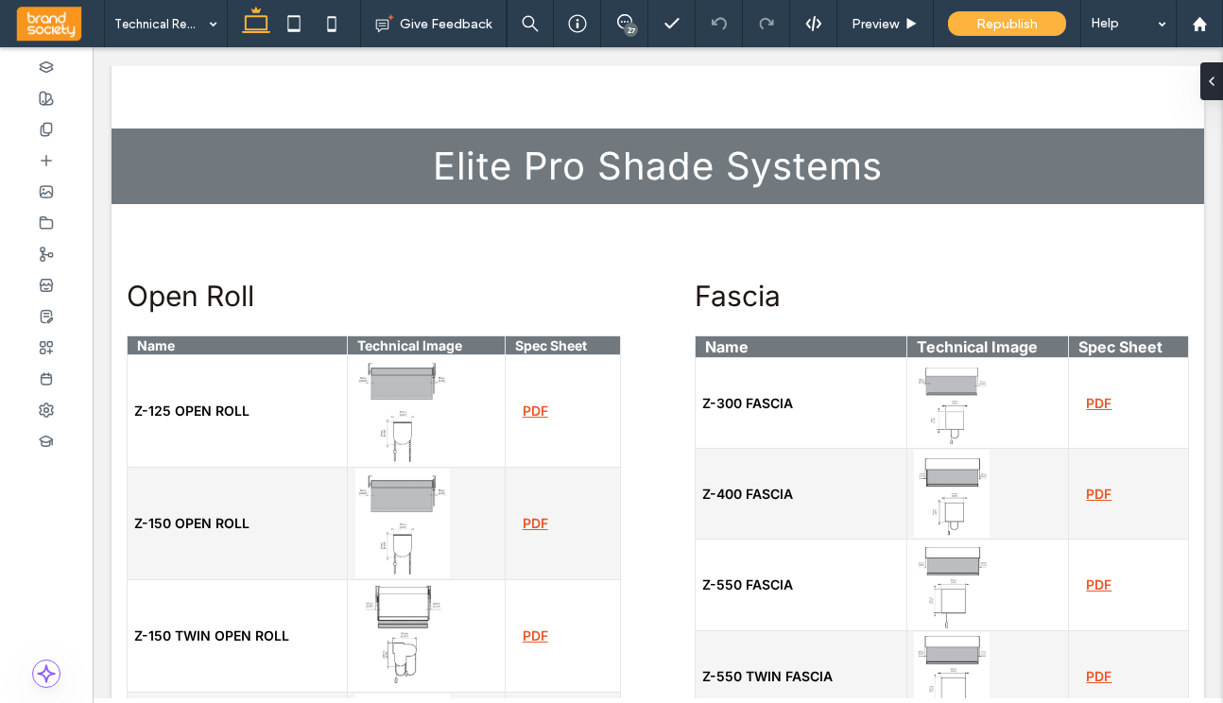
scroll to position [625, 0]
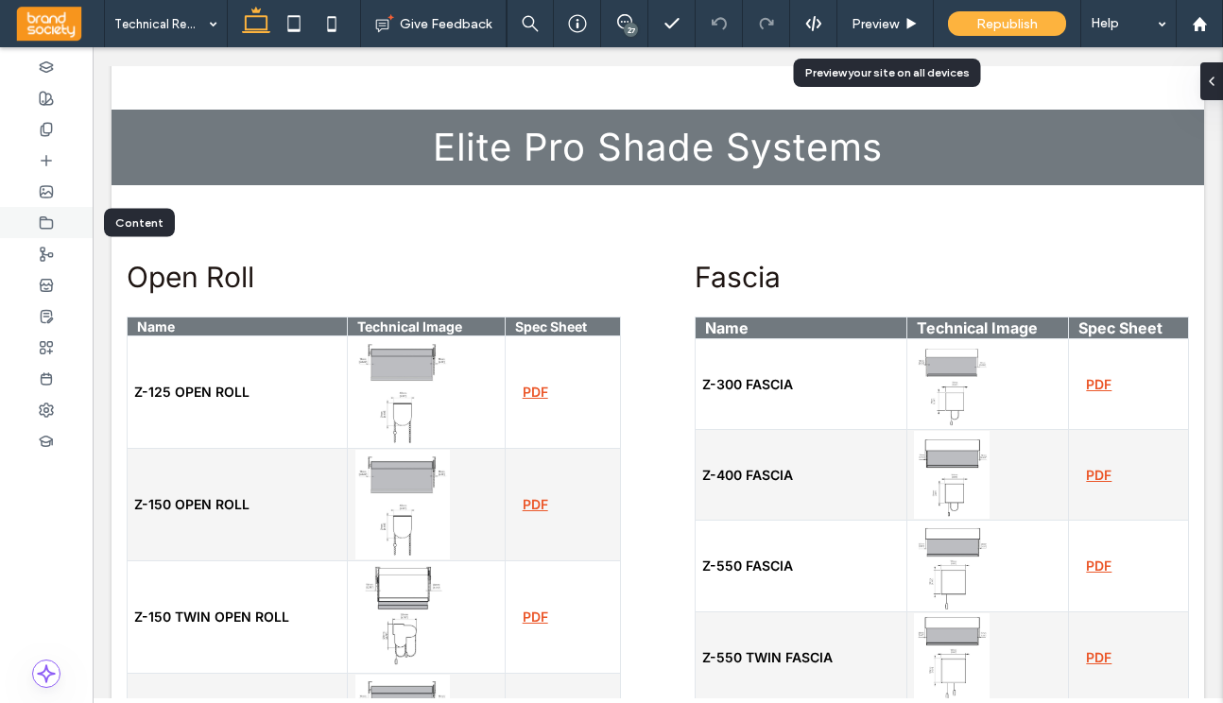
click at [42, 222] on icon at bounding box center [46, 222] width 15 height 15
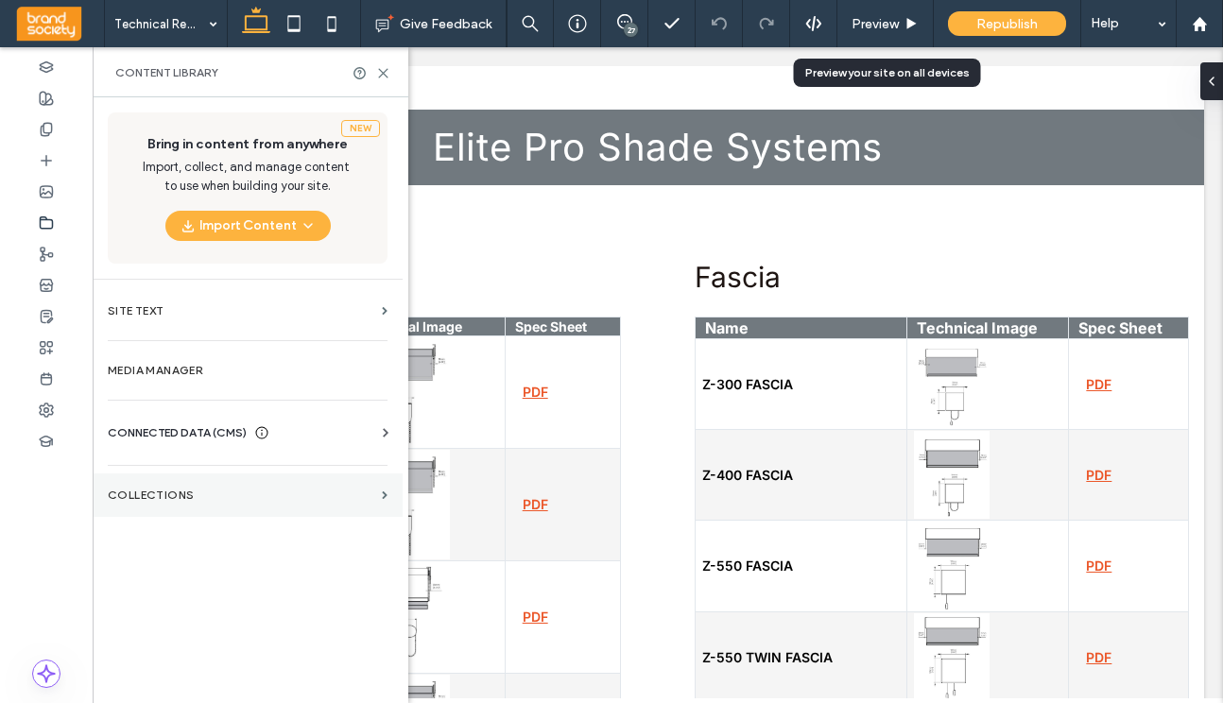
click at [205, 494] on label "Collections" at bounding box center [241, 494] width 266 height 13
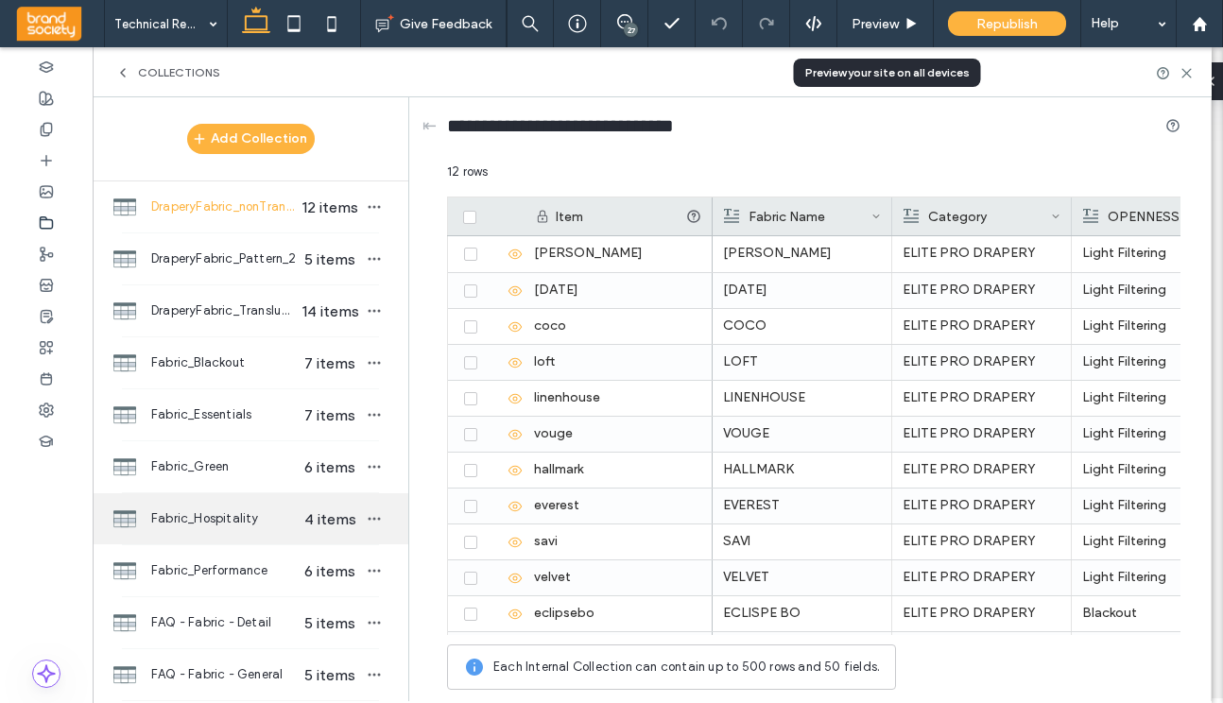
scroll to position [558, 0]
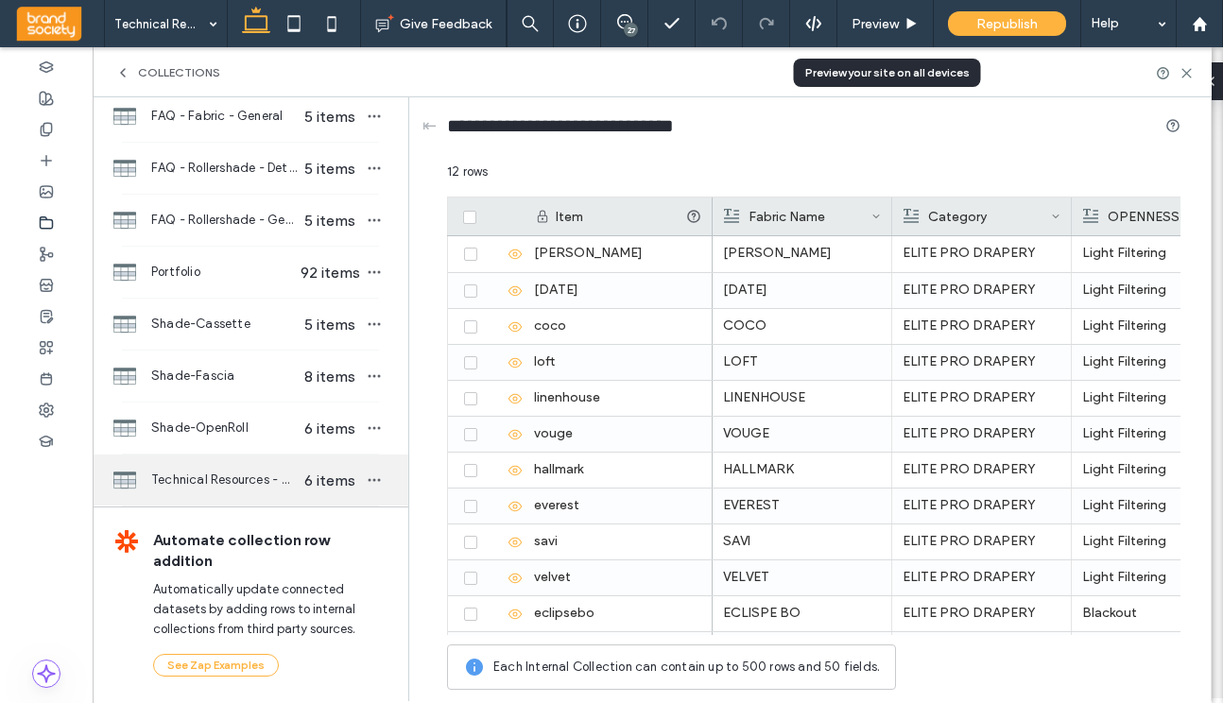
click at [251, 481] on span "Technical Resources - Solarfective" at bounding box center [224, 480] width 146 height 19
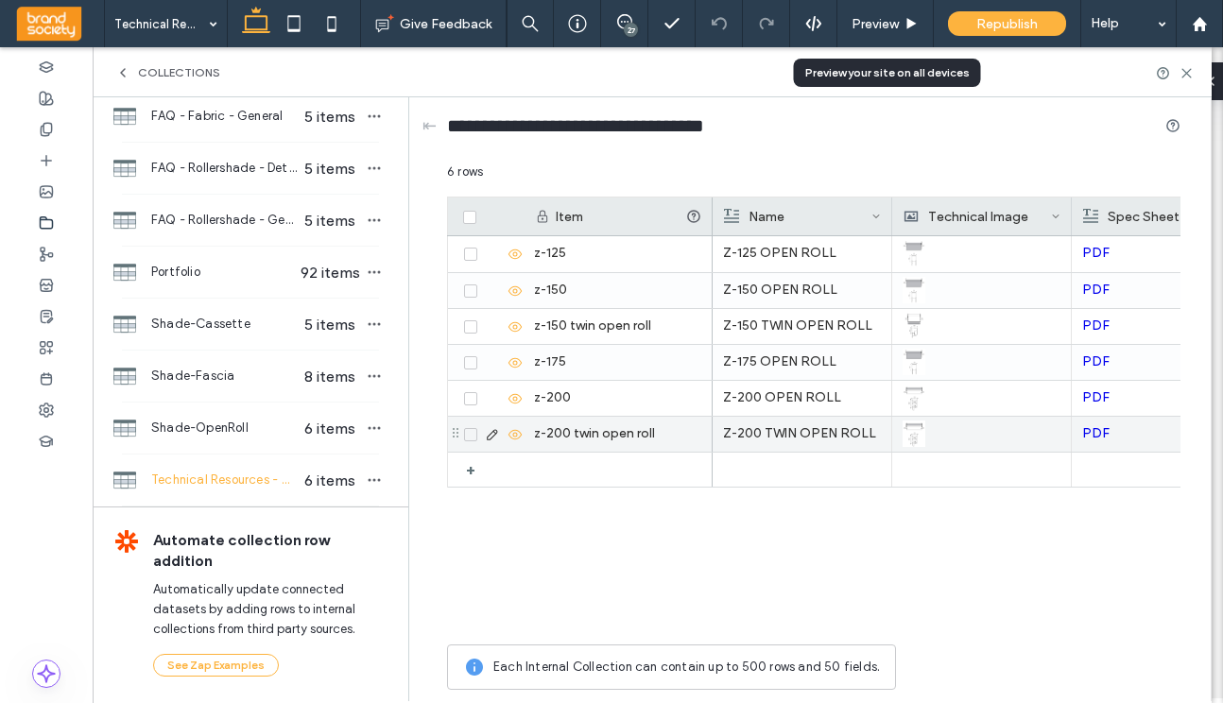
click at [470, 441] on div at bounding box center [490, 434] width 65 height 35
click at [469, 437] on icon at bounding box center [471, 435] width 8 height 6
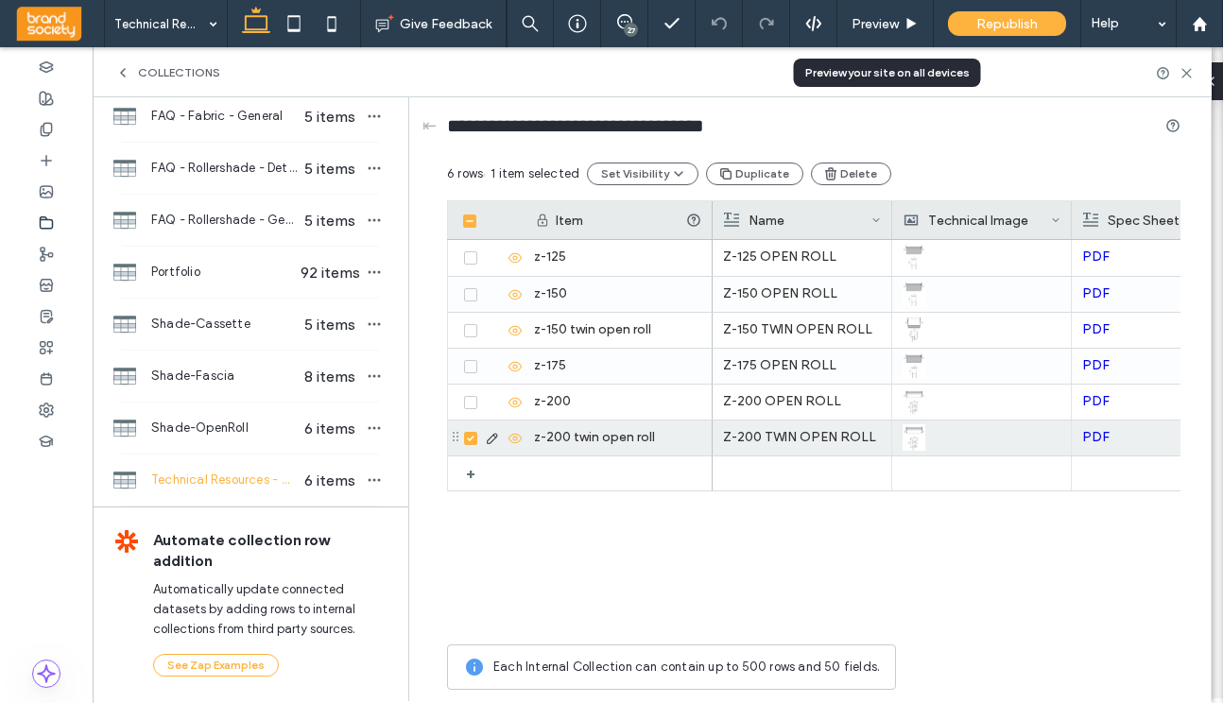
click at [472, 402] on icon at bounding box center [471, 403] width 8 height 6
click at [472, 366] on icon at bounding box center [471, 367] width 8 height 6
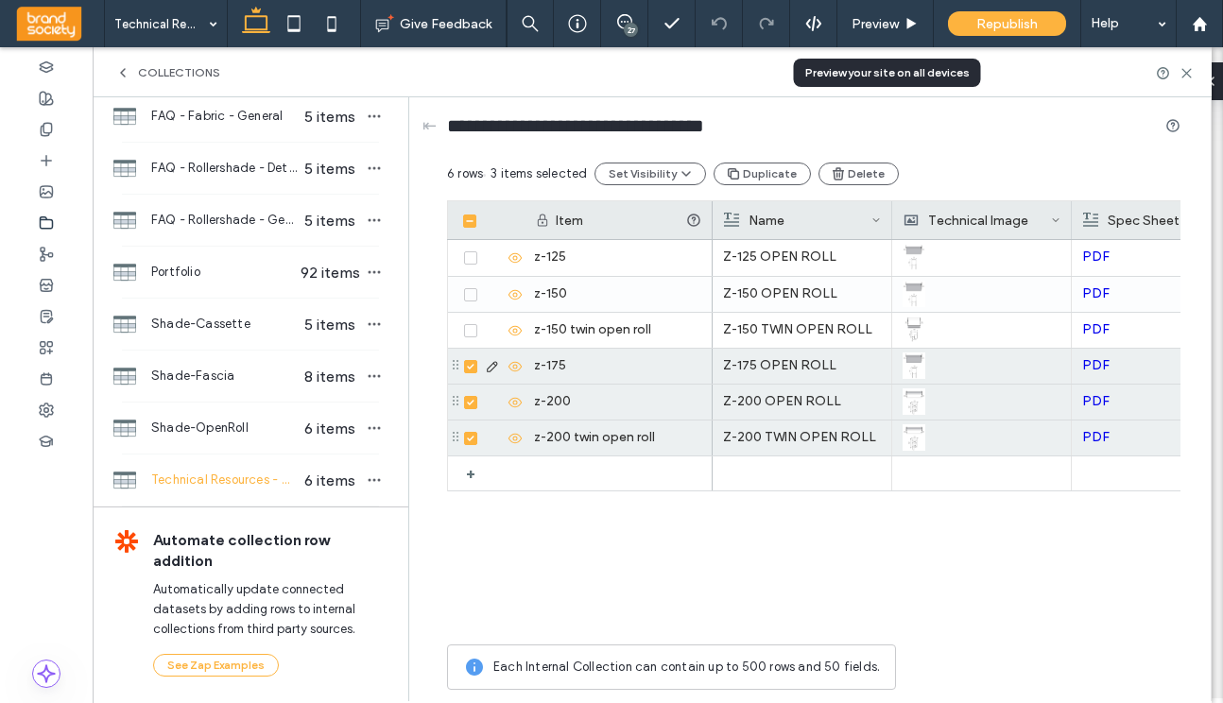
click at [469, 336] on span at bounding box center [470, 330] width 13 height 13
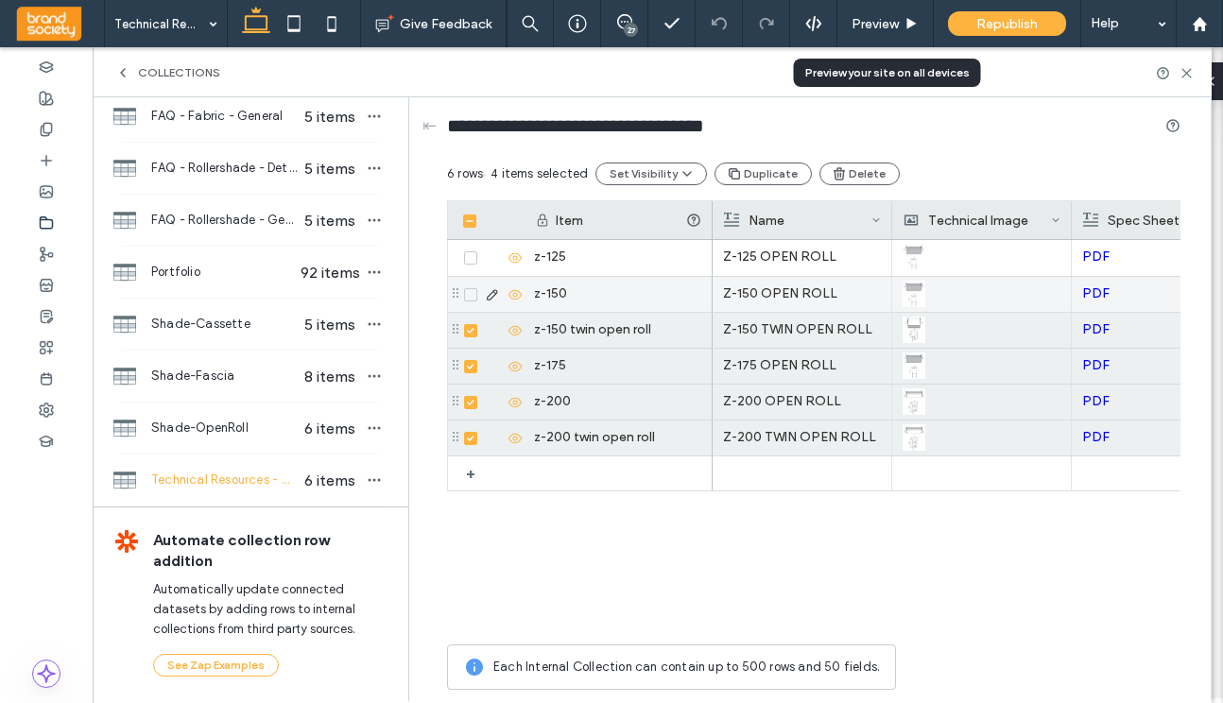
click at [468, 295] on icon at bounding box center [470, 295] width 7 height 6
click at [855, 172] on button "Delete" at bounding box center [859, 174] width 80 height 23
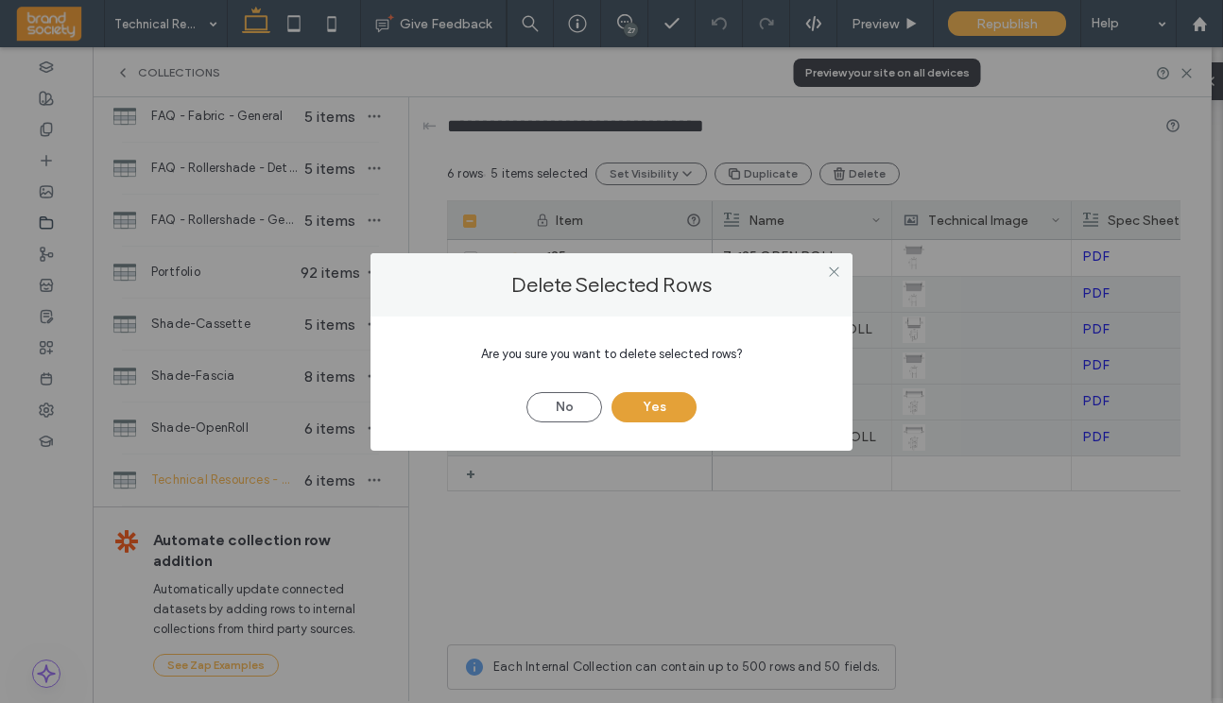
click at [659, 402] on button "Yes" at bounding box center [653, 407] width 85 height 30
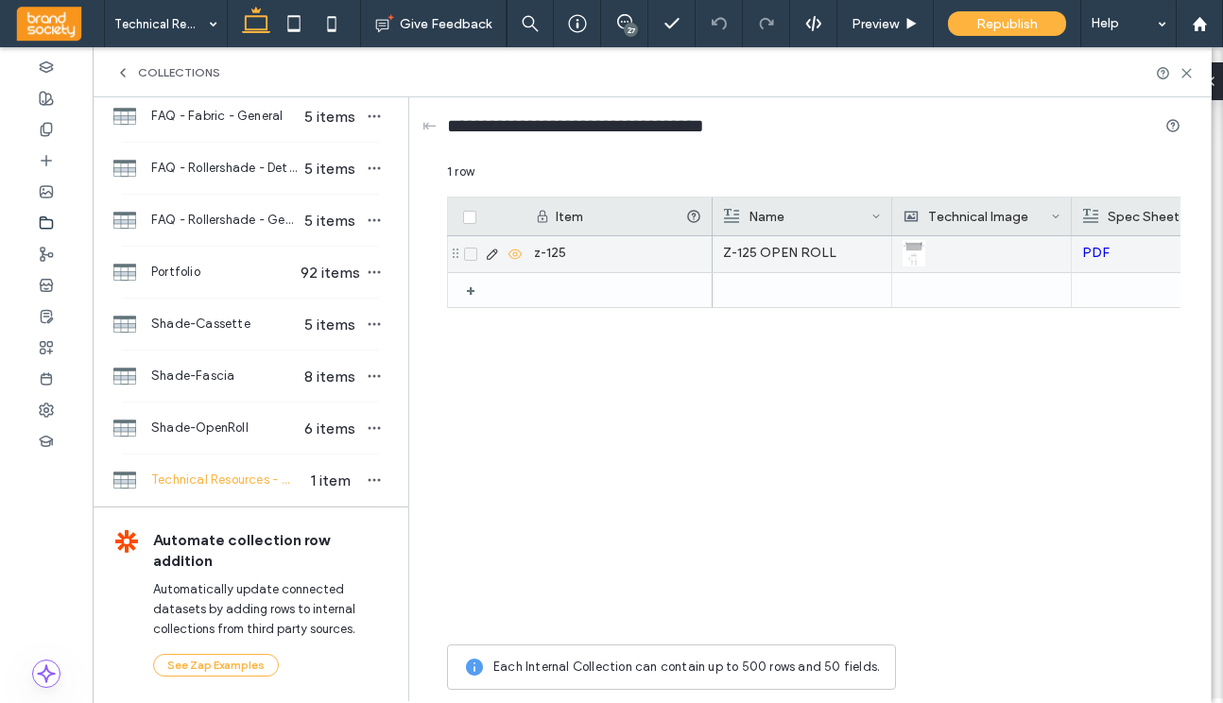
click at [488, 254] on use at bounding box center [492, 254] width 10 height 10
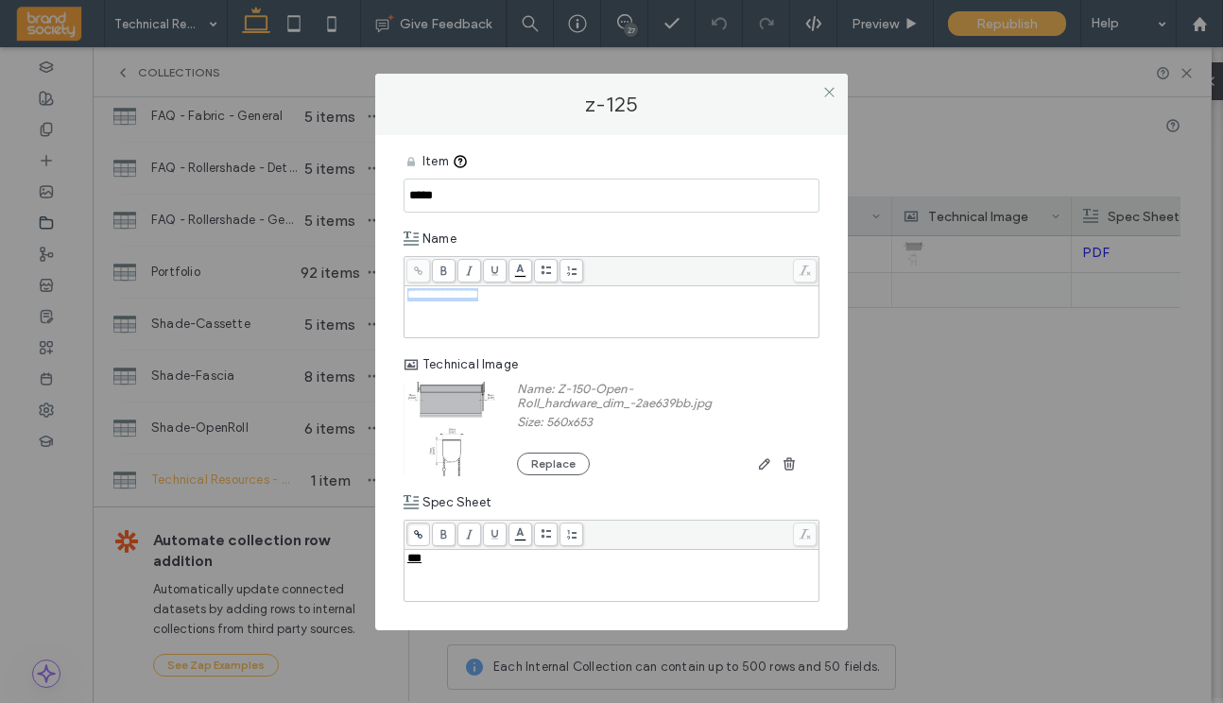
drag, startPoint x: 522, startPoint y: 296, endPoint x: 399, endPoint y: 291, distance: 122.9
click at [399, 291] on div "**********" at bounding box center [611, 382] width 472 height 495
drag, startPoint x: 444, startPoint y: 192, endPoint x: 394, endPoint y: 192, distance: 50.1
click at [394, 192] on div "**********" at bounding box center [611, 382] width 472 height 495
drag, startPoint x: 561, startPoint y: 196, endPoint x: 359, endPoint y: 195, distance: 202.2
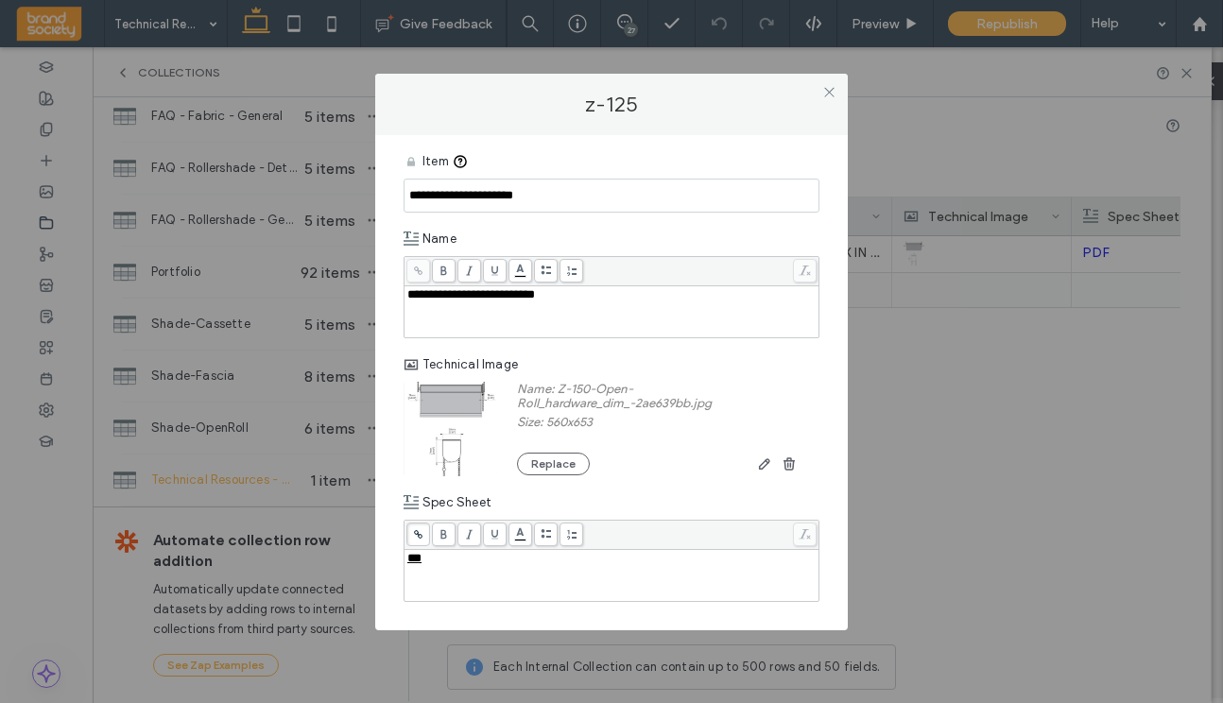
click at [359, 195] on div "**********" at bounding box center [611, 351] width 1223 height 703
type input "**********"
drag, startPoint x: 451, startPoint y: 198, endPoint x: 371, endPoint y: 195, distance: 79.5
click at [371, 195] on div "**********" at bounding box center [611, 351] width 1223 height 703
paste input "**********"
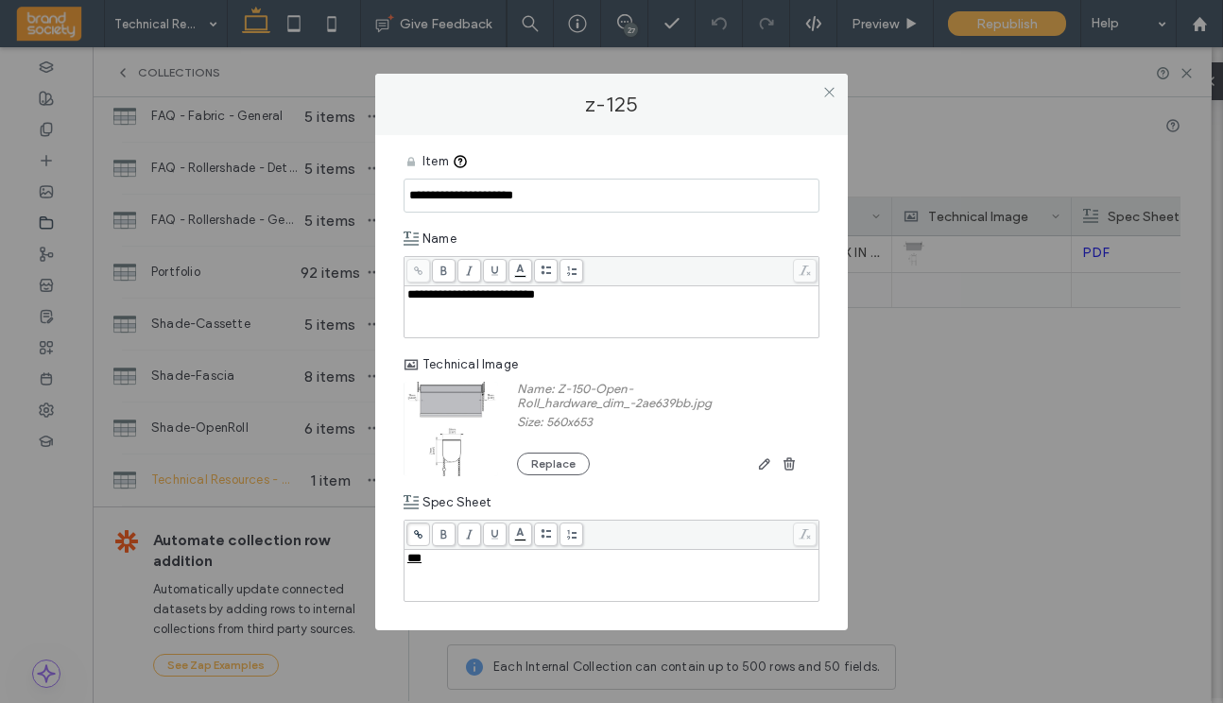
type input "**********"
click at [531, 464] on button "Replace" at bounding box center [553, 464] width 73 height 23
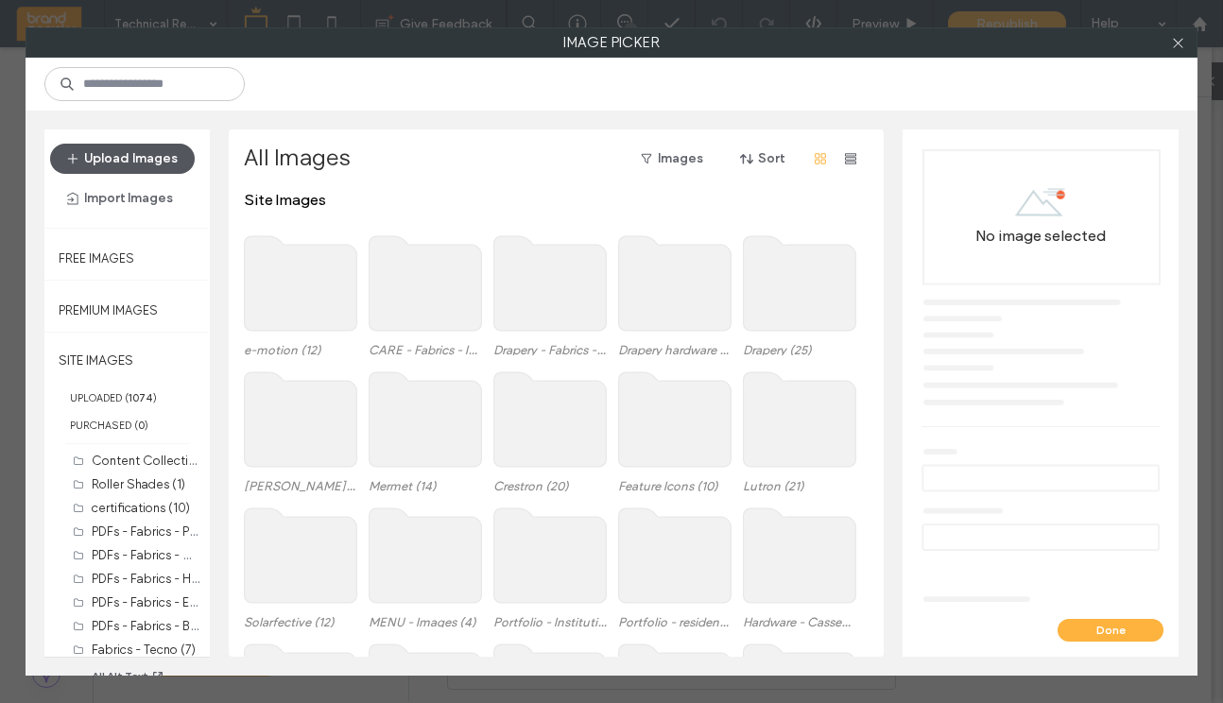
click at [75, 154] on icon "button" at bounding box center [72, 158] width 15 height 15
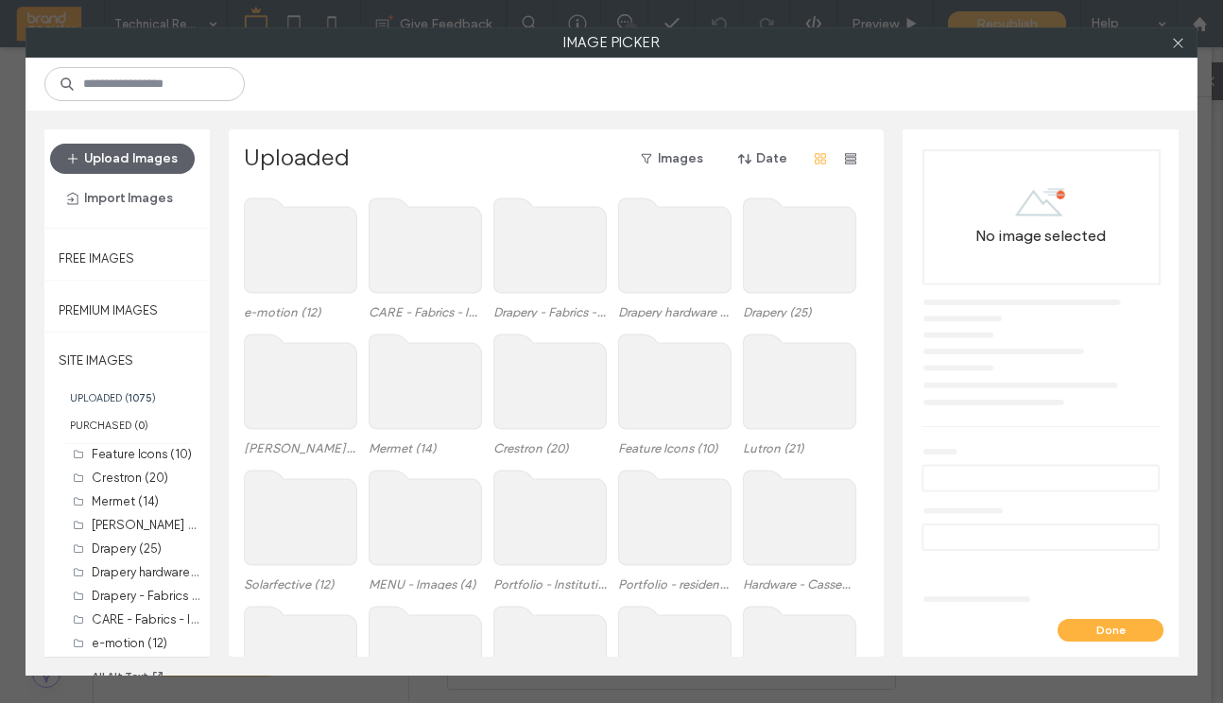
scroll to position [32, 0]
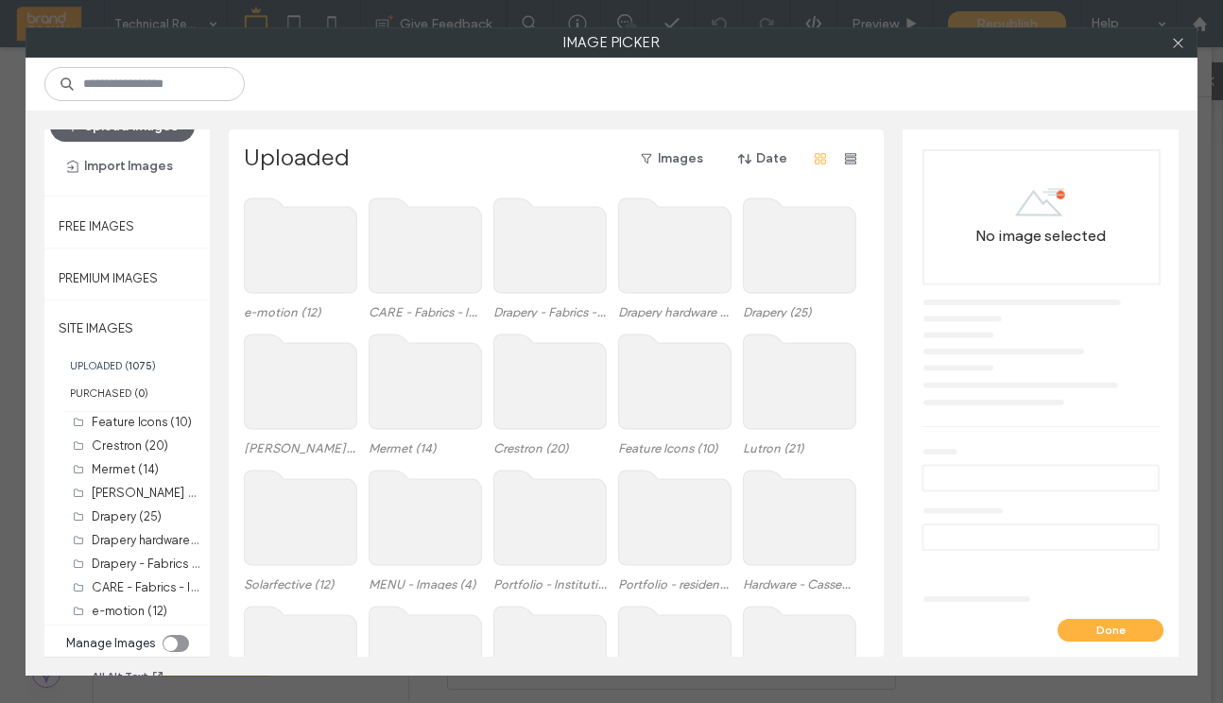
click at [180, 640] on div "toggle" at bounding box center [176, 643] width 26 height 17
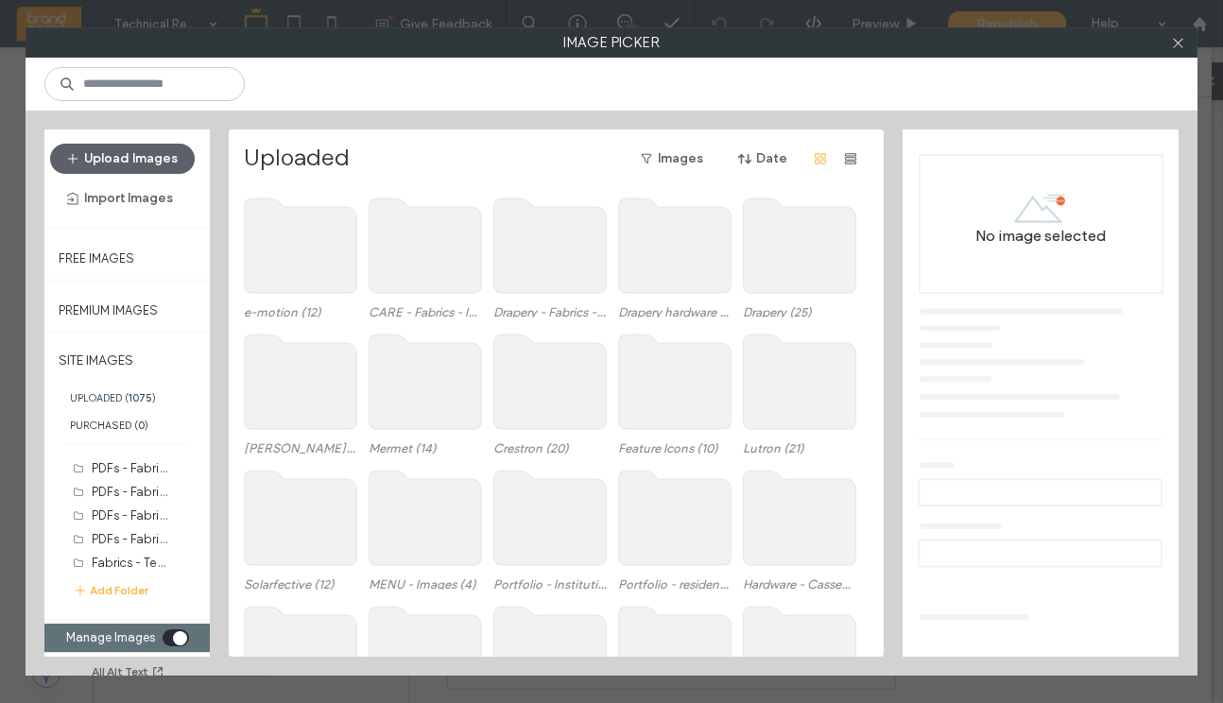
scroll to position [0, 0]
click at [77, 590] on use "button" at bounding box center [80, 590] width 9 height 9
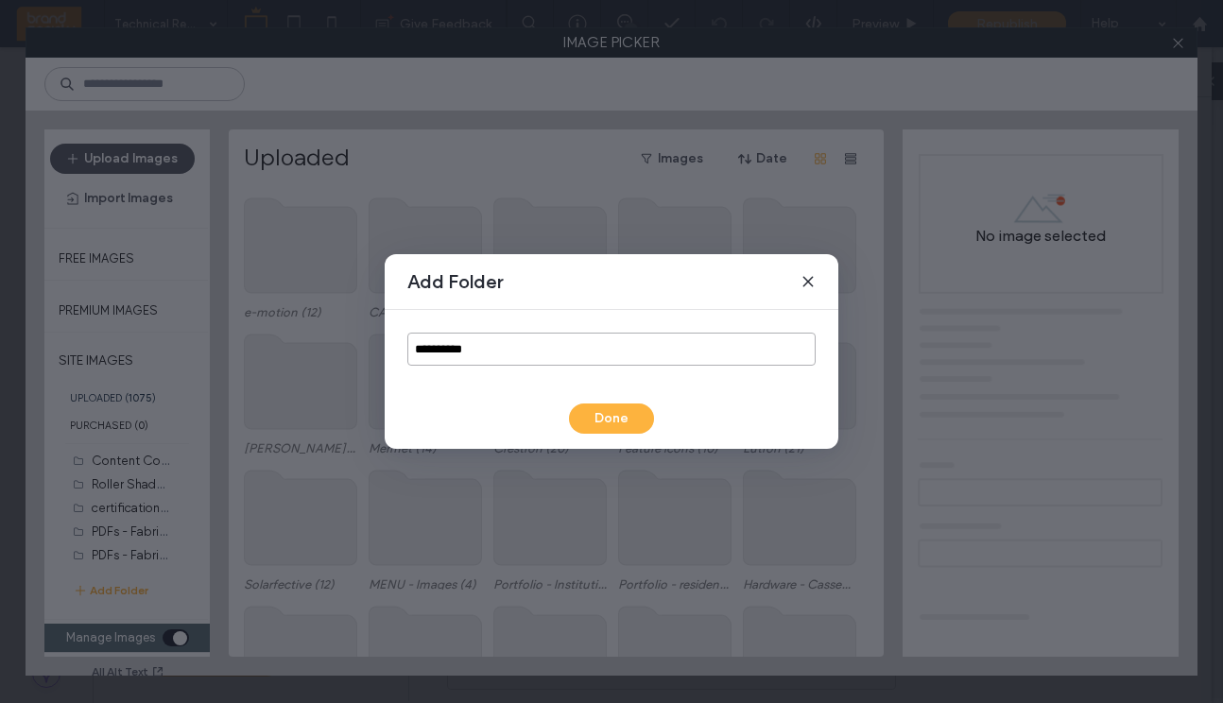
click at [495, 345] on input "**********" at bounding box center [611, 349] width 408 height 33
drag, startPoint x: 495, startPoint y: 345, endPoint x: 382, endPoint y: 346, distance: 113.4
click at [382, 346] on div "**********" at bounding box center [611, 351] width 1223 height 703
type input "**********"
click at [608, 419] on button "Done" at bounding box center [611, 418] width 85 height 30
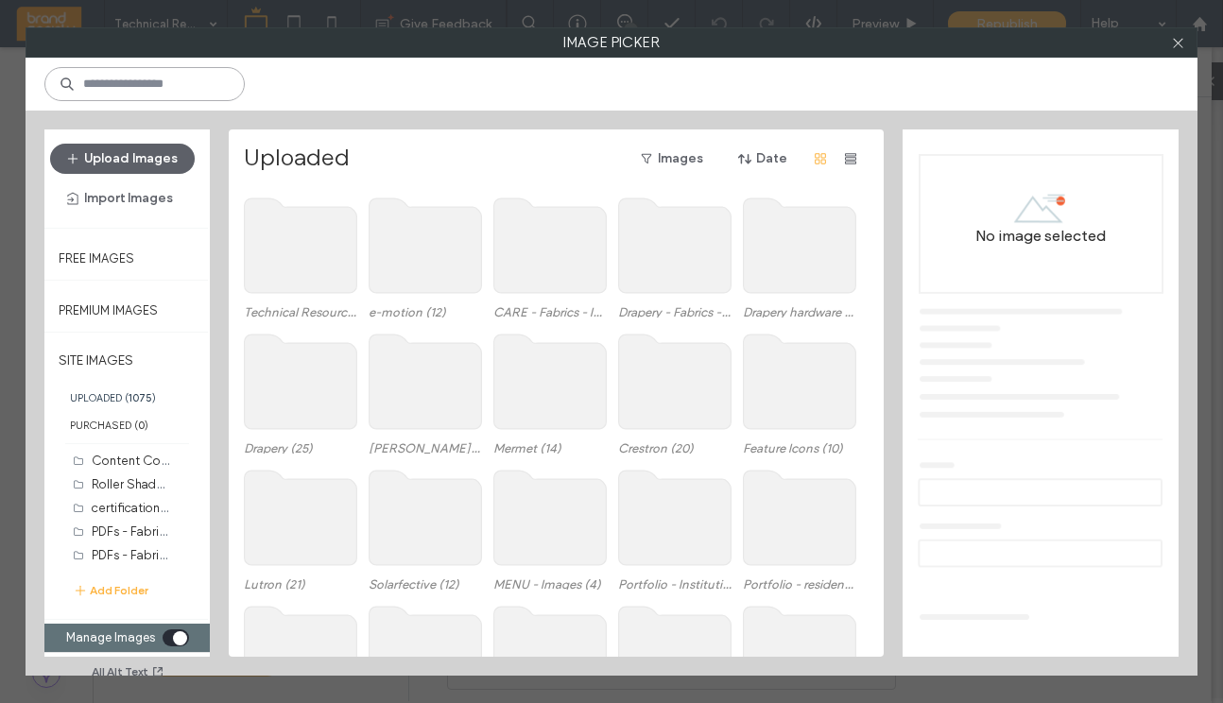
click at [150, 88] on input at bounding box center [144, 84] width 200 height 34
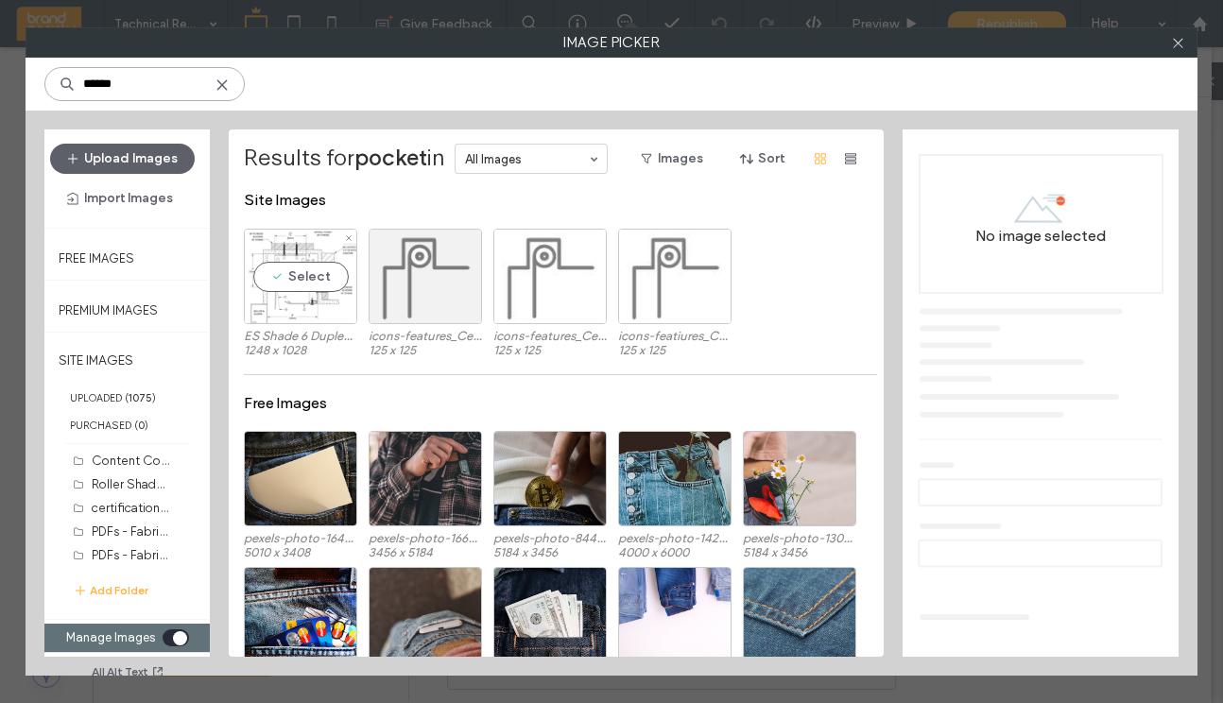
type input "******"
click at [304, 277] on div "Select" at bounding box center [300, 276] width 113 height 95
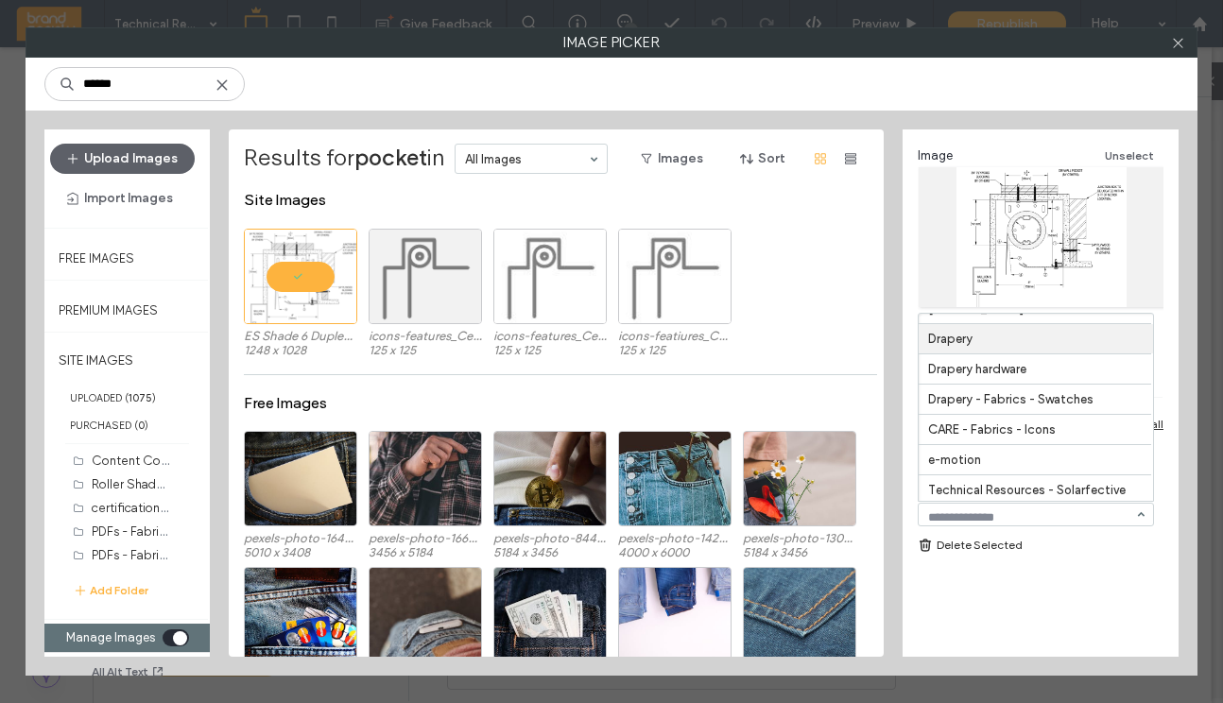
scroll to position [1698, 0]
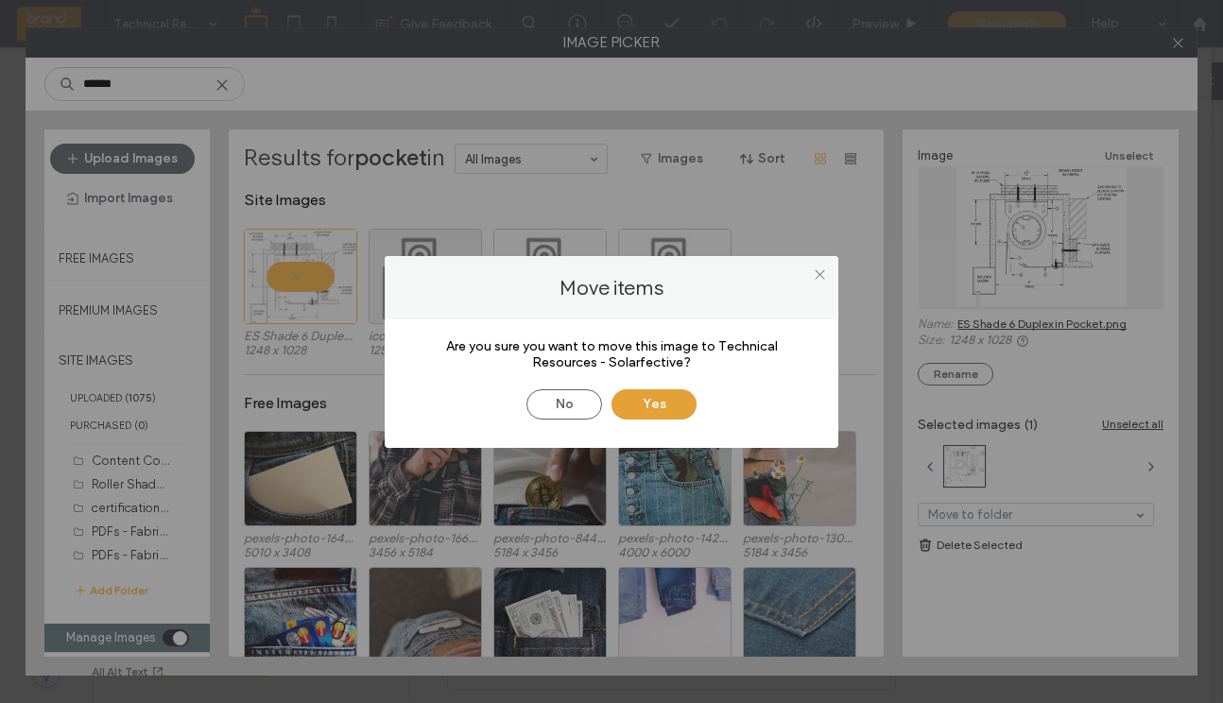
click at [664, 397] on button "Yes" at bounding box center [653, 404] width 85 height 30
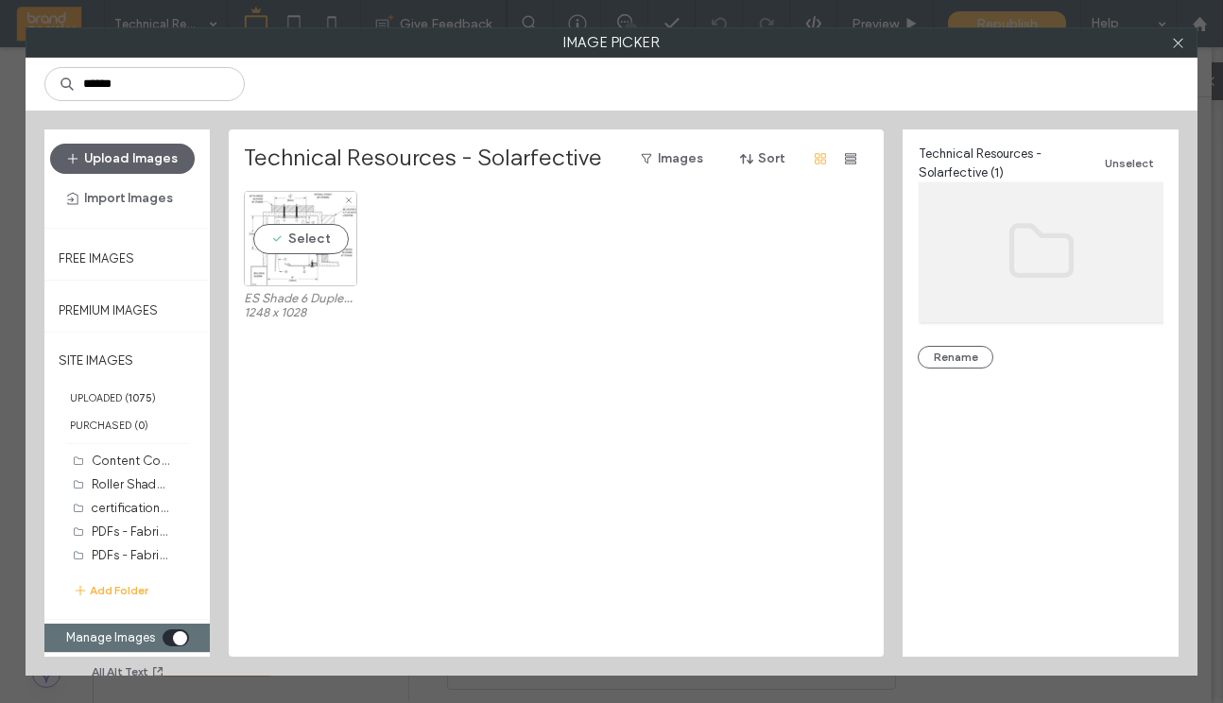
click at [300, 235] on div "Select" at bounding box center [300, 238] width 113 height 95
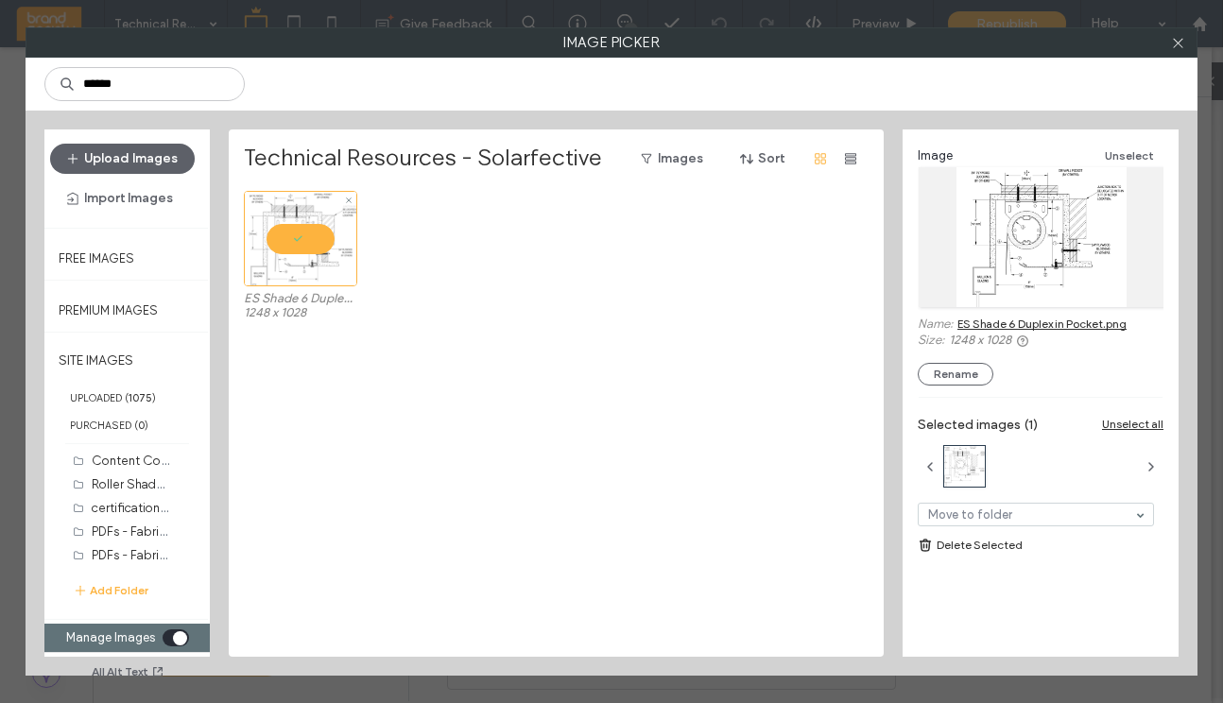
click at [298, 229] on div at bounding box center [300, 238] width 113 height 95
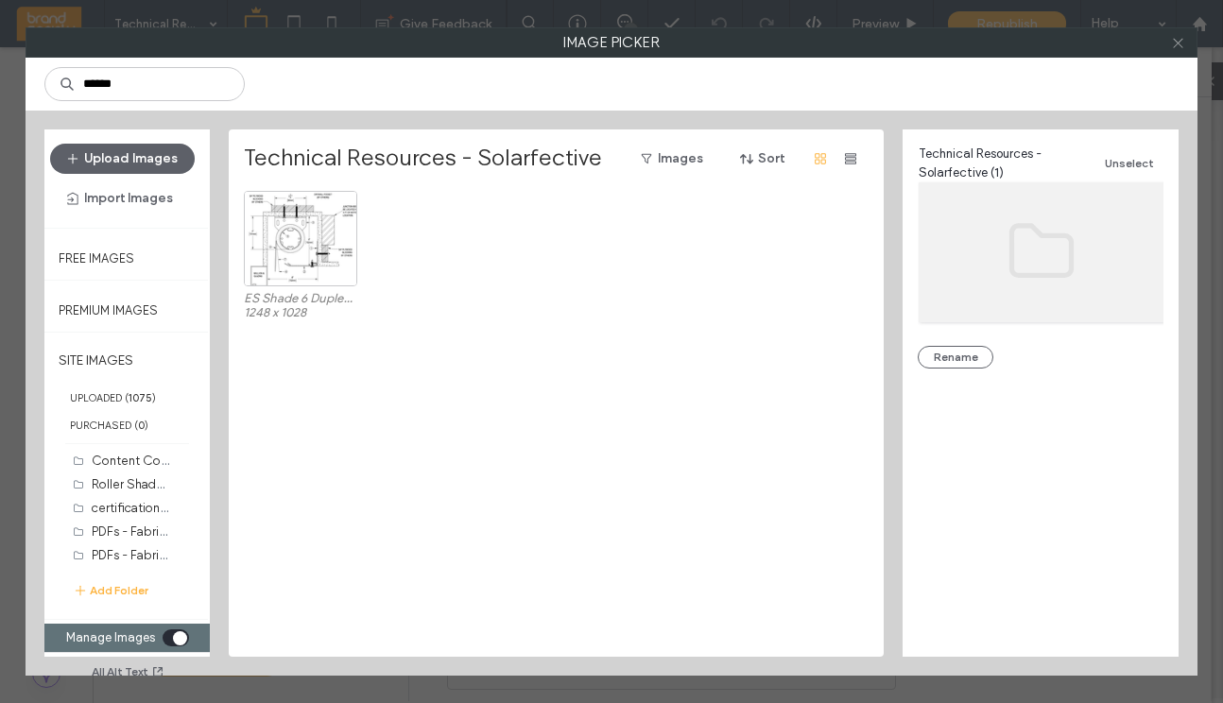
click at [1179, 47] on icon at bounding box center [1178, 43] width 14 height 14
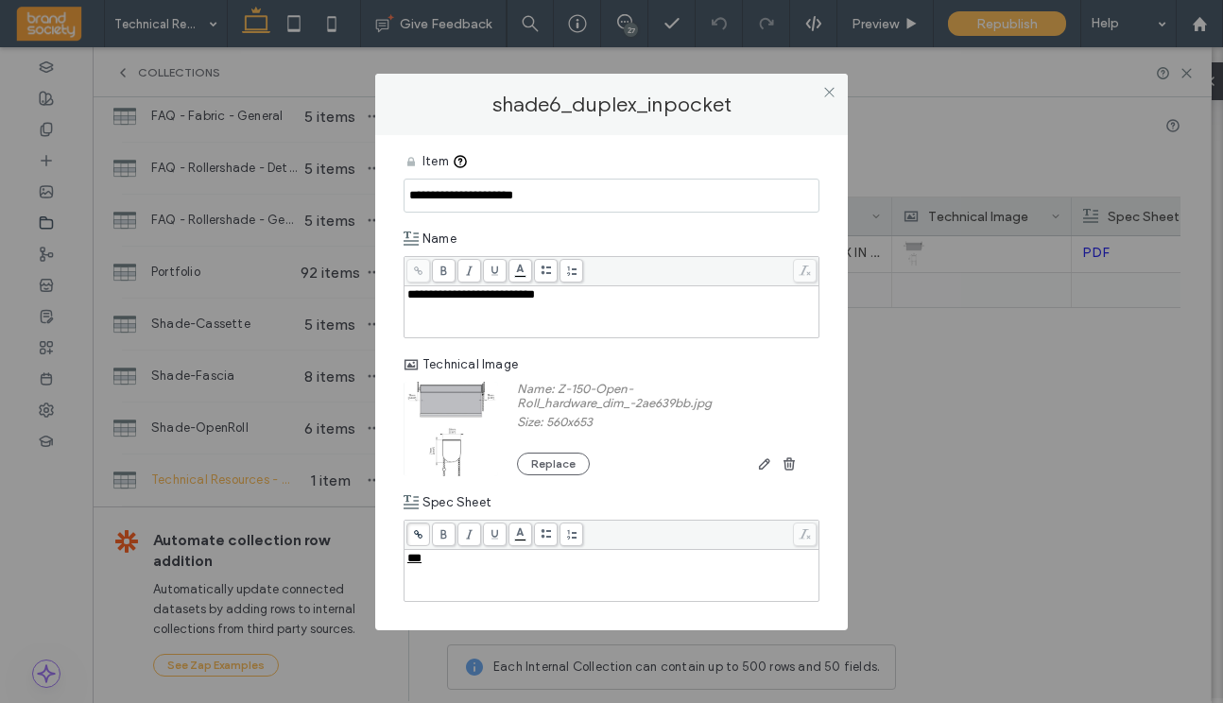
click at [558, 433] on label "Size: 560x653" at bounding box center [658, 424] width 283 height 19
click at [553, 466] on button "Replace" at bounding box center [553, 464] width 73 height 23
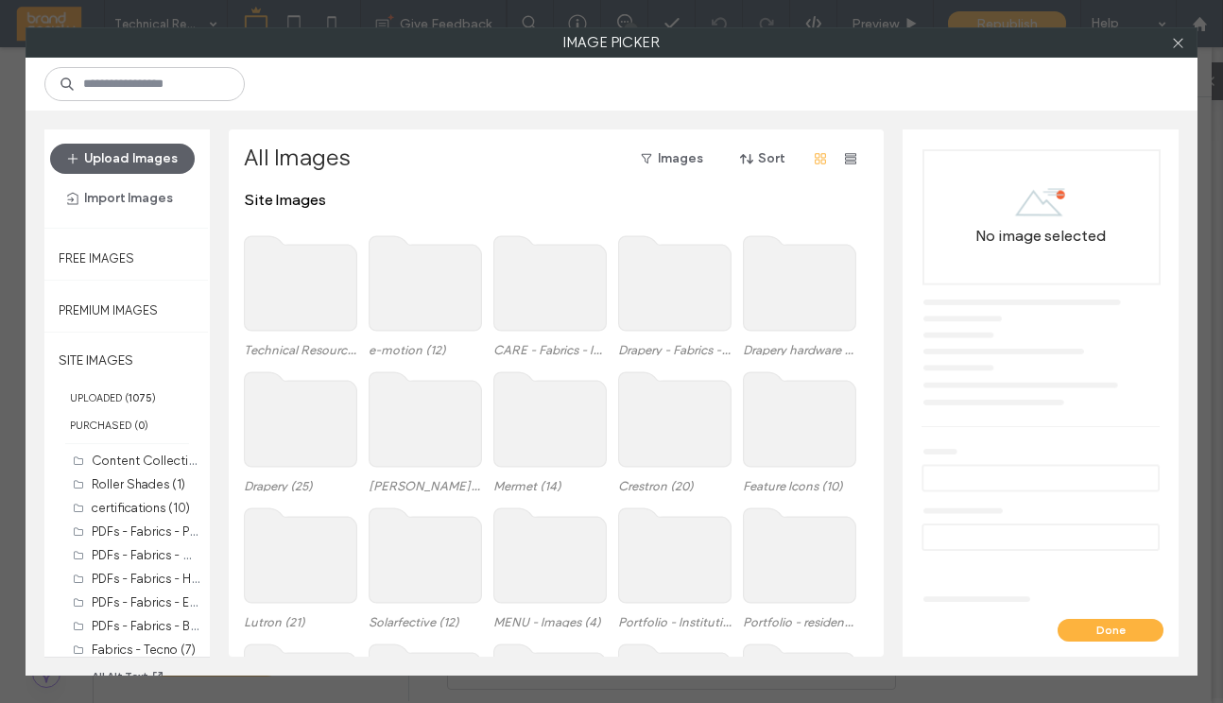
click at [302, 277] on use at bounding box center [301, 283] width 112 height 94
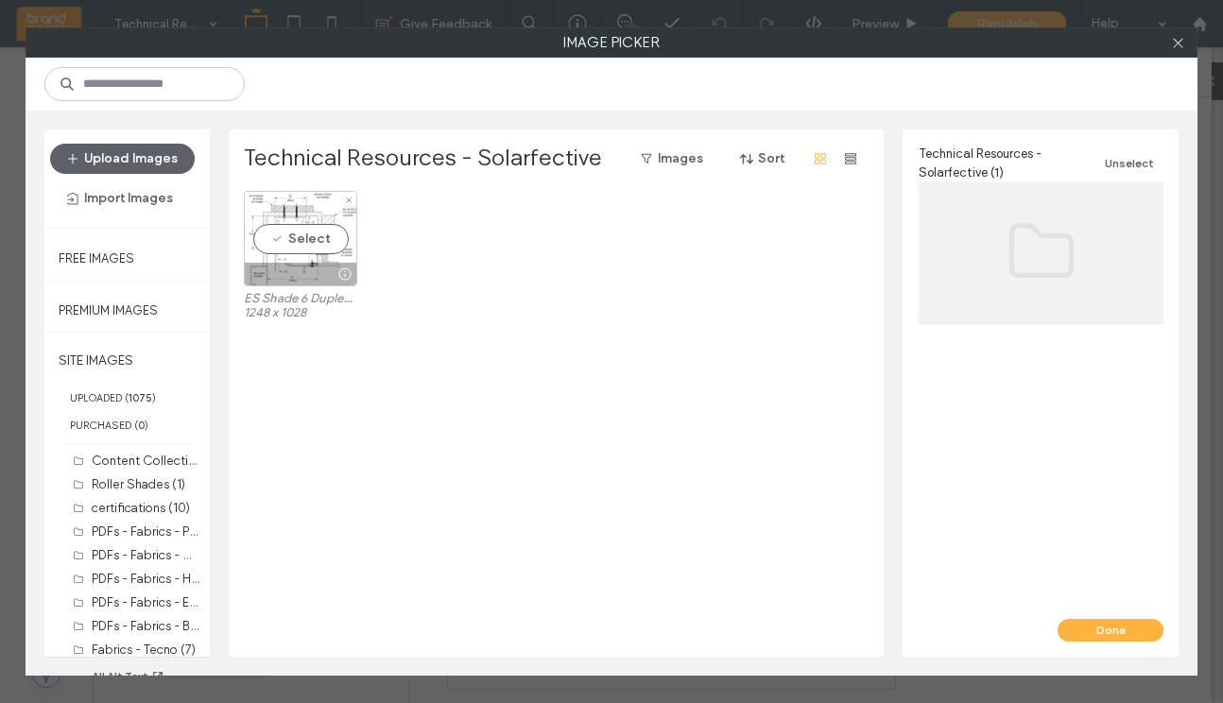
click at [307, 234] on div "Select" at bounding box center [300, 238] width 113 height 95
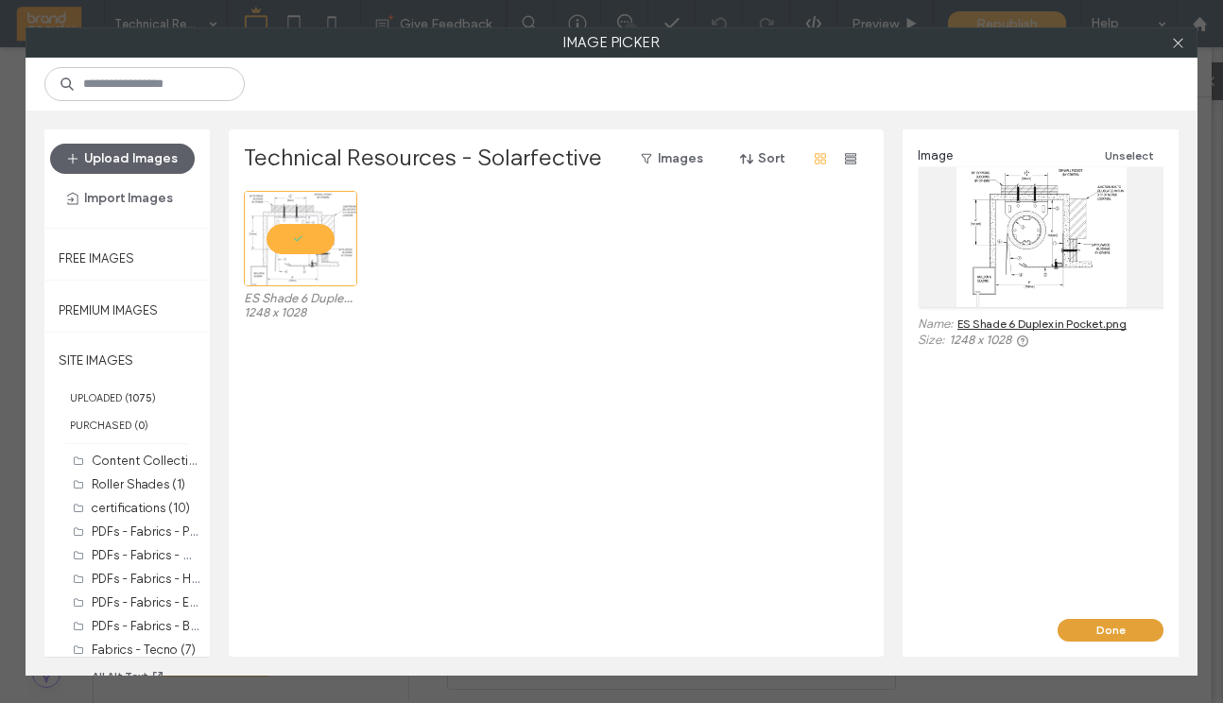
click at [1122, 625] on button "Done" at bounding box center [1110, 630] width 106 height 23
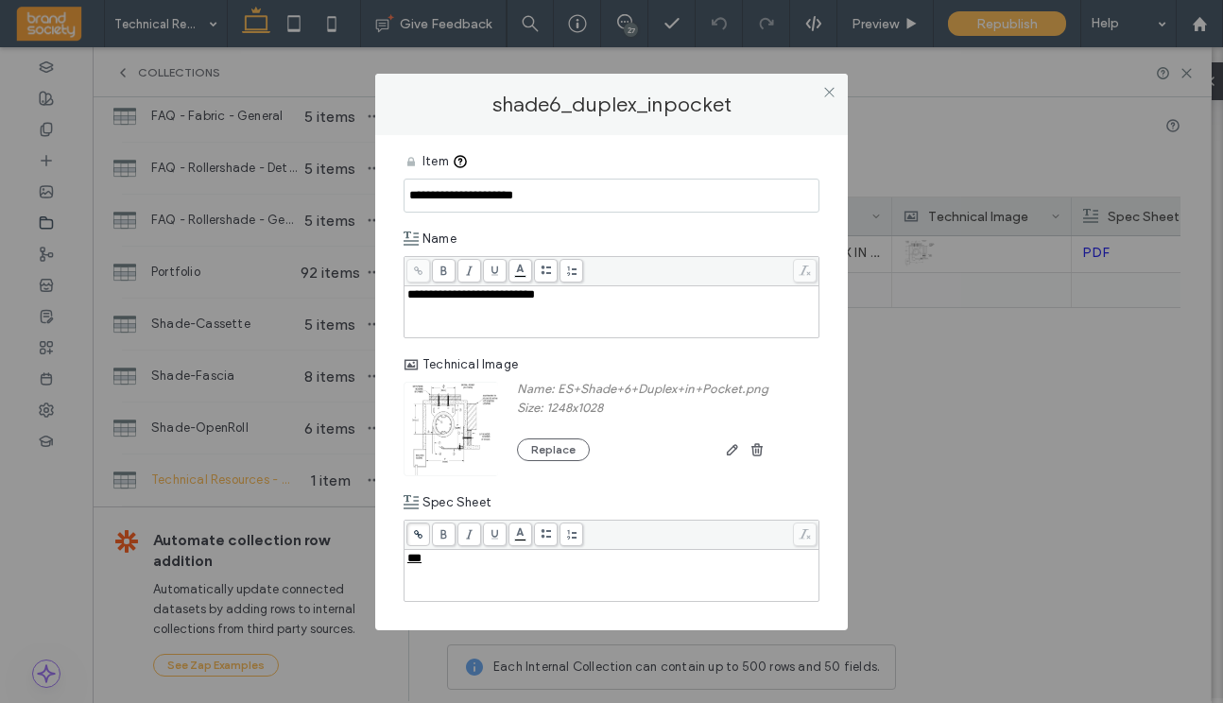
click at [439, 561] on div "***" at bounding box center [611, 558] width 409 height 13
click at [418, 564] on span "***" at bounding box center [414, 558] width 14 height 12
drag, startPoint x: 431, startPoint y: 560, endPoint x: 397, endPoint y: 560, distance: 34.0
click at [397, 560] on div "**********" at bounding box center [611, 382] width 472 height 495
click at [415, 538] on icon at bounding box center [418, 534] width 10 height 10
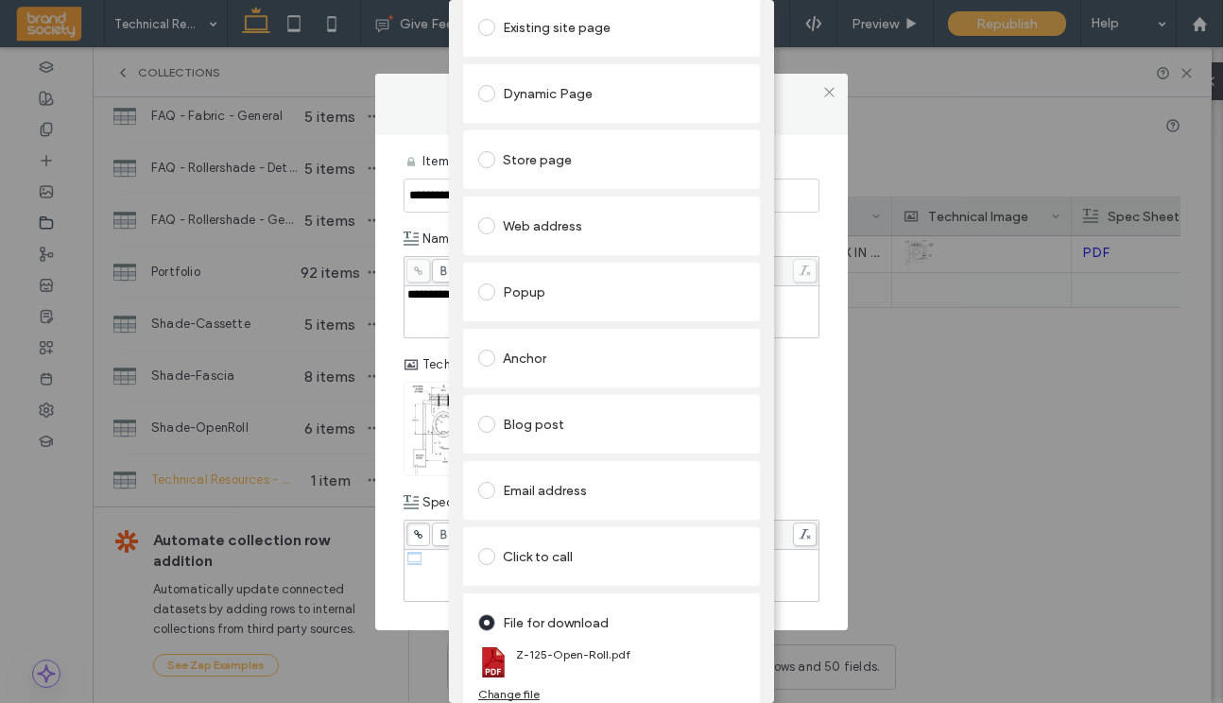
scroll to position [166, 0]
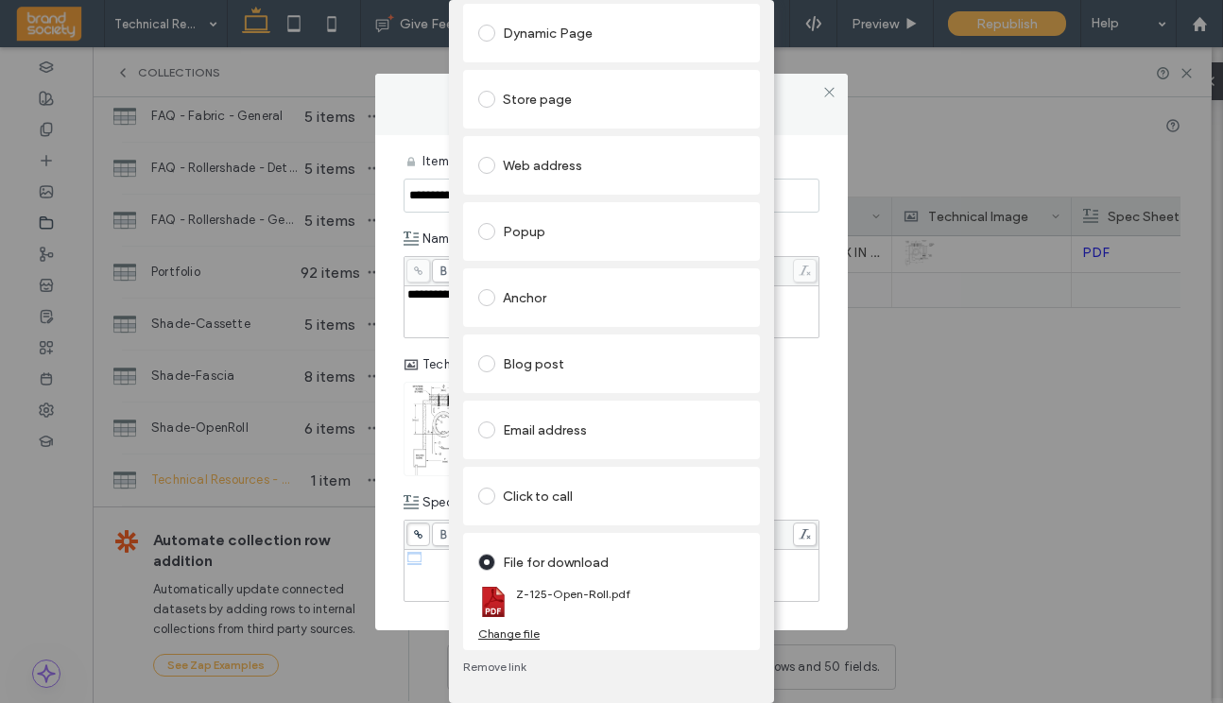
click at [493, 639] on div "Change file" at bounding box center [508, 633] width 61 height 14
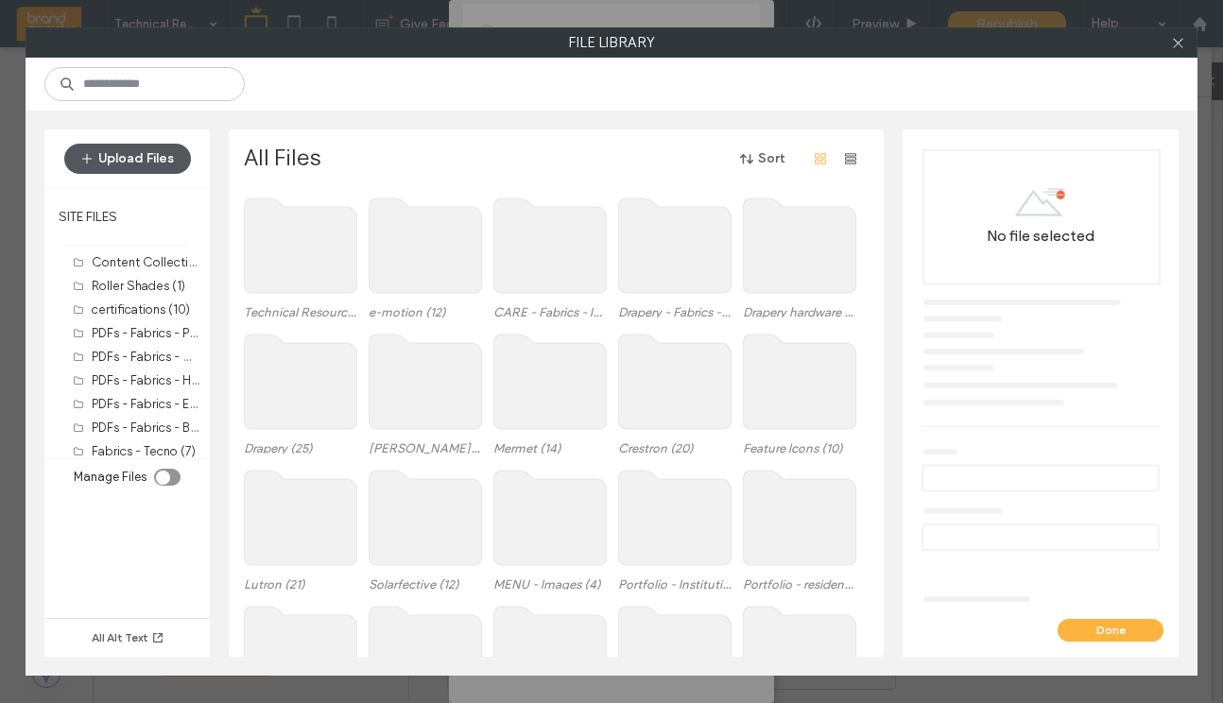
click at [121, 160] on button "Upload Files" at bounding box center [127, 159] width 127 height 30
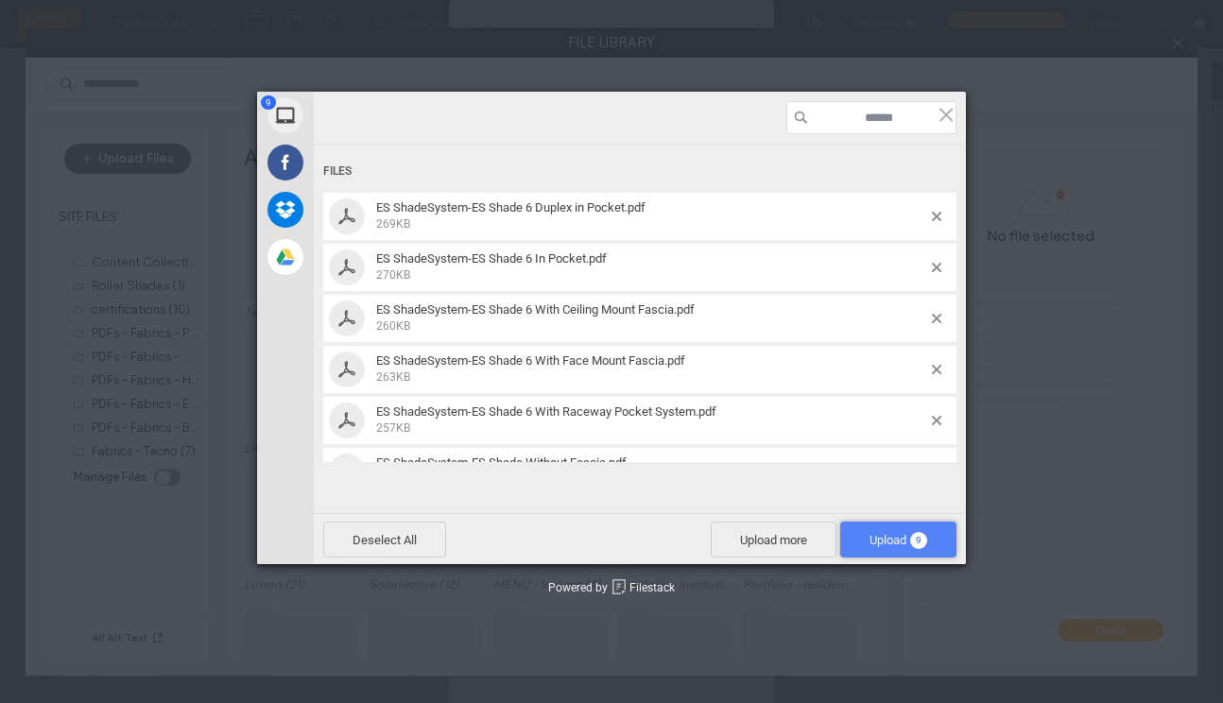
click at [901, 539] on span "Upload 9" at bounding box center [898, 540] width 58 height 14
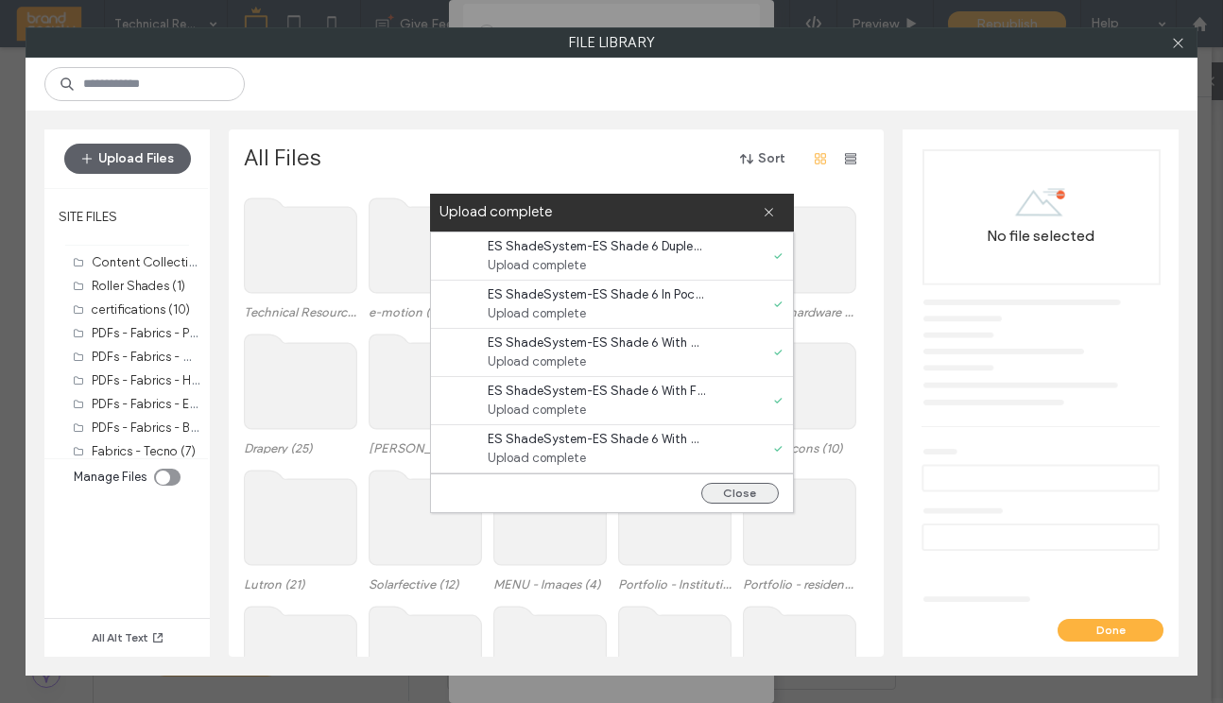
click at [740, 492] on button "Close" at bounding box center [739, 493] width 77 height 21
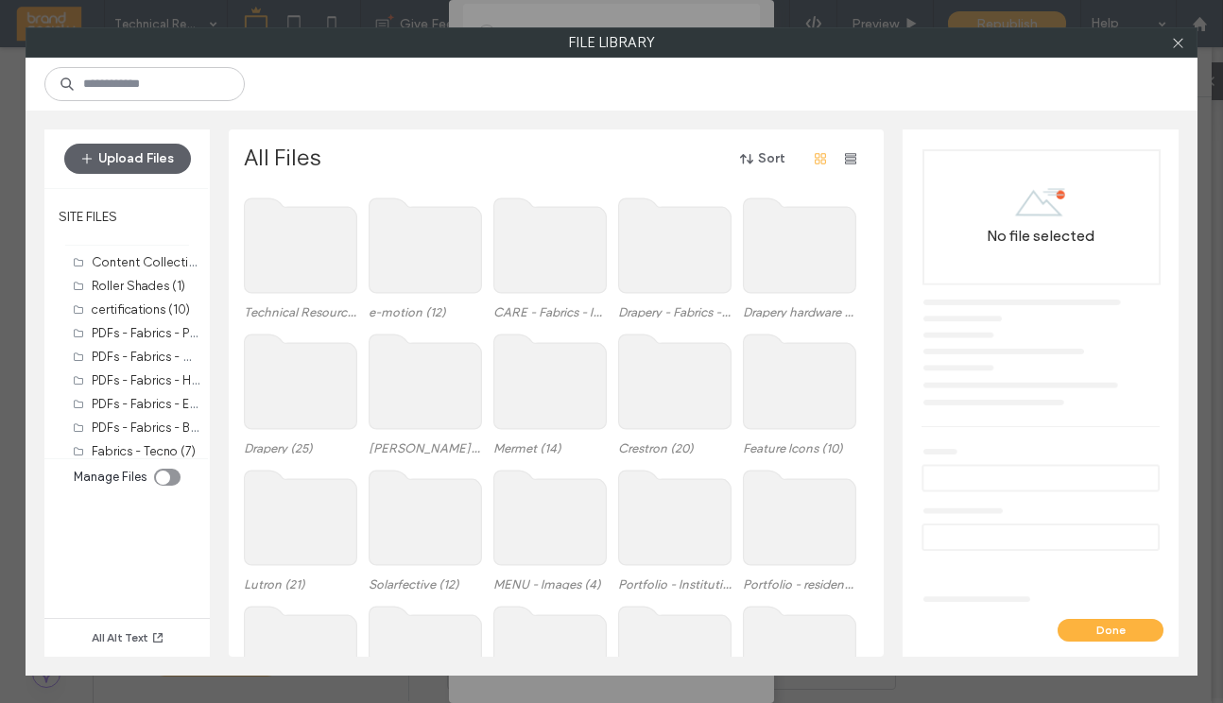
click at [301, 246] on use at bounding box center [301, 245] width 112 height 94
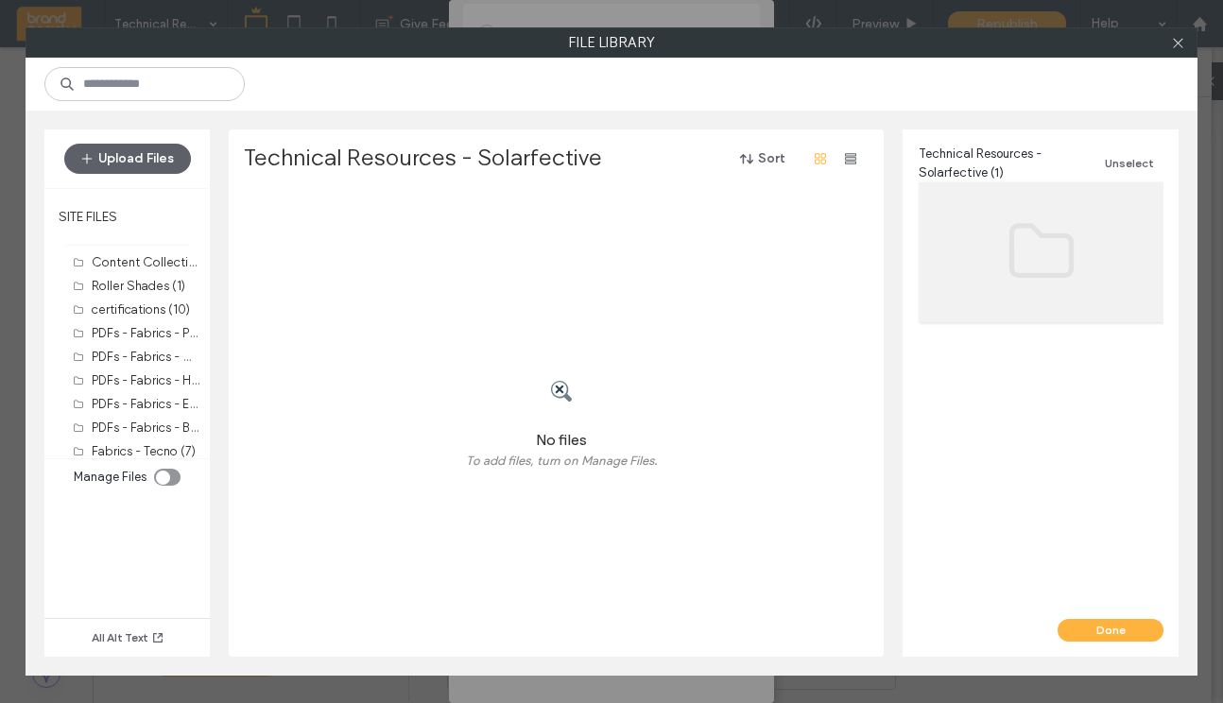
click at [441, 420] on div "No files To add files, turn on Manage Files." at bounding box center [561, 424] width 635 height 466
click at [173, 476] on div "toggle" at bounding box center [167, 477] width 26 height 17
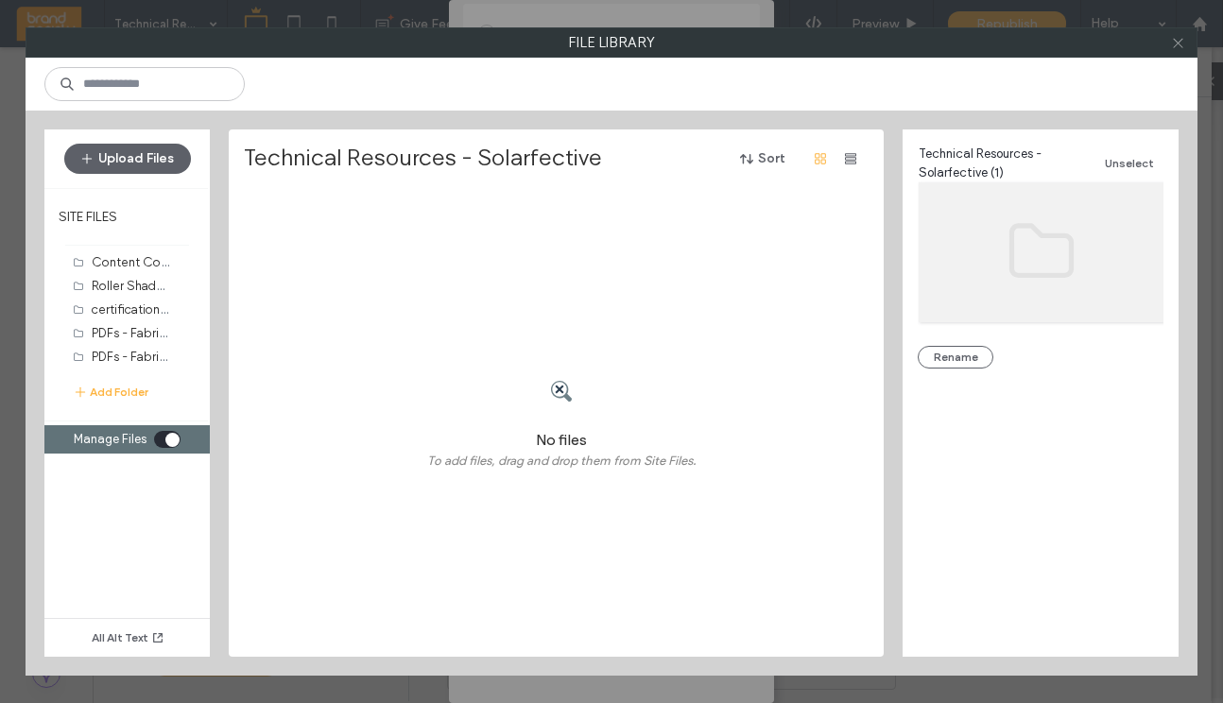
click at [1180, 46] on use at bounding box center [1177, 42] width 9 height 9
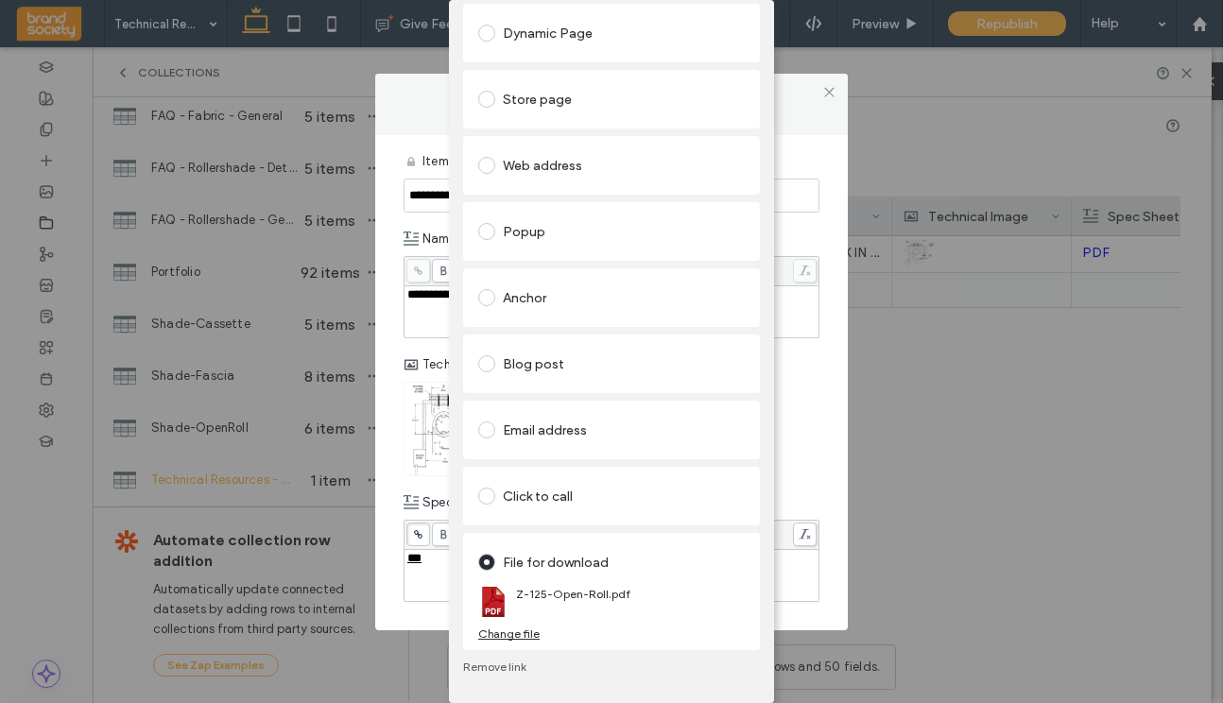
click at [484, 637] on div "Change file" at bounding box center [508, 633] width 61 height 14
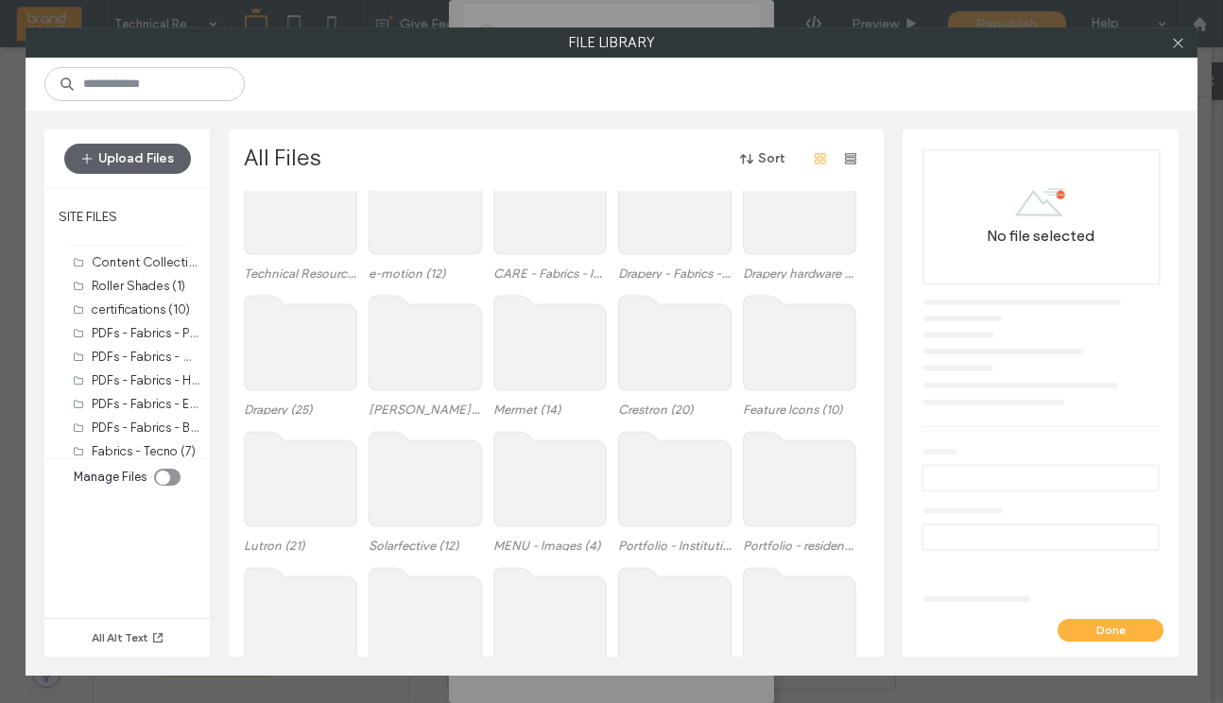
scroll to position [96, 0]
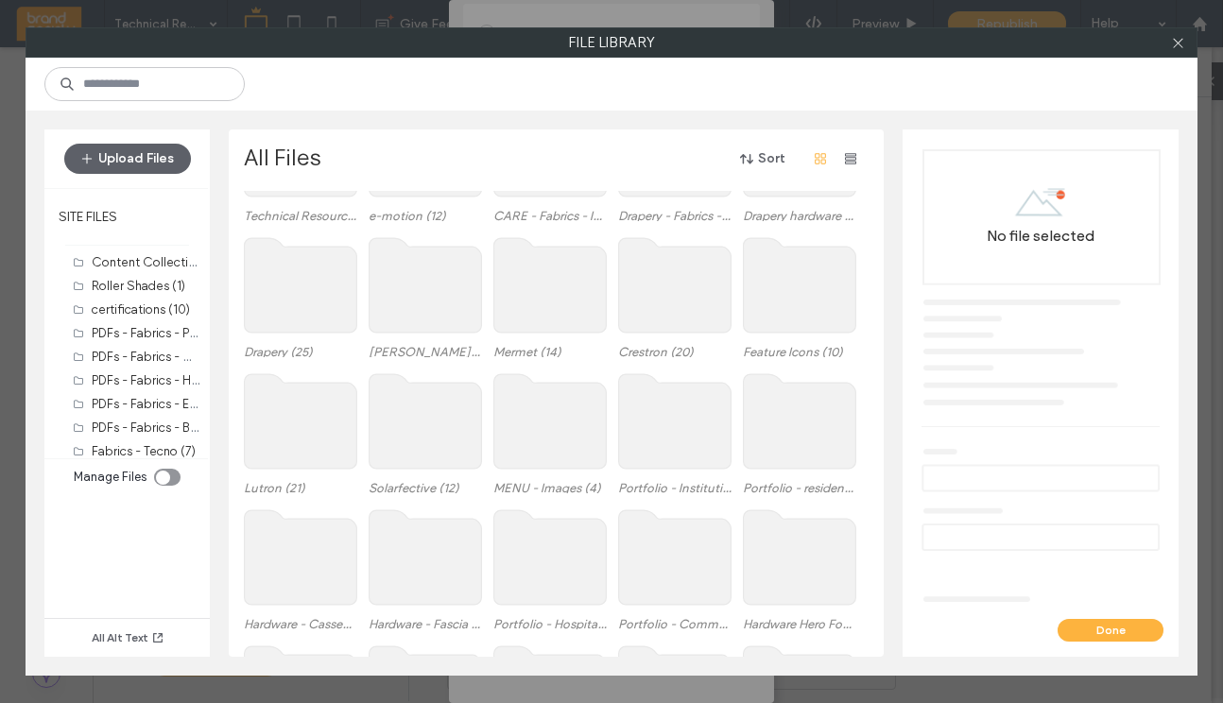
click at [173, 472] on div "toggle" at bounding box center [167, 477] width 26 height 17
click at [176, 491] on div "All Alt Text" at bounding box center [126, 573] width 165 height 165
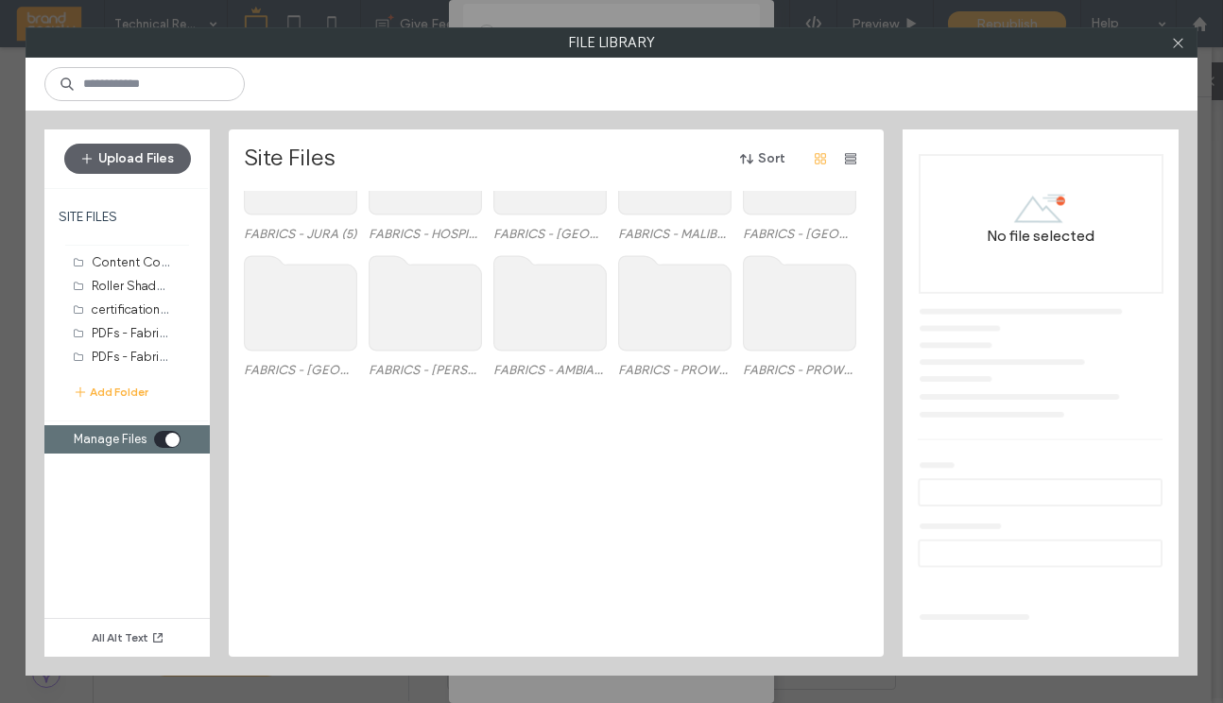
scroll to position [0, 0]
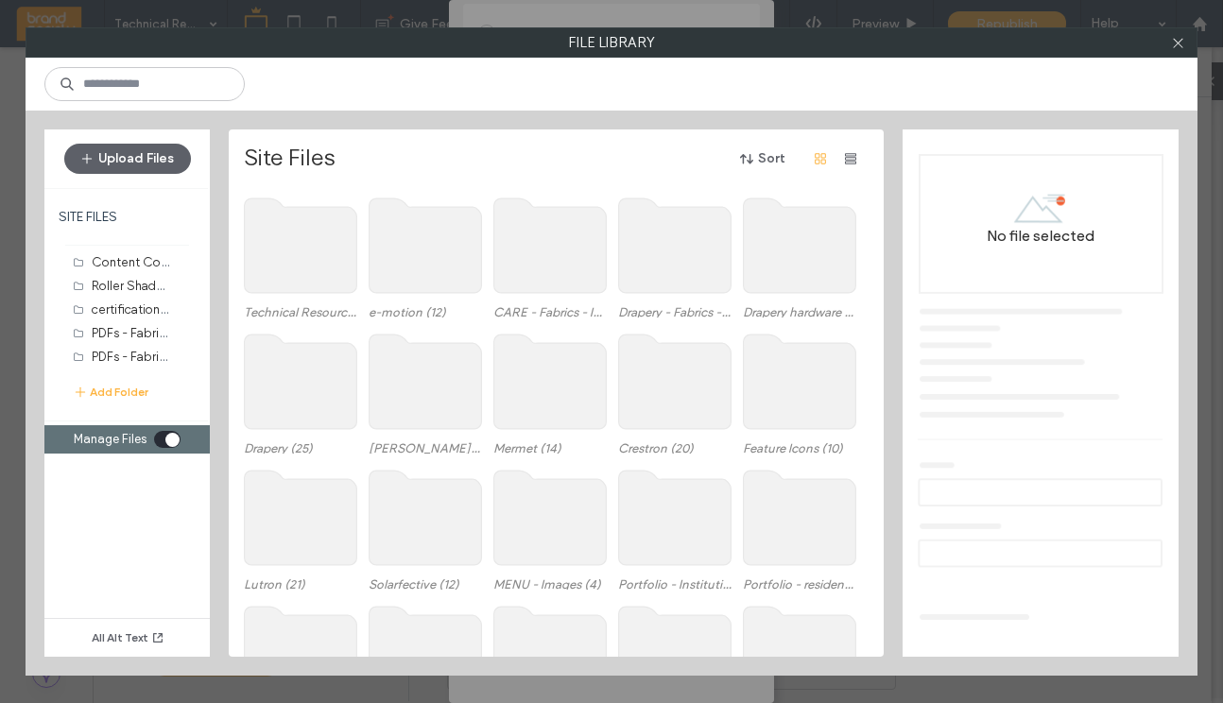
click at [300, 237] on use at bounding box center [301, 245] width 112 height 94
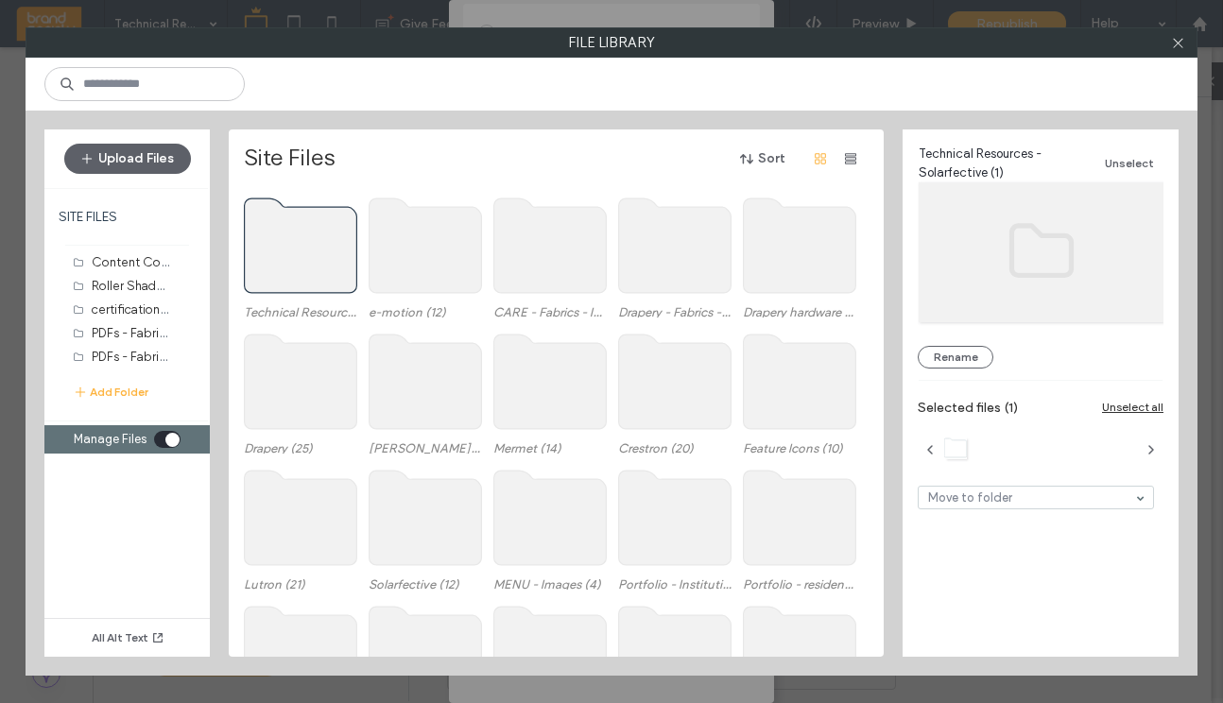
click at [300, 237] on use at bounding box center [301, 245] width 112 height 94
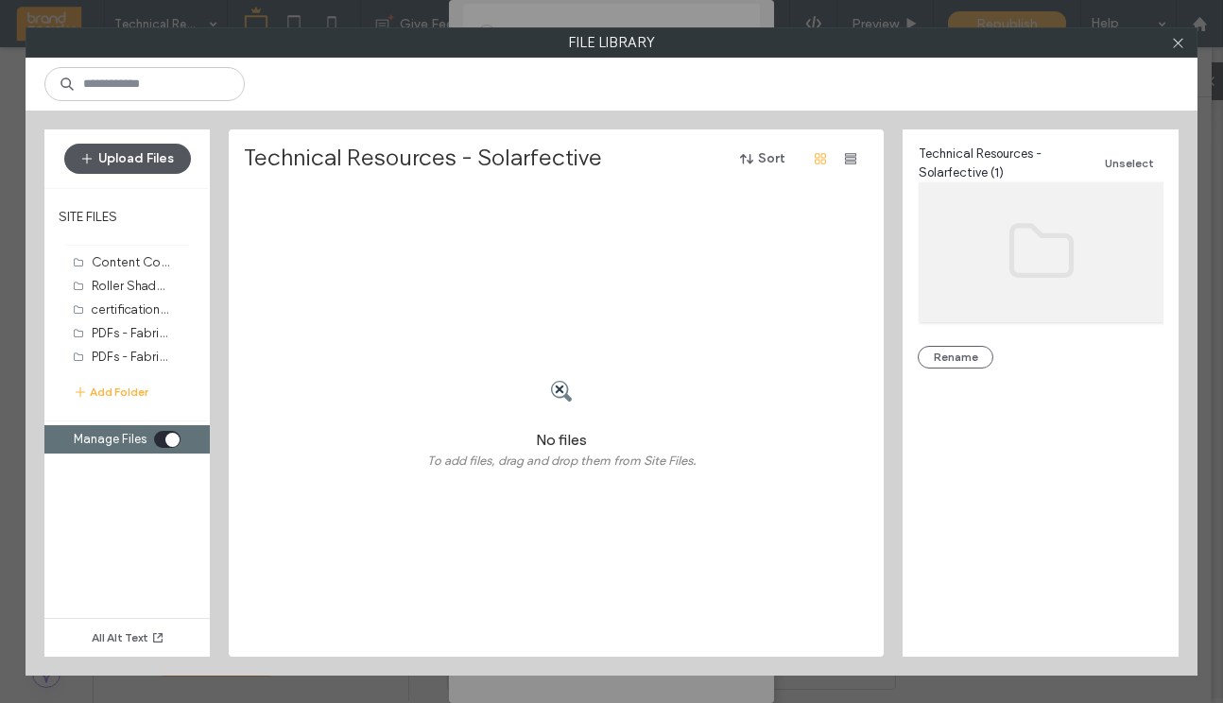
click at [113, 158] on button "Upload Files" at bounding box center [127, 159] width 127 height 30
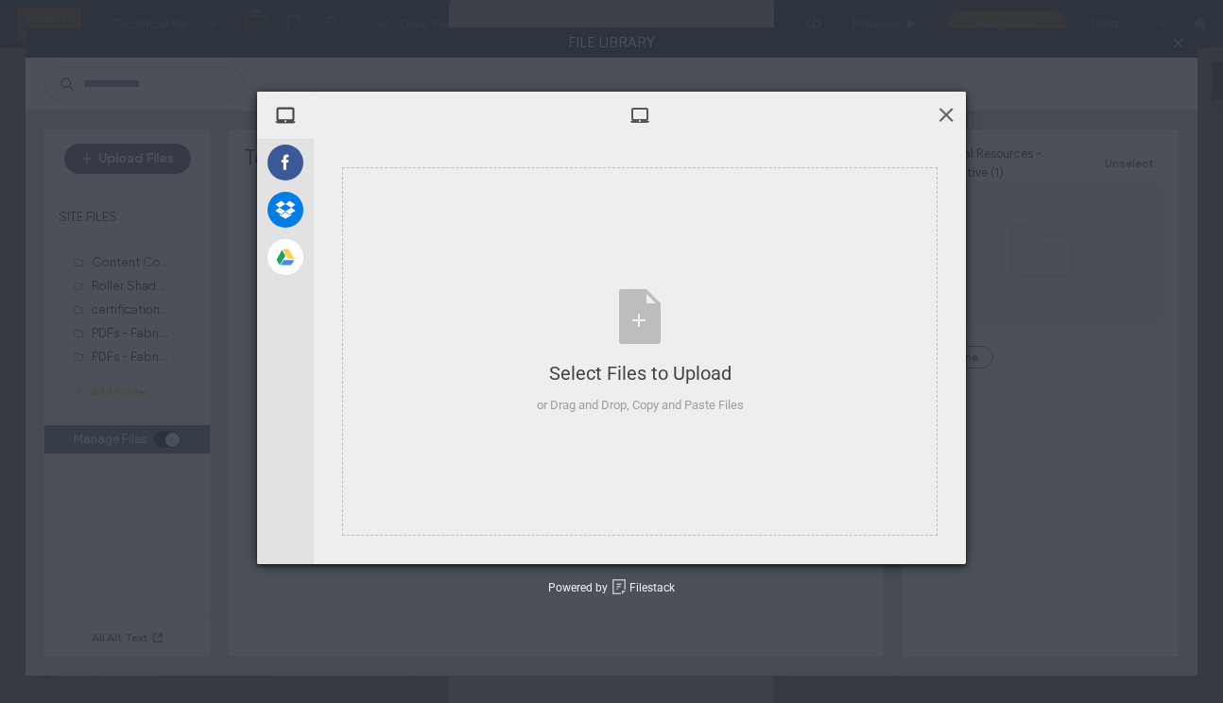
click at [950, 115] on span at bounding box center [945, 114] width 21 height 21
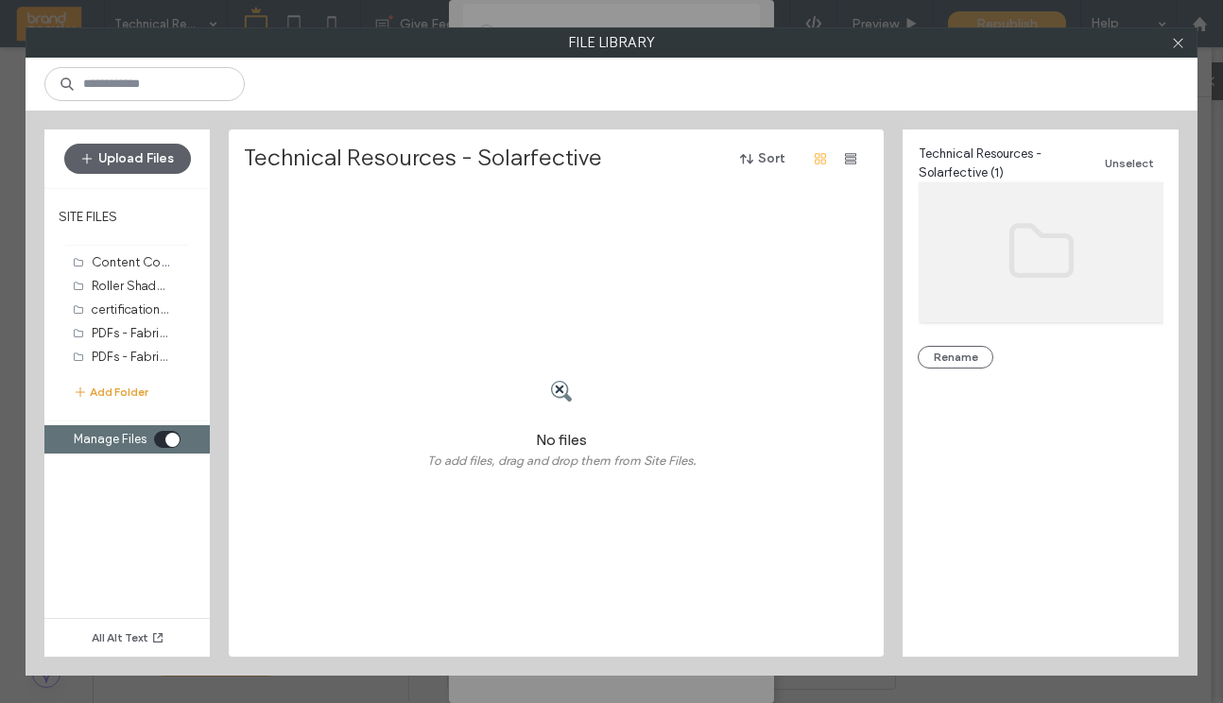
click at [96, 392] on button "Add Folder" at bounding box center [111, 392] width 76 height 19
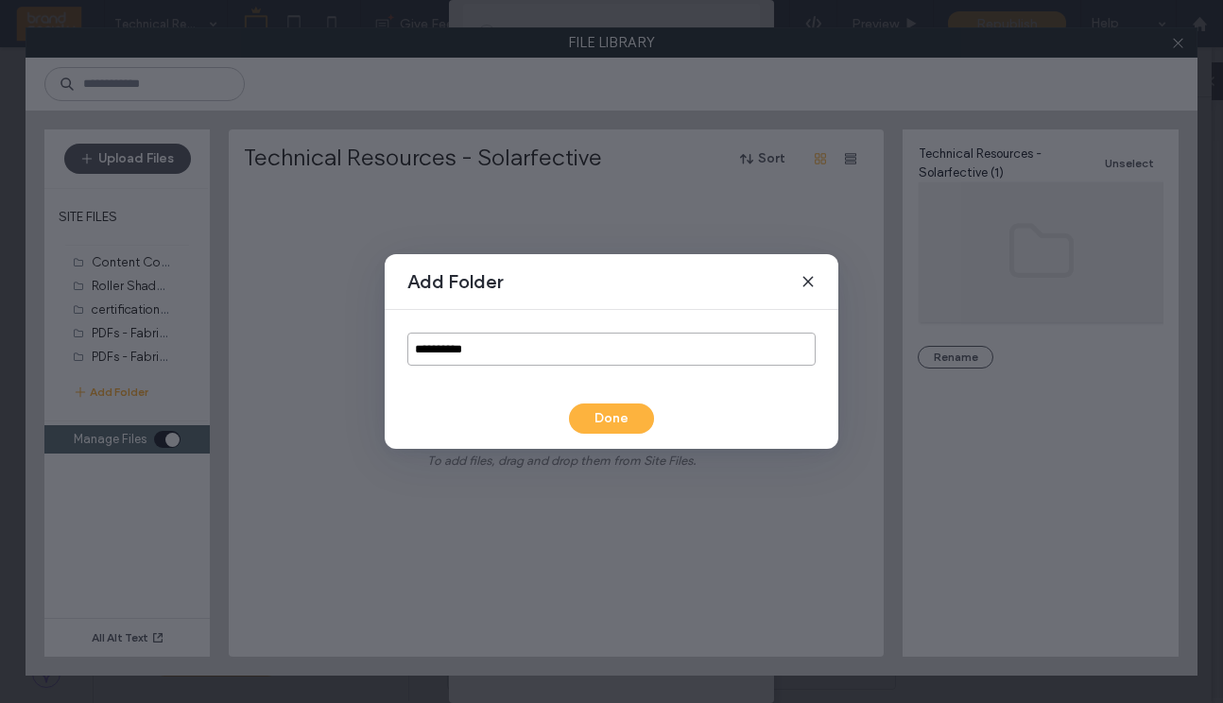
click at [510, 351] on input "**********" at bounding box center [611, 349] width 408 height 33
drag, startPoint x: 510, startPoint y: 351, endPoint x: 404, endPoint y: 350, distance: 105.8
click at [404, 350] on div "**********" at bounding box center [612, 349] width 454 height 78
type input "**********"
click at [611, 403] on button "Done" at bounding box center [611, 418] width 85 height 30
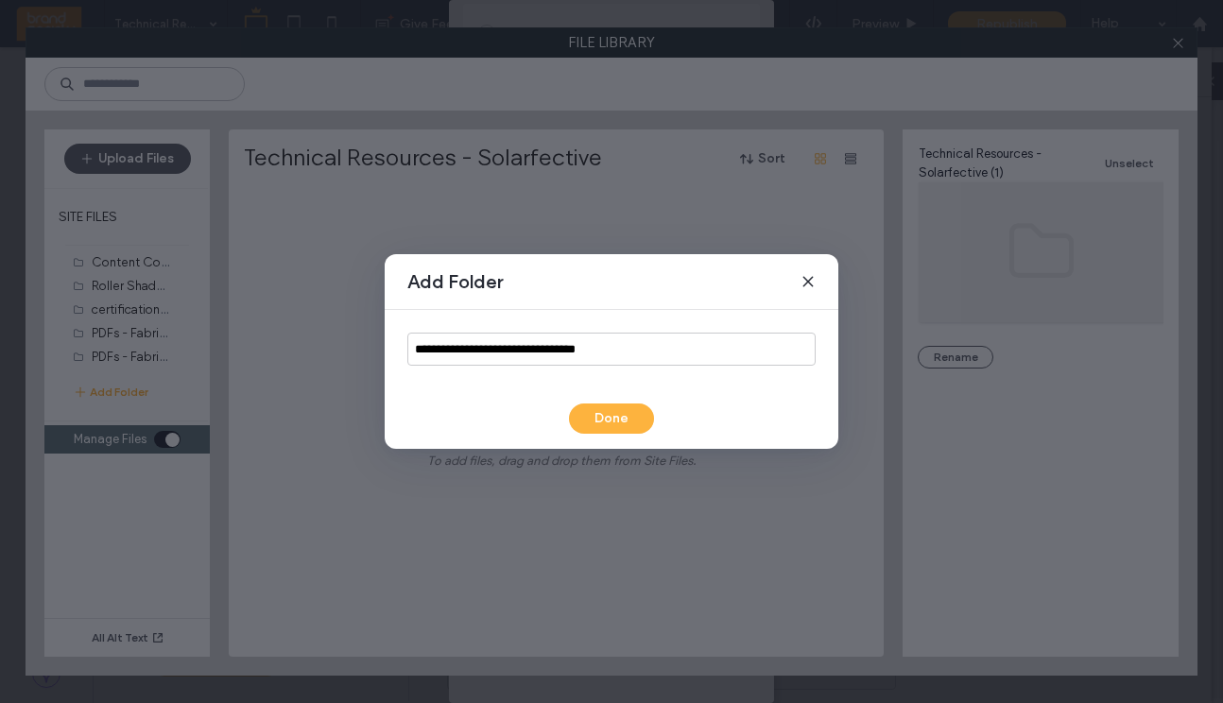
click at [608, 415] on button "Done" at bounding box center [611, 418] width 85 height 30
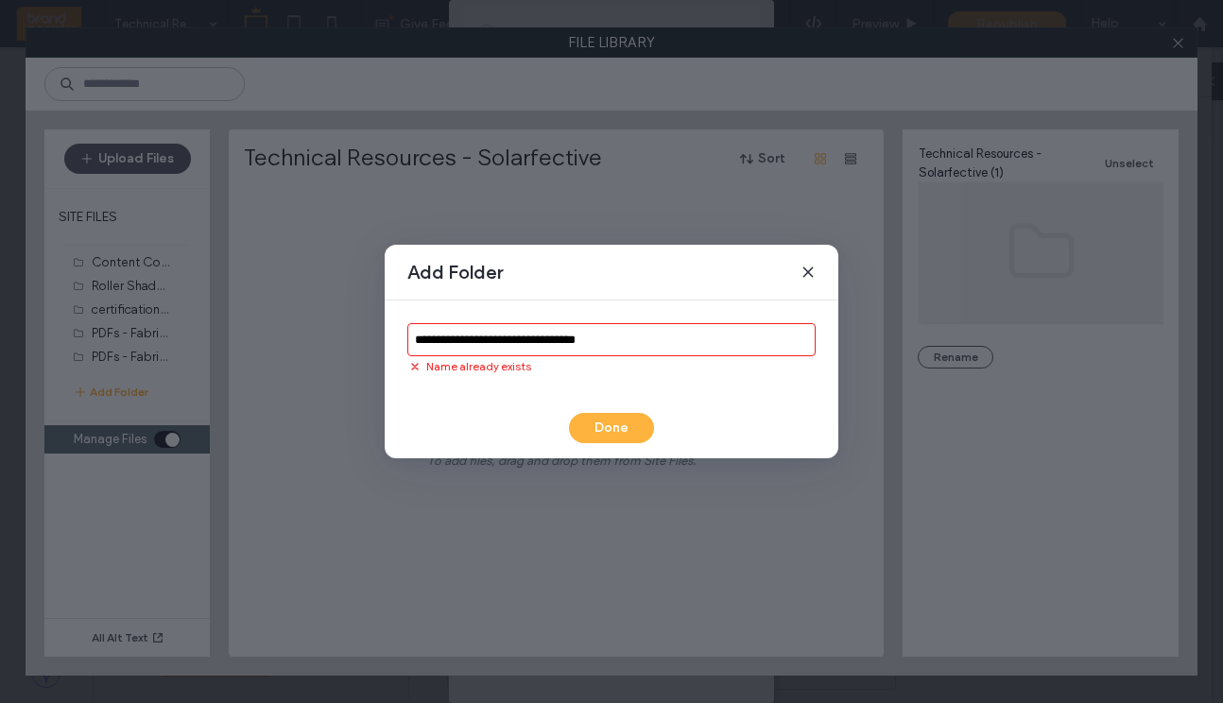
click at [721, 396] on div "**********" at bounding box center [612, 348] width 454 height 97
click at [610, 420] on button "Done" at bounding box center [611, 428] width 85 height 30
click at [620, 271] on div "Add Folder" at bounding box center [612, 273] width 454 height 56
click at [810, 271] on icon at bounding box center [807, 272] width 15 height 15
click at [484, 348] on div "No files To add files, drag and drop them from Site Files." at bounding box center [561, 424] width 635 height 466
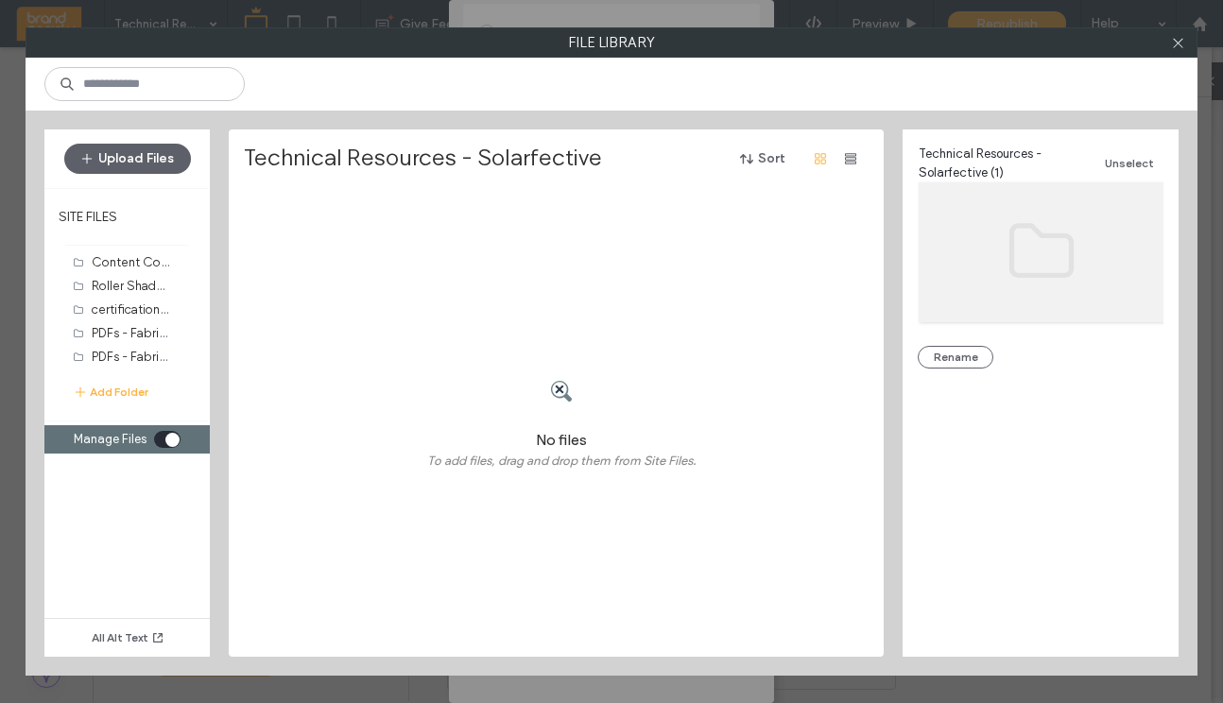
click at [631, 338] on div "No files To add files, drag and drop them from Site Files." at bounding box center [561, 424] width 635 height 466
click at [638, 403] on div at bounding box center [561, 391] width 269 height 74
click at [95, 391] on button "Add Folder" at bounding box center [111, 392] width 76 height 19
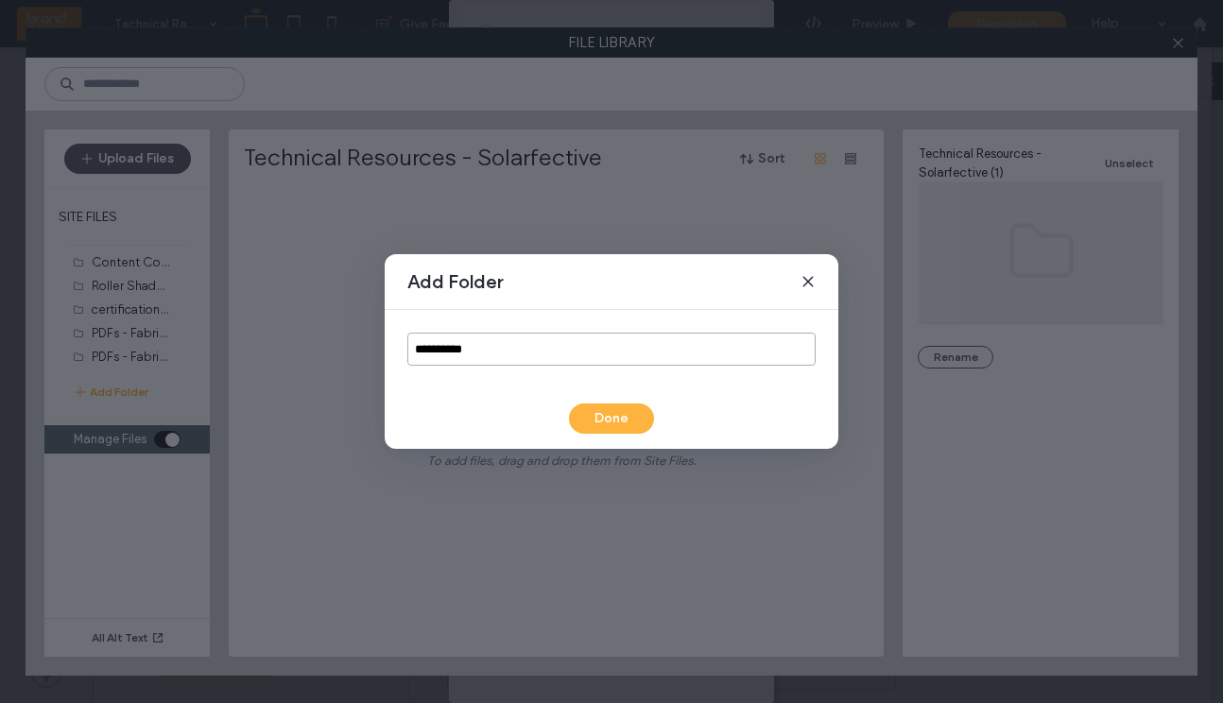
click at [493, 353] on input "**********" at bounding box center [611, 349] width 408 height 33
drag, startPoint x: 493, startPoint y: 353, endPoint x: 334, endPoint y: 280, distance: 175.0
click at [334, 294] on div "**********" at bounding box center [611, 351] width 1223 height 703
click at [598, 349] on input "**********" at bounding box center [611, 349] width 408 height 33
click at [621, 352] on input "**********" at bounding box center [611, 349] width 408 height 33
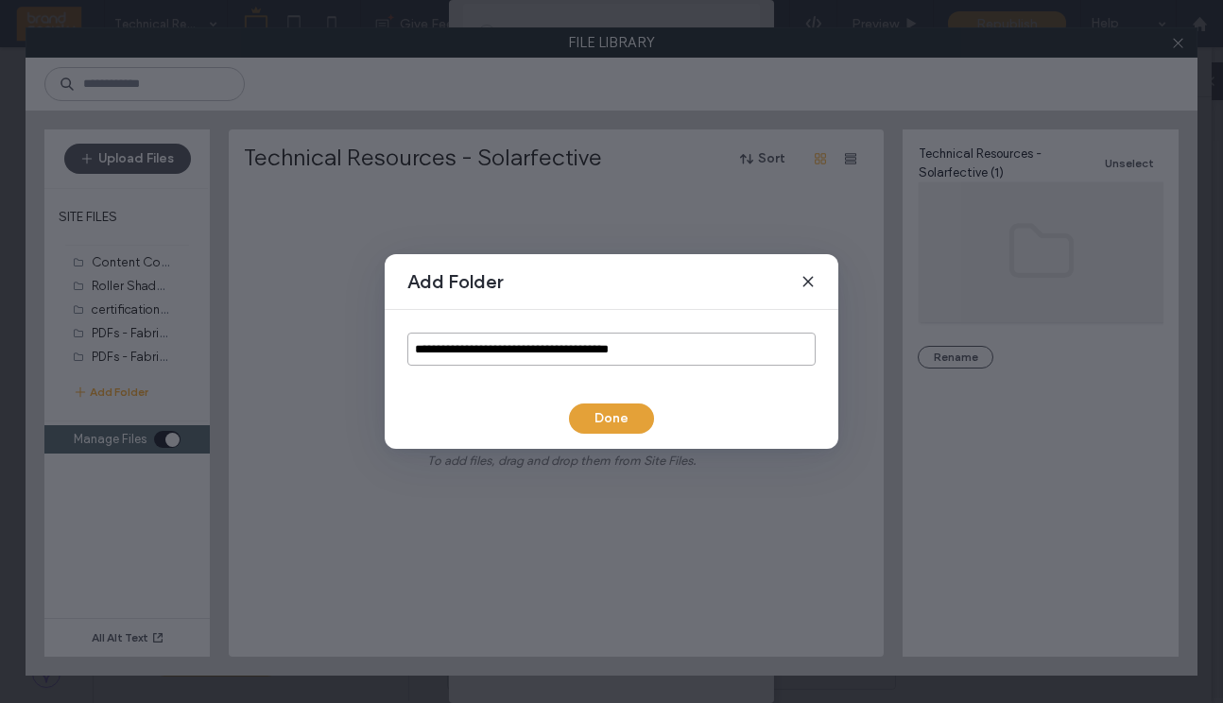
type input "**********"
drag, startPoint x: 623, startPoint y: 422, endPoint x: 500, endPoint y: 280, distance: 188.3
click at [500, 280] on div "**********" at bounding box center [612, 351] width 454 height 195
click at [597, 420] on button "Done" at bounding box center [611, 418] width 85 height 30
